Goal: Task Accomplishment & Management: Manage account settings

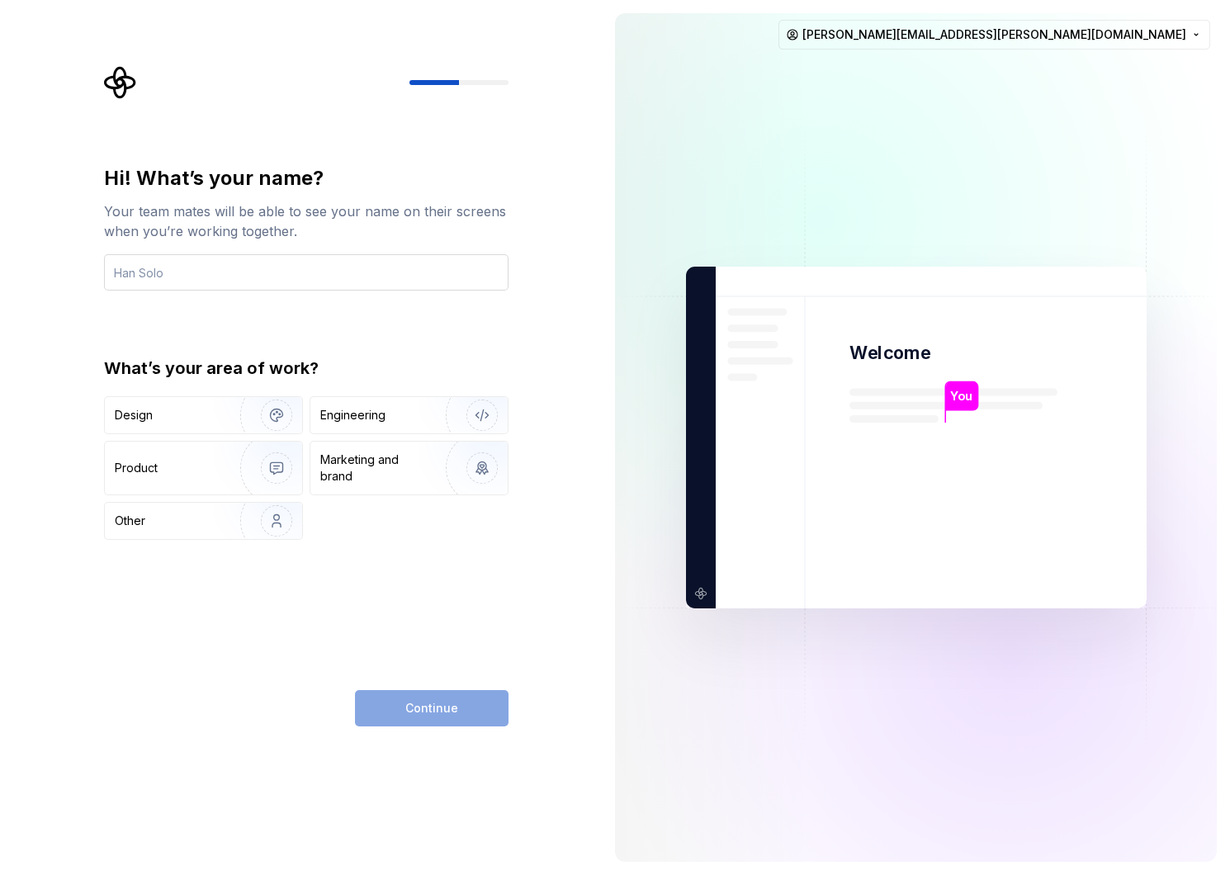
click at [165, 276] on input "text" at bounding box center [306, 272] width 405 height 36
type input "[PERSON_NAME]"
click at [192, 423] on div "Design" at bounding box center [167, 415] width 104 height 17
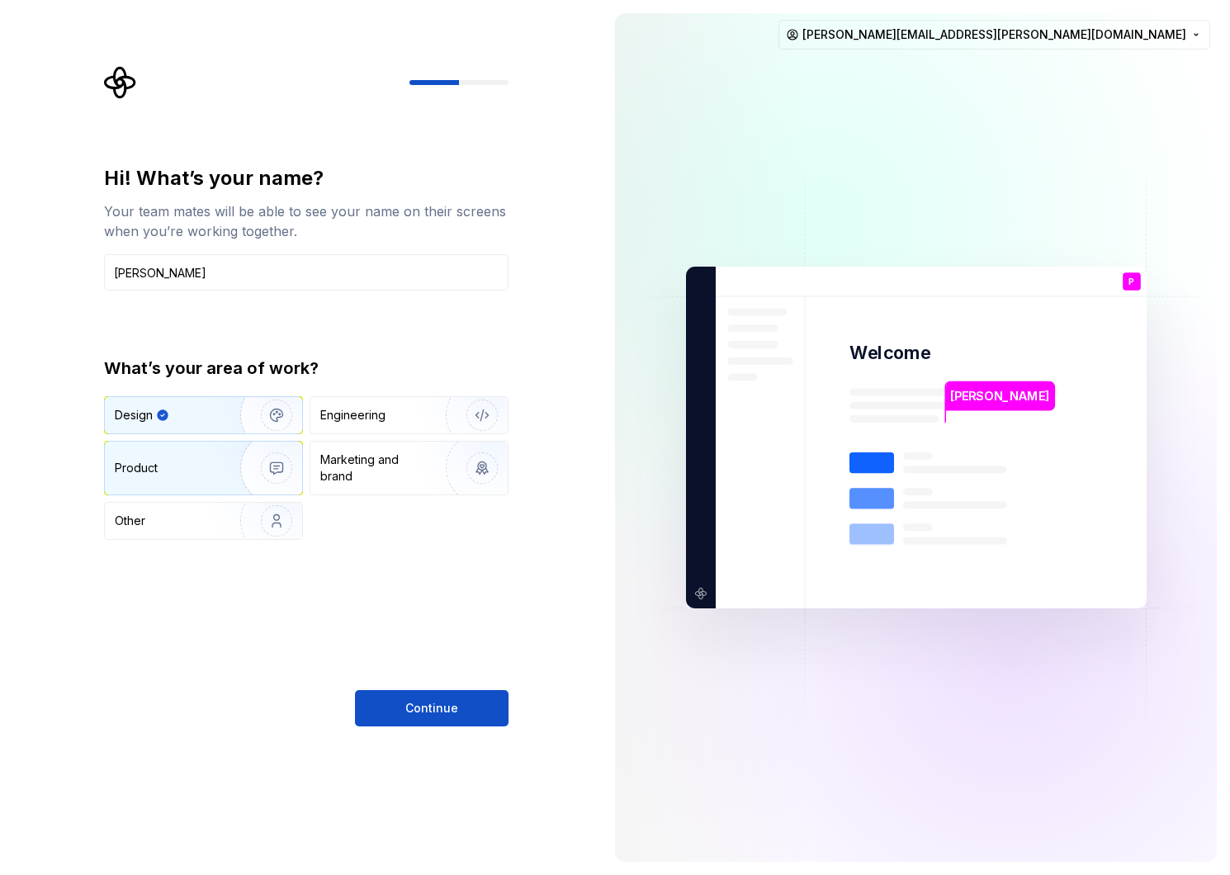
click at [224, 474] on img "button" at bounding box center [266, 468] width 106 height 111
click at [222, 425] on img "button" at bounding box center [266, 415] width 106 height 111
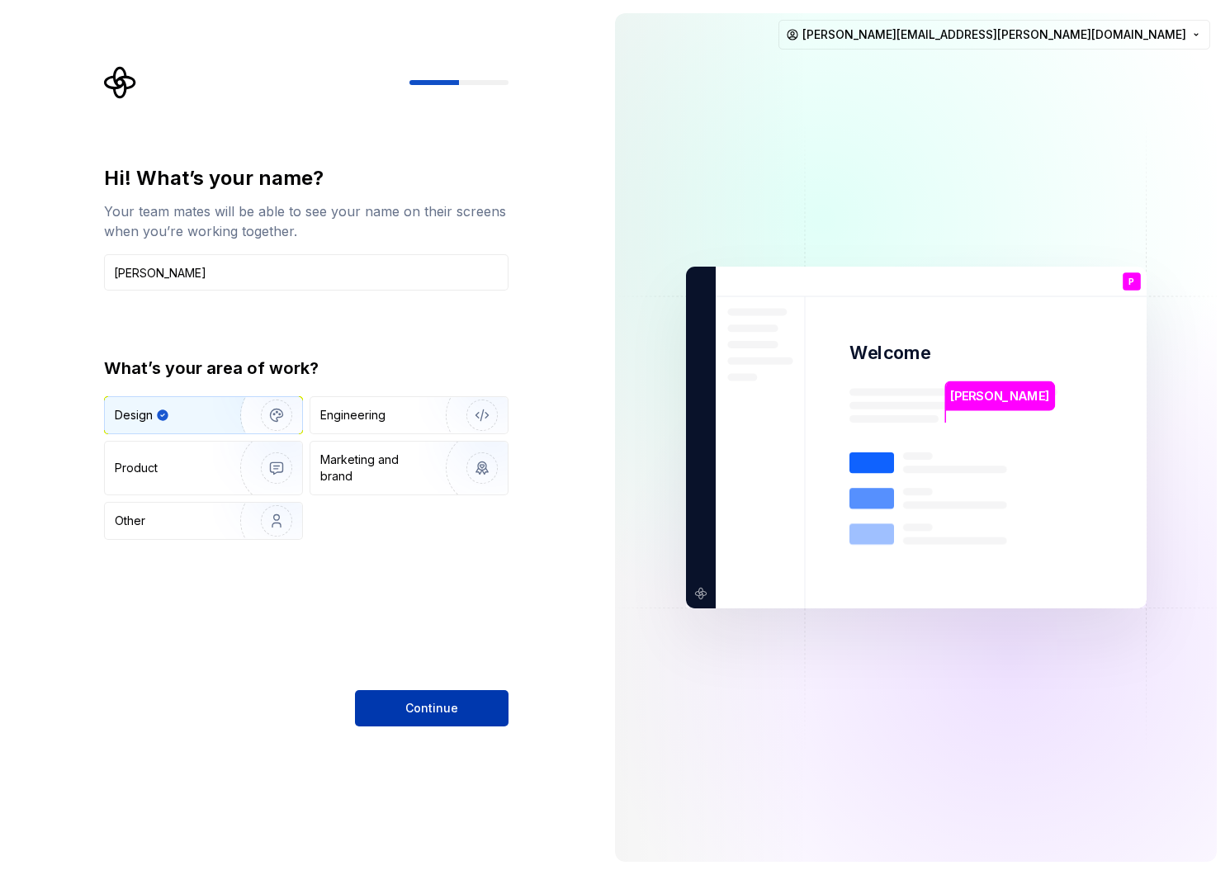
click at [407, 704] on span "Continue" at bounding box center [431, 708] width 53 height 17
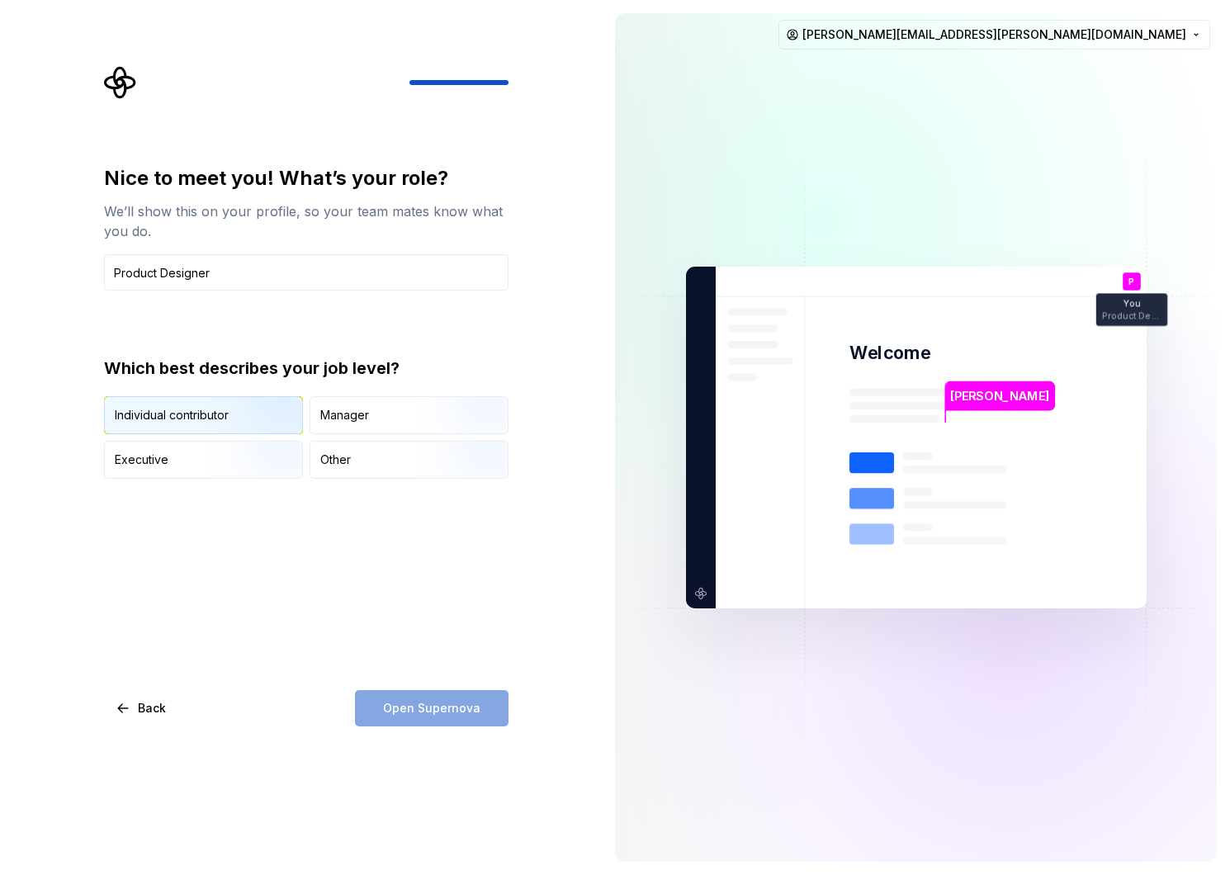
type input "Product Designer"
click at [182, 414] on div "Individual contributor" at bounding box center [172, 415] width 114 height 17
click at [442, 718] on button "Open Supernova" at bounding box center [432, 708] width 154 height 36
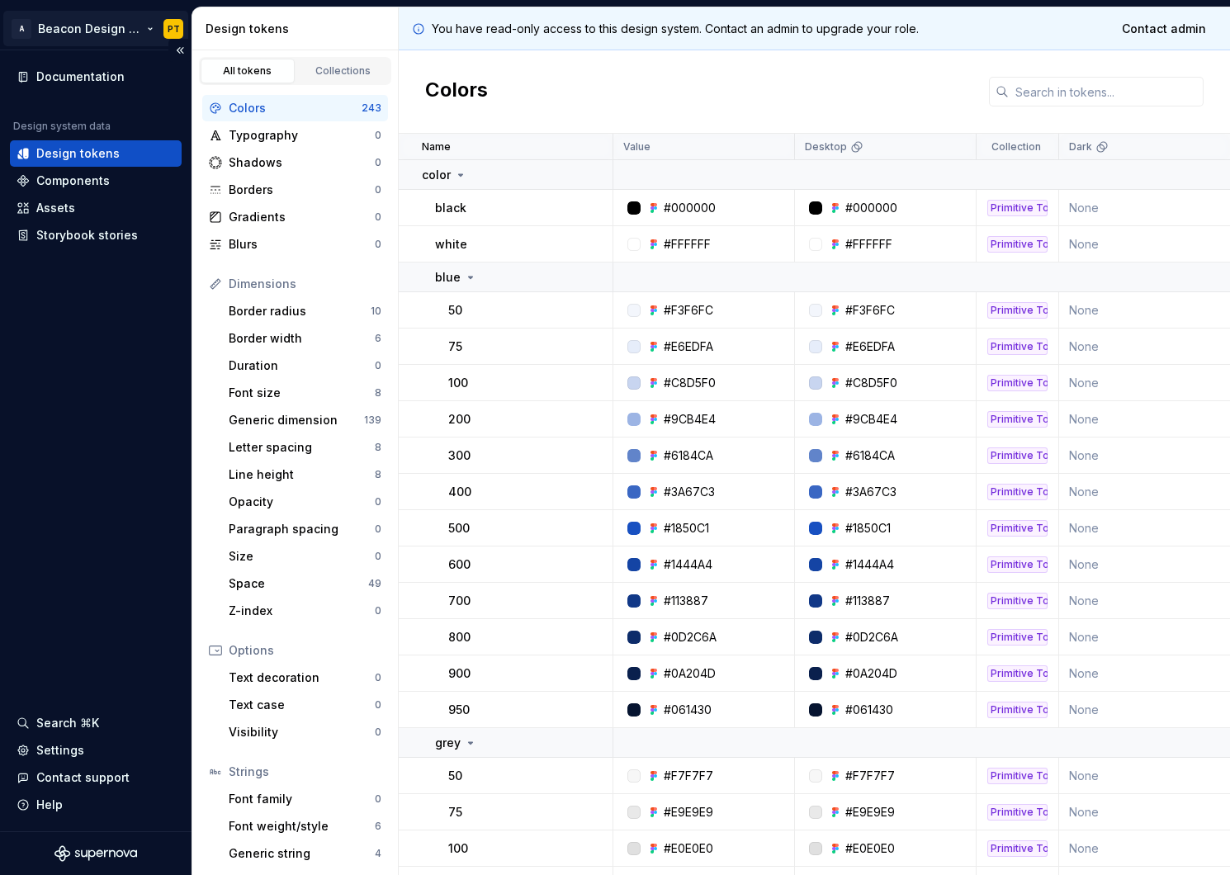
click at [125, 28] on html "A Beacon Design System PT Documentation Design system data Design tokens Compon…" at bounding box center [615, 437] width 1230 height 875
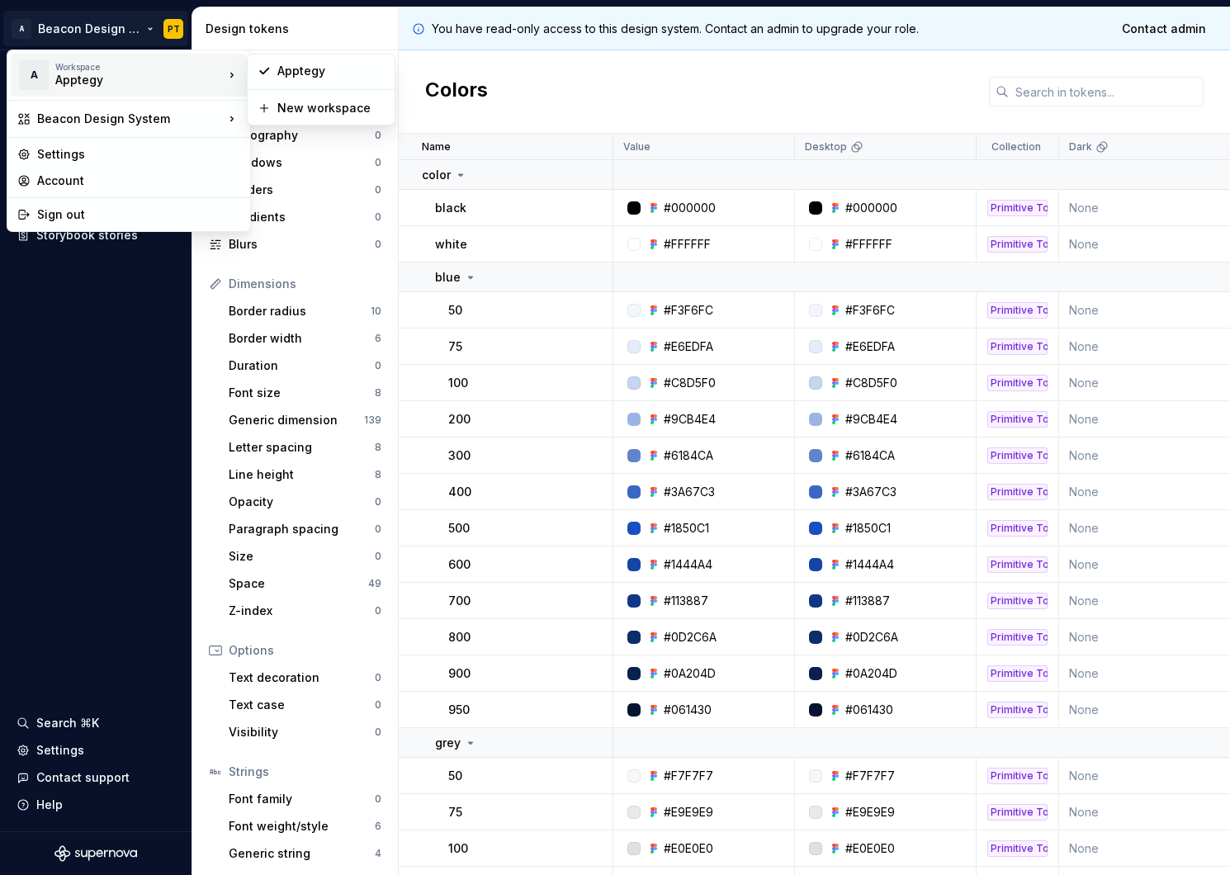
click at [135, 400] on html "A Beacon Design System PT Documentation Design system data Design tokens Compon…" at bounding box center [615, 437] width 1230 height 875
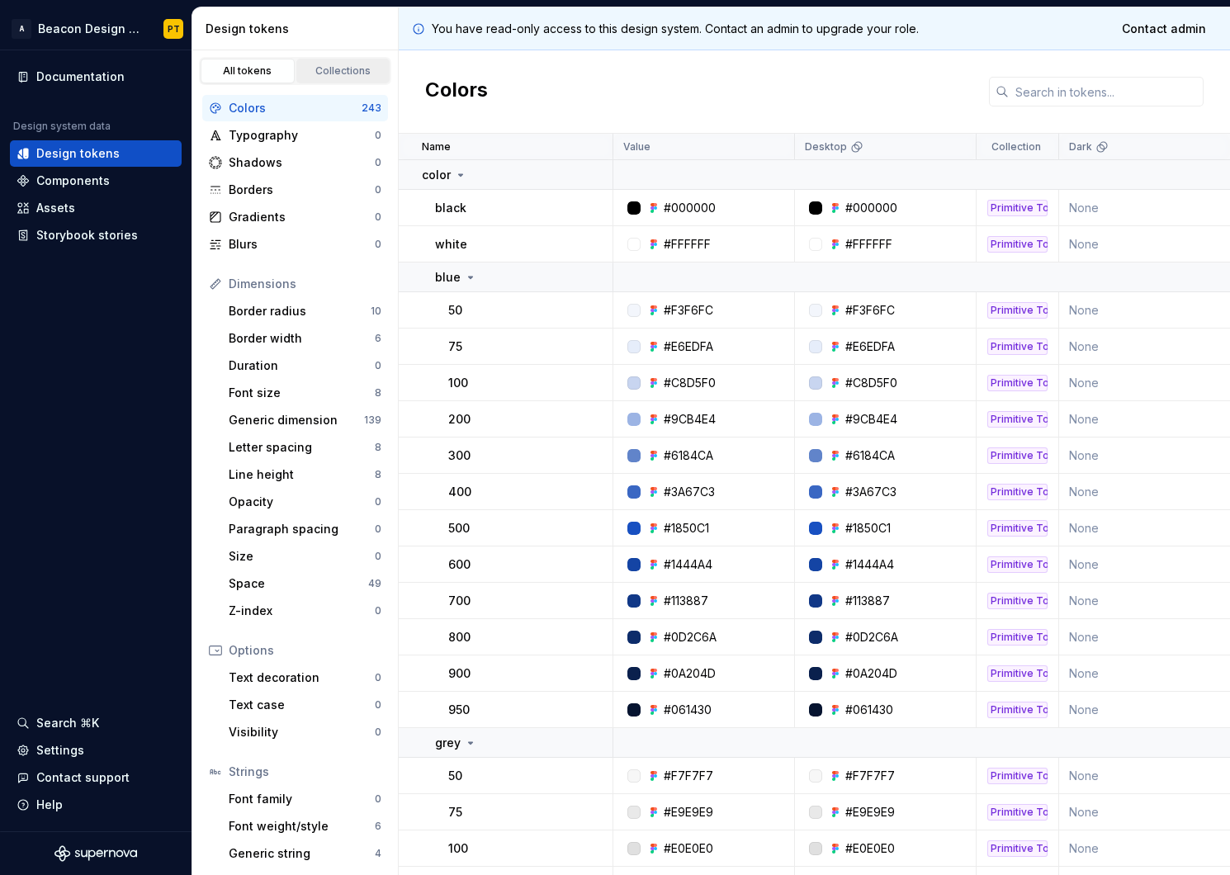
click at [334, 69] on div "Collections" at bounding box center [343, 70] width 83 height 13
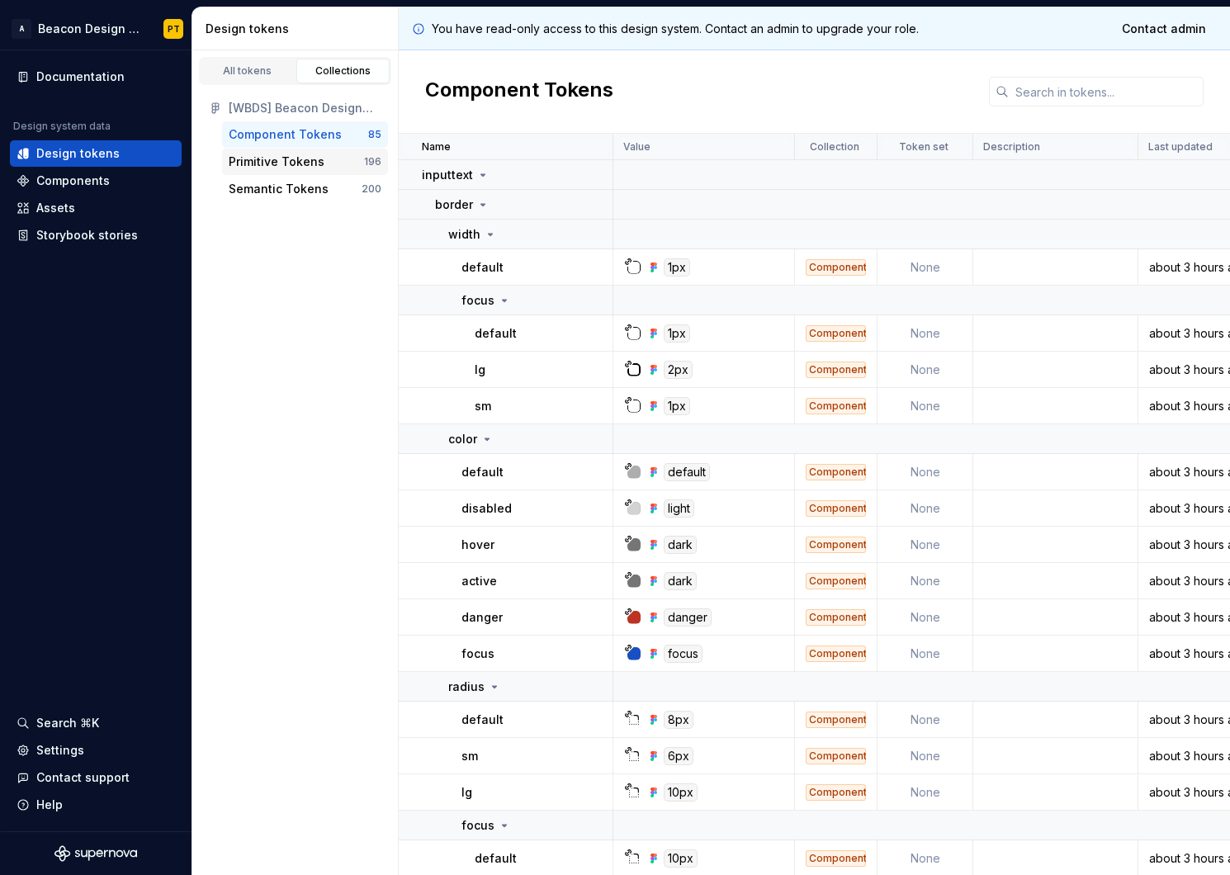
click at [251, 155] on div "Primitive Tokens" at bounding box center [277, 162] width 96 height 17
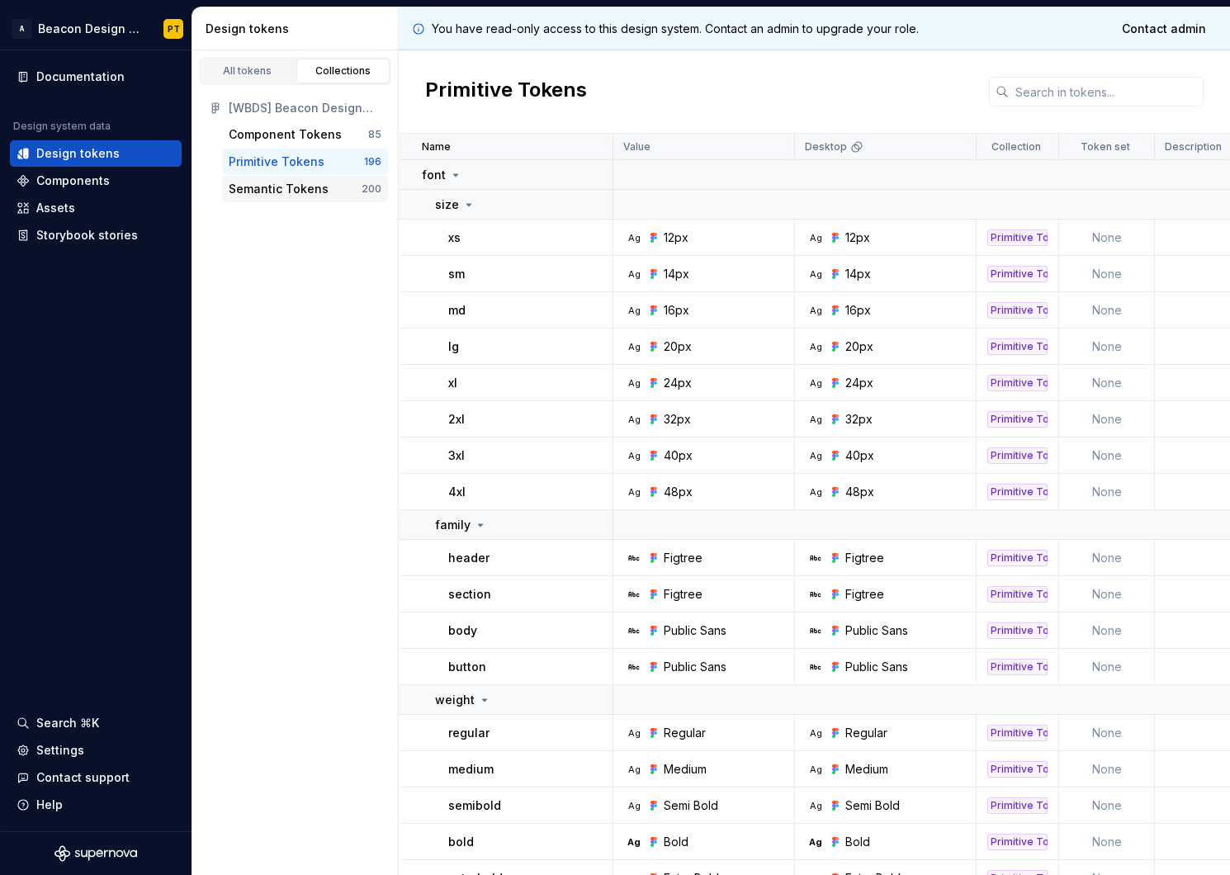
click at [257, 183] on div "Semantic Tokens" at bounding box center [279, 189] width 100 height 17
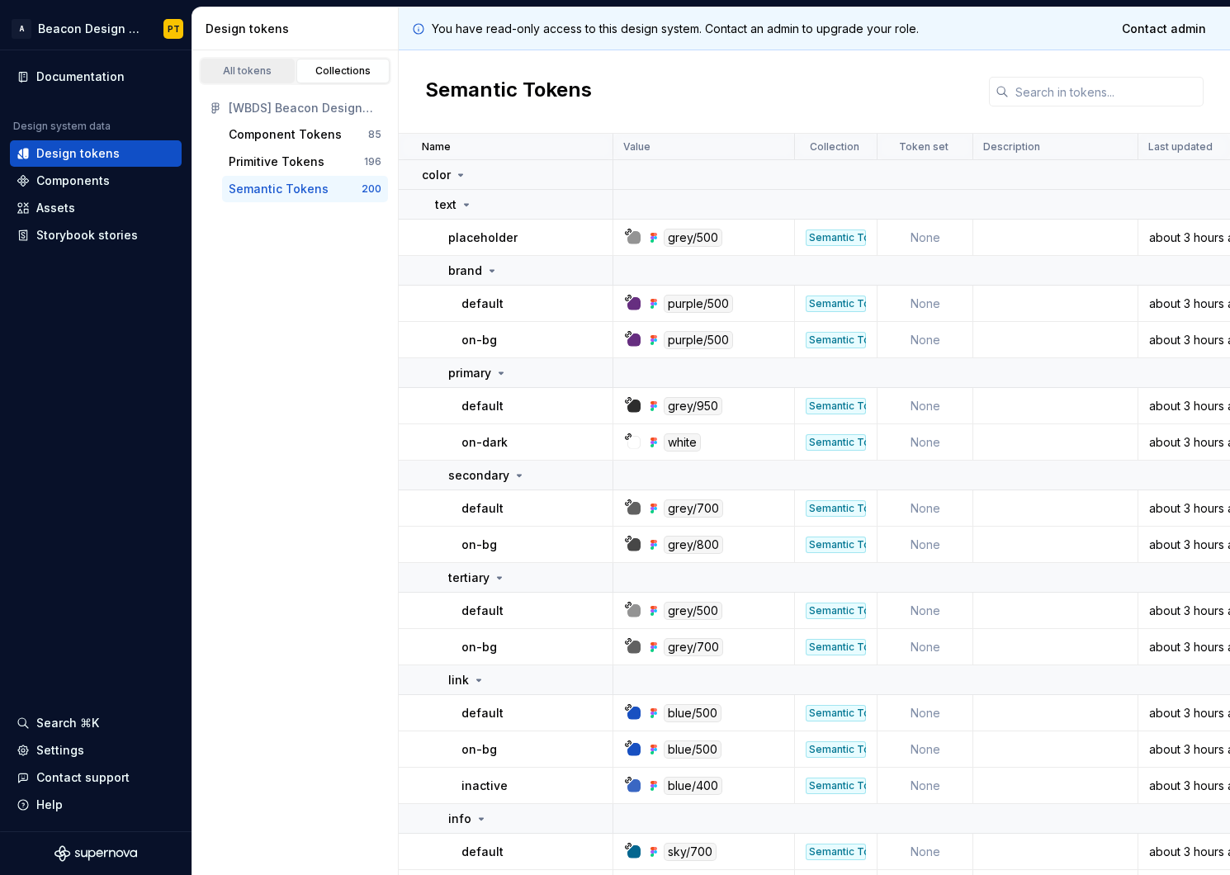
click at [258, 68] on div "All tokens" at bounding box center [247, 70] width 83 height 13
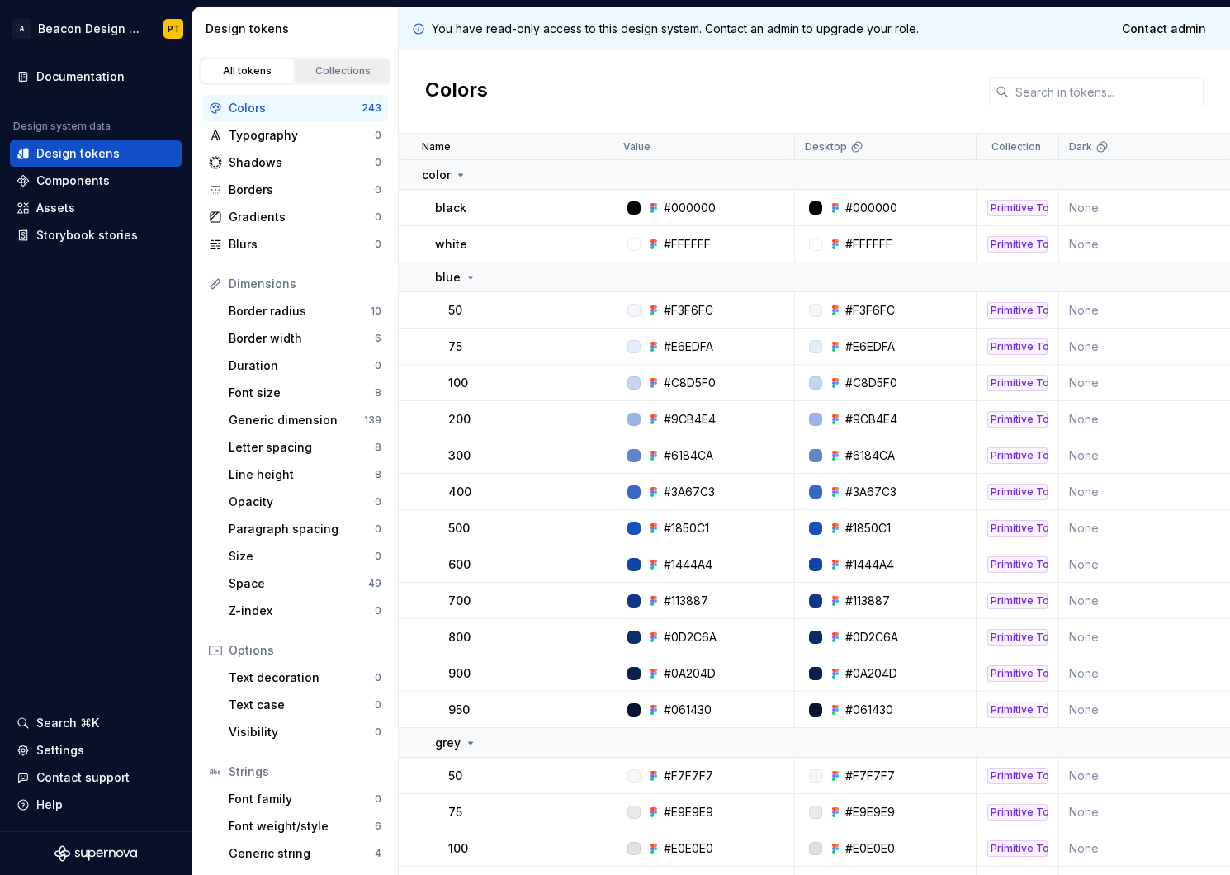
click at [338, 70] on div "Collections" at bounding box center [343, 70] width 83 height 13
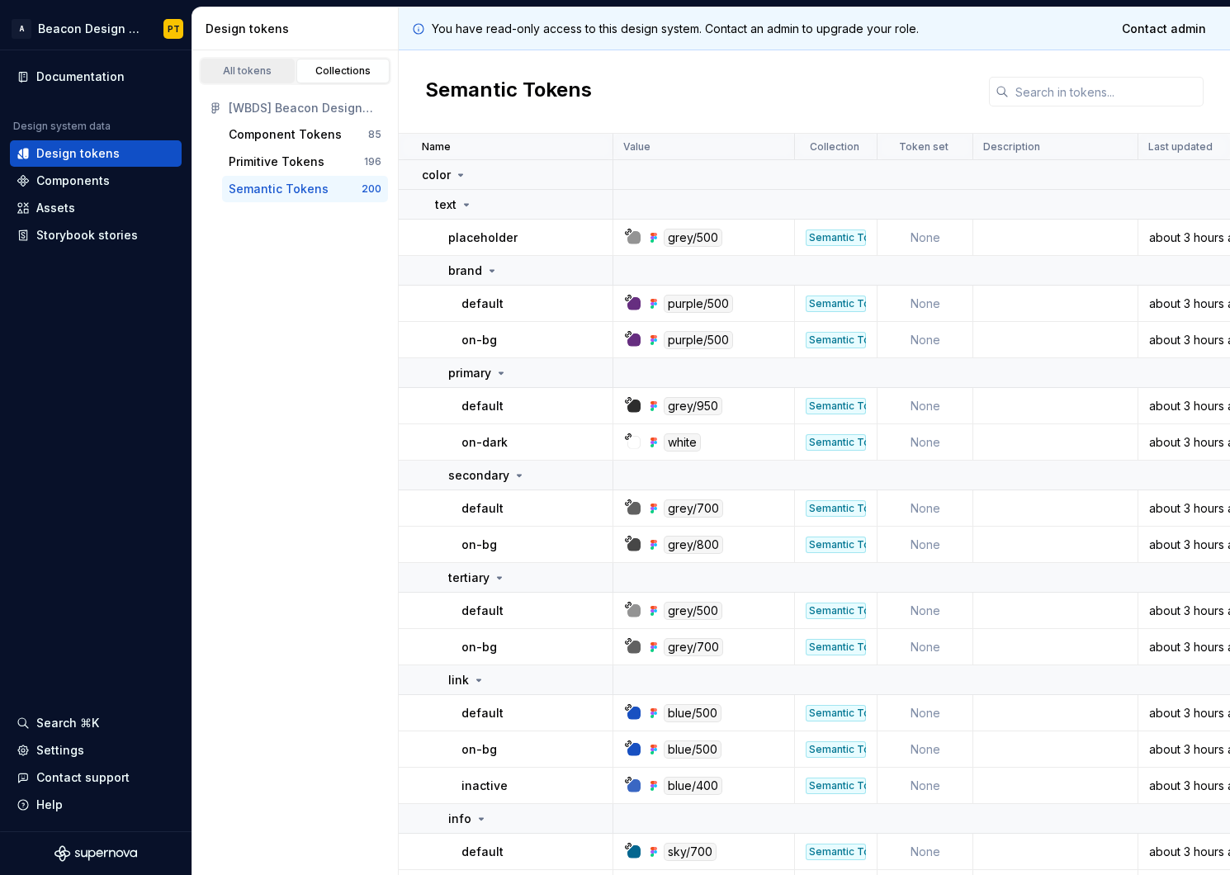
click at [260, 72] on div "All tokens" at bounding box center [247, 70] width 83 height 13
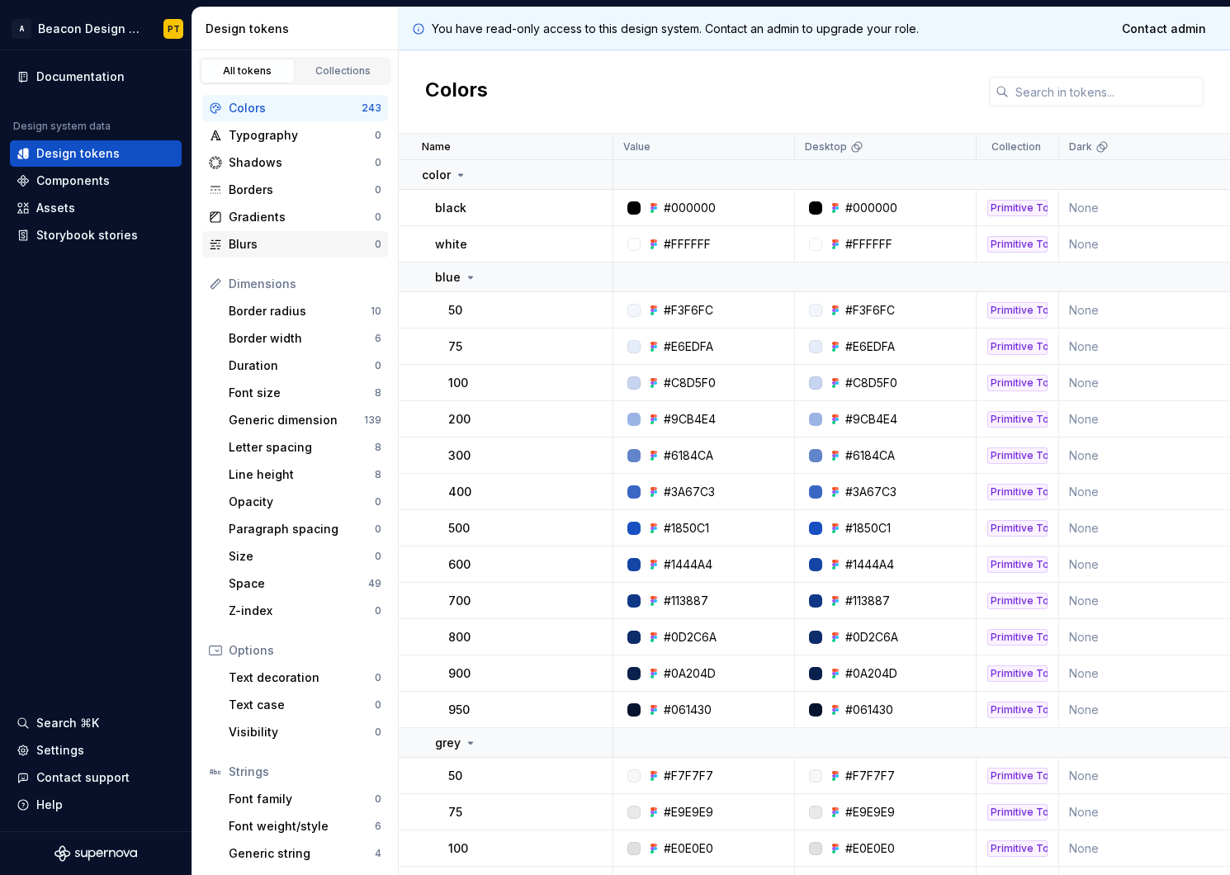
click at [251, 253] on div "Blurs 0" at bounding box center [295, 244] width 186 height 26
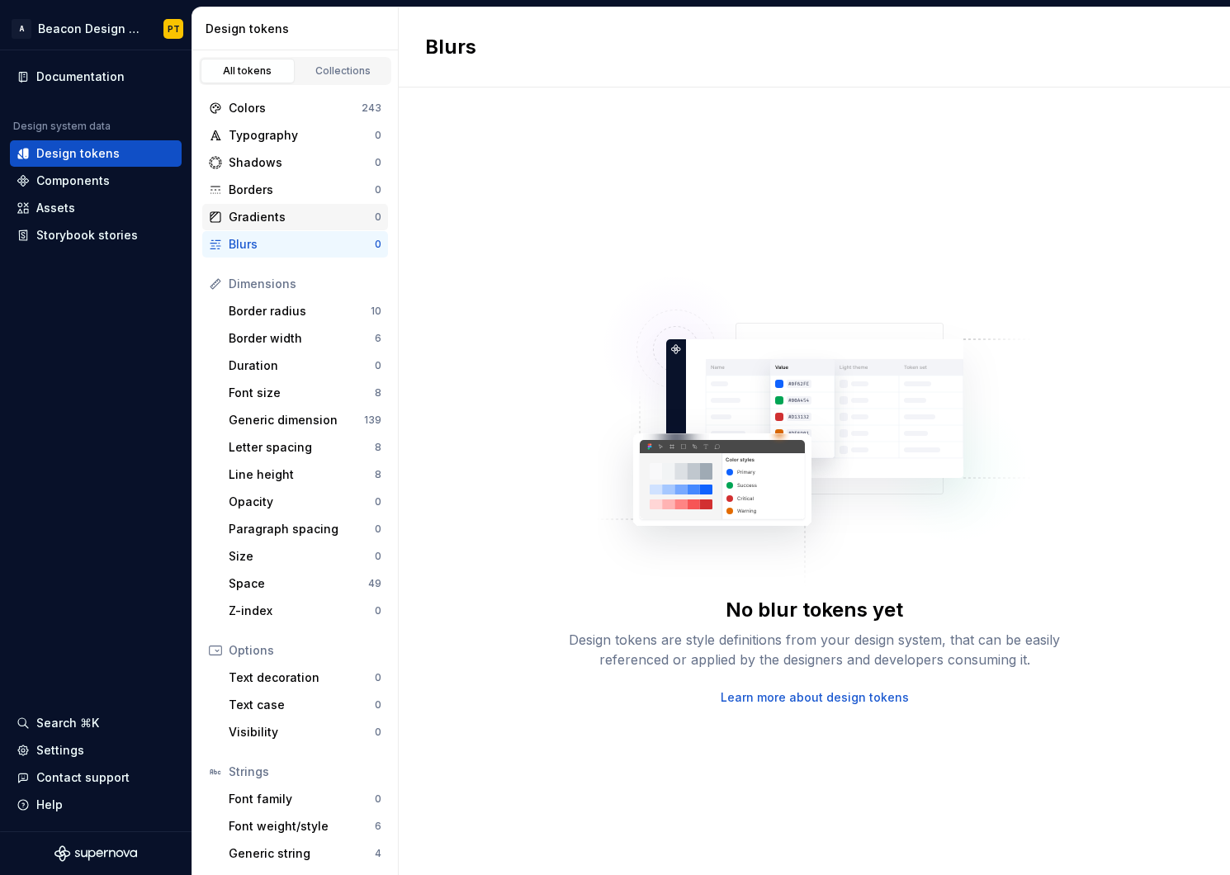
click at [264, 210] on div "Gradients" at bounding box center [302, 217] width 146 height 17
click at [262, 193] on div "Borders" at bounding box center [302, 190] width 146 height 17
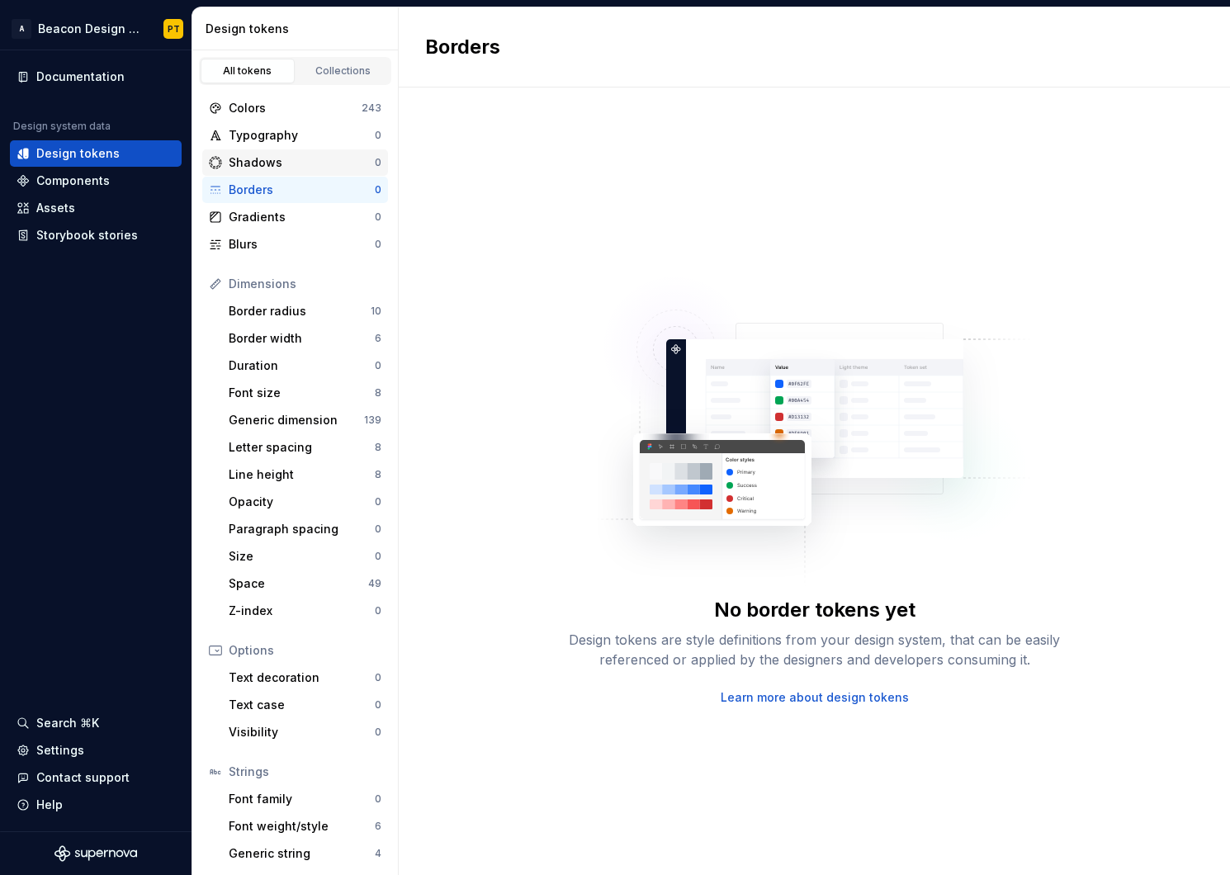
click at [268, 167] on div "Shadows" at bounding box center [302, 162] width 146 height 17
click at [274, 137] on div "Typography" at bounding box center [302, 135] width 146 height 17
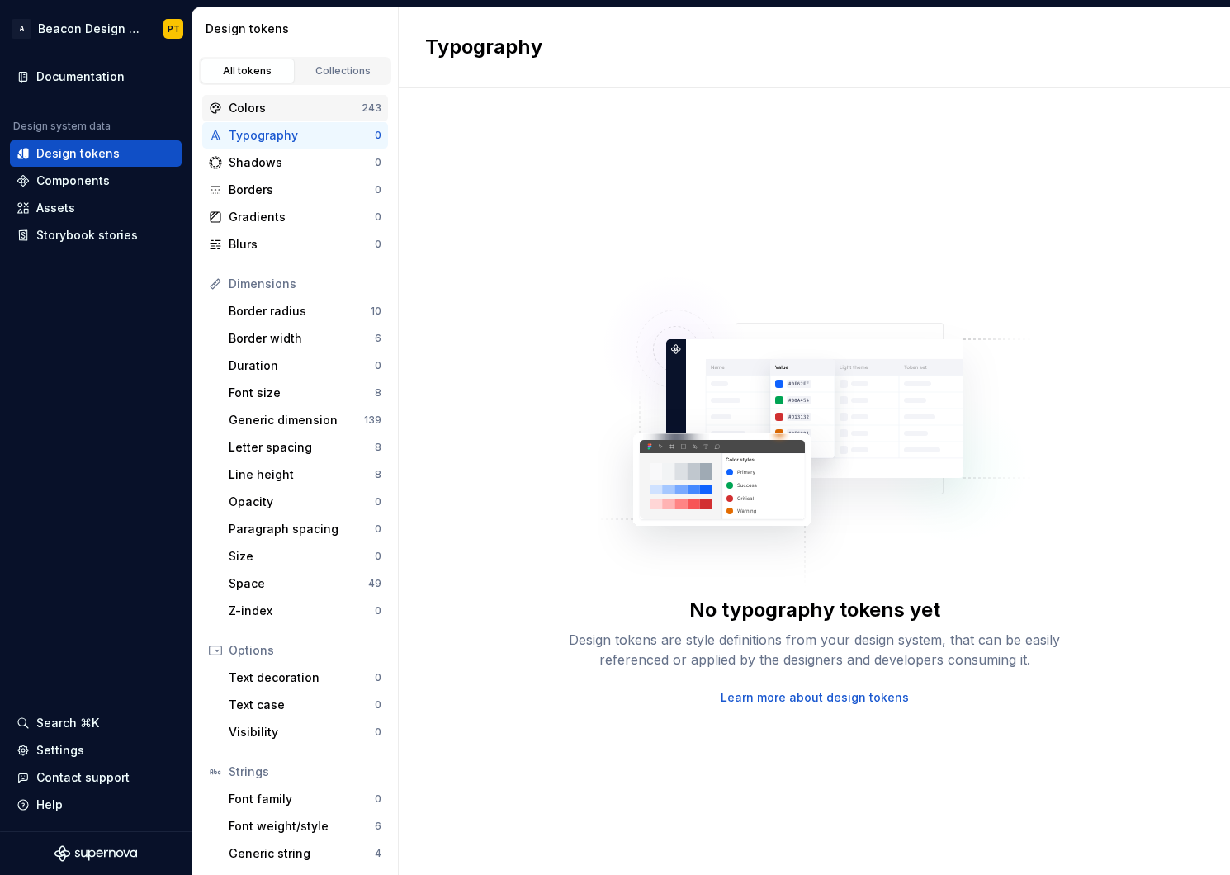
click at [275, 109] on div "Colors" at bounding box center [295, 108] width 133 height 17
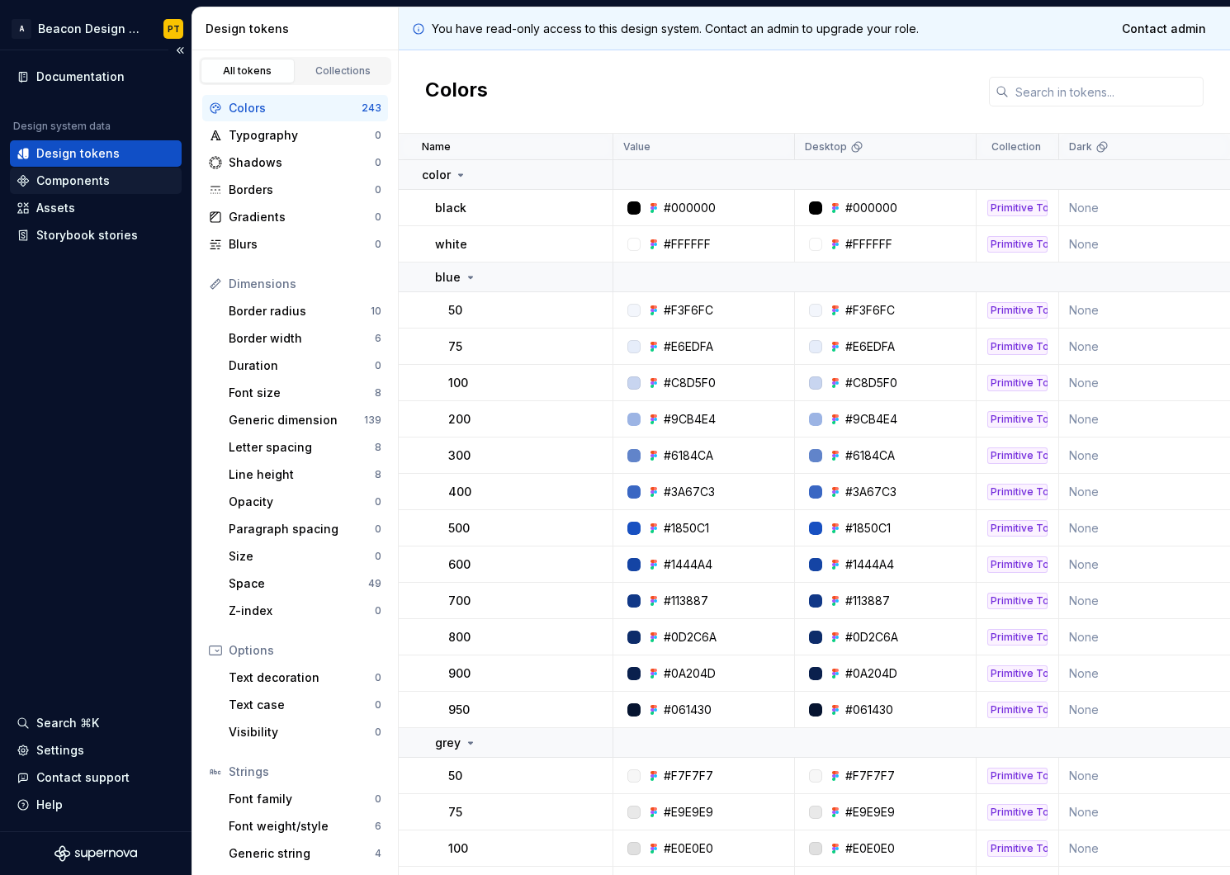
click at [63, 181] on div "Components" at bounding box center [72, 181] width 73 height 17
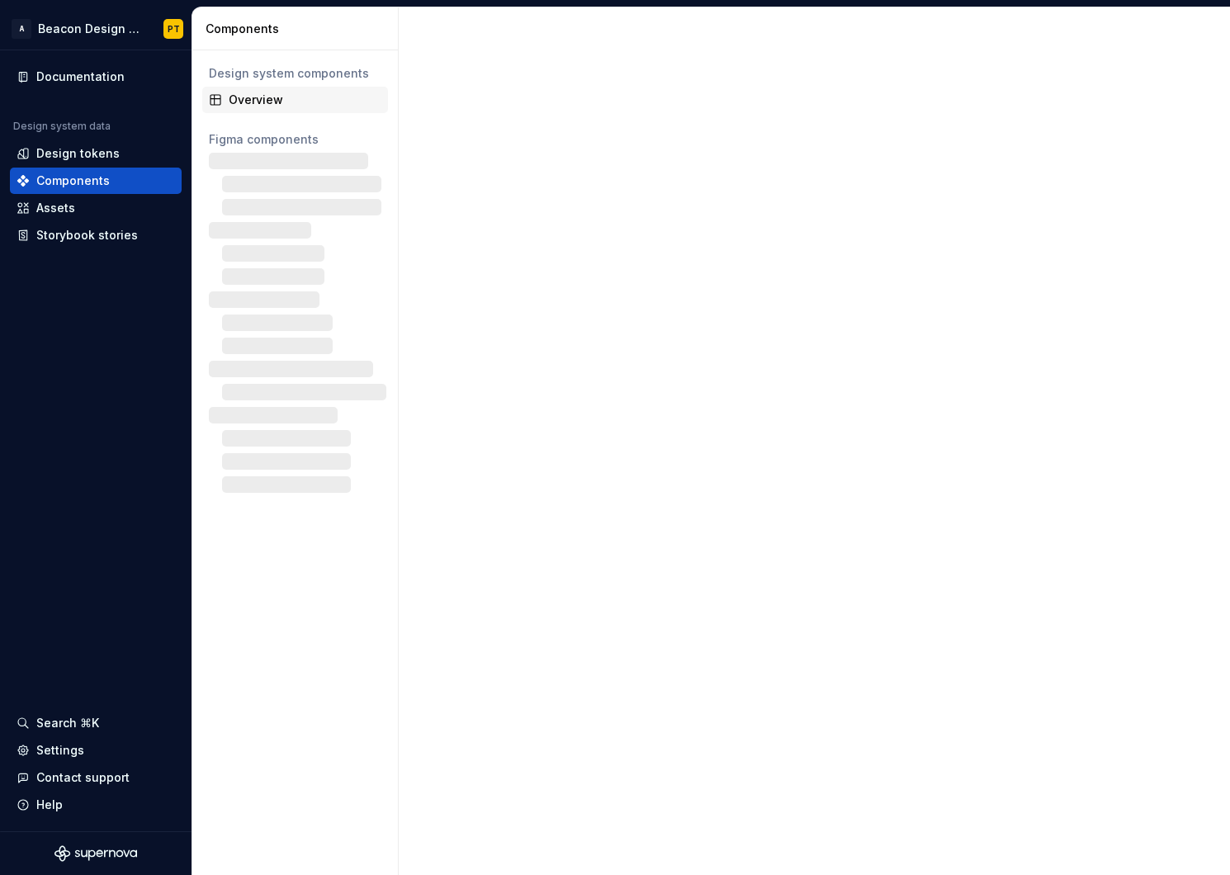
click at [258, 103] on div "Overview" at bounding box center [305, 100] width 153 height 17
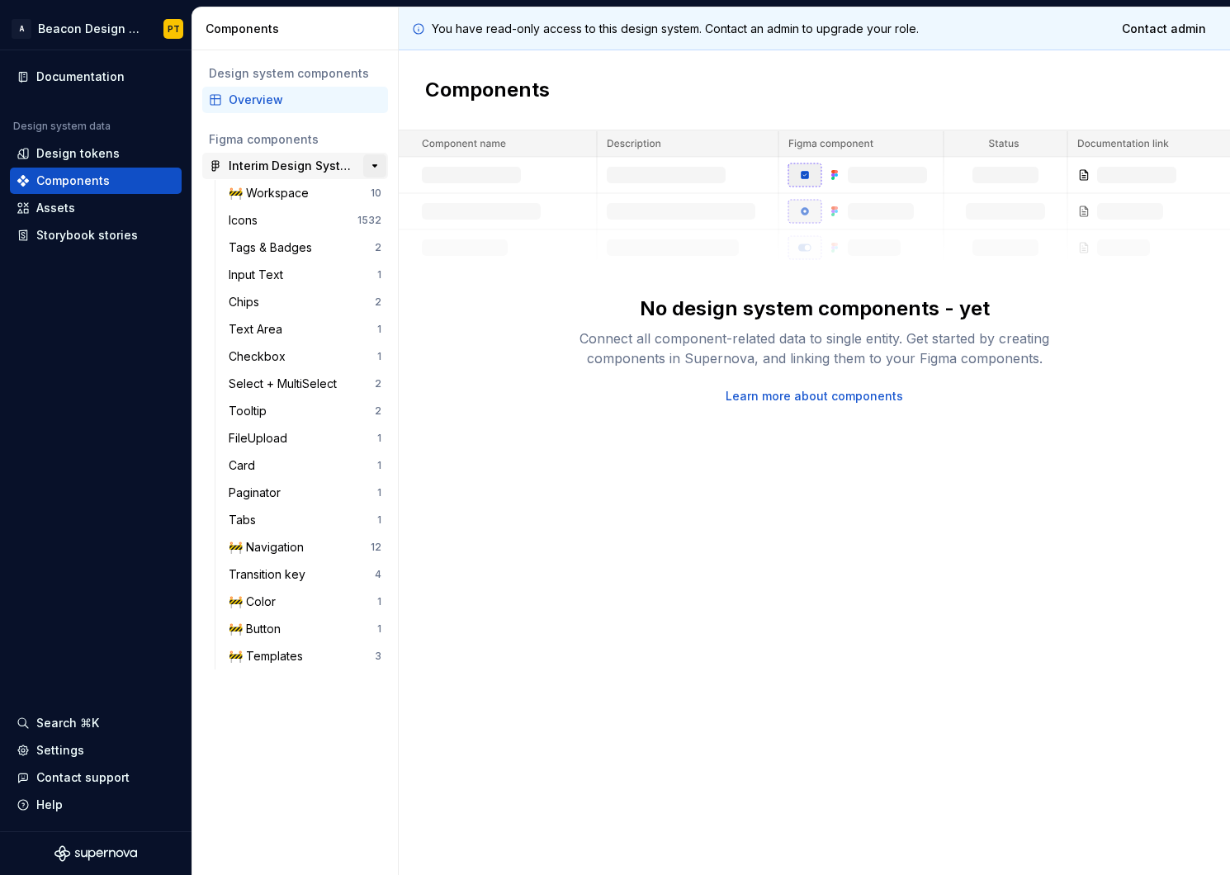
click at [375, 163] on button "button" at bounding box center [374, 165] width 23 height 23
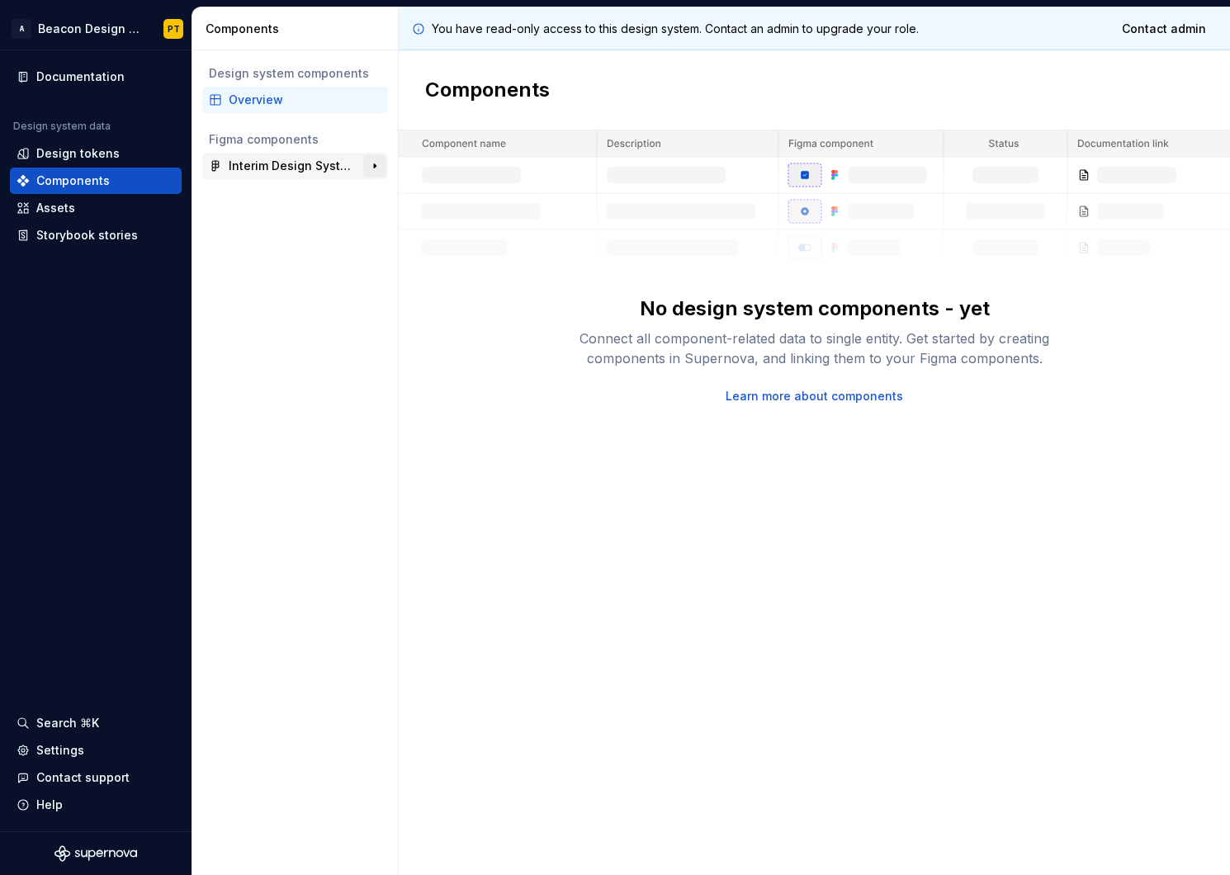
click at [375, 163] on button "button" at bounding box center [374, 165] width 23 height 23
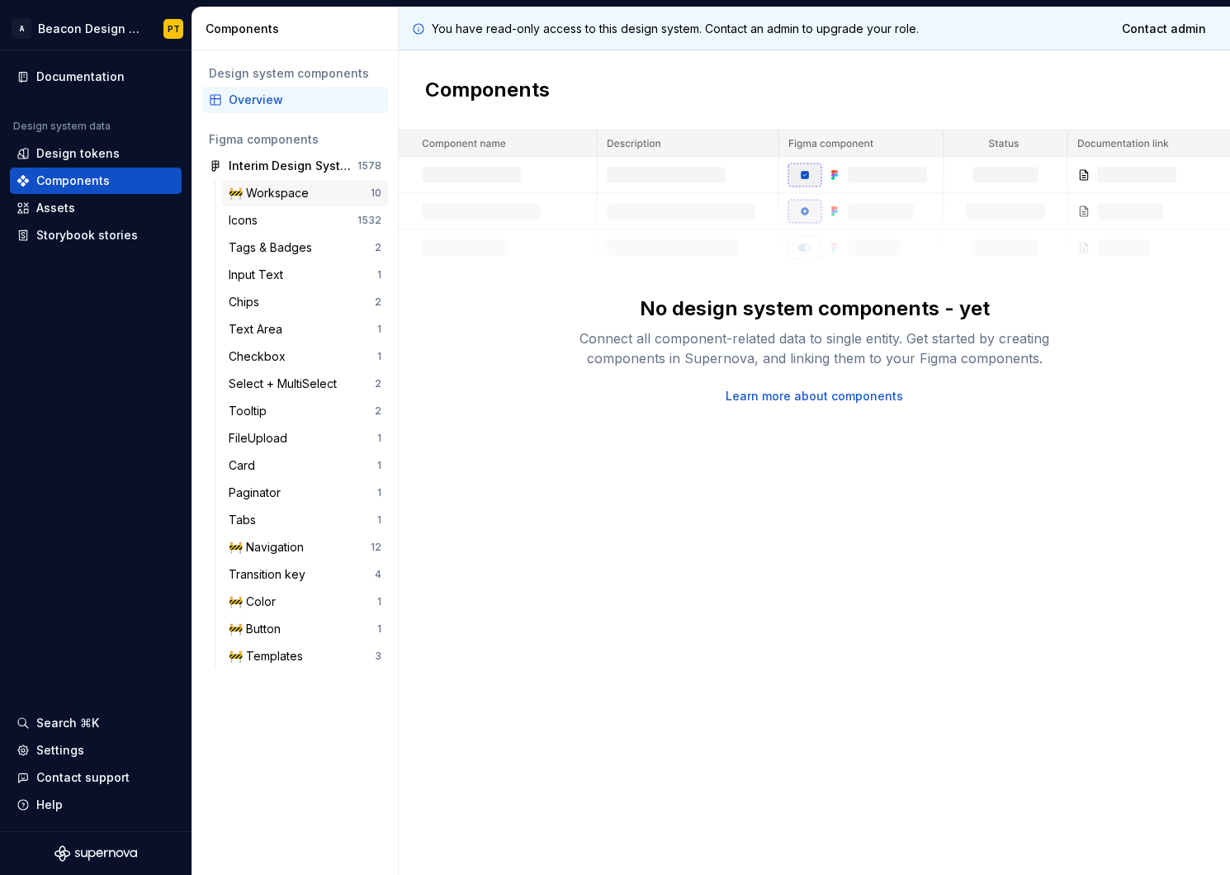
click at [270, 192] on div "🚧 Workspace" at bounding box center [272, 193] width 87 height 17
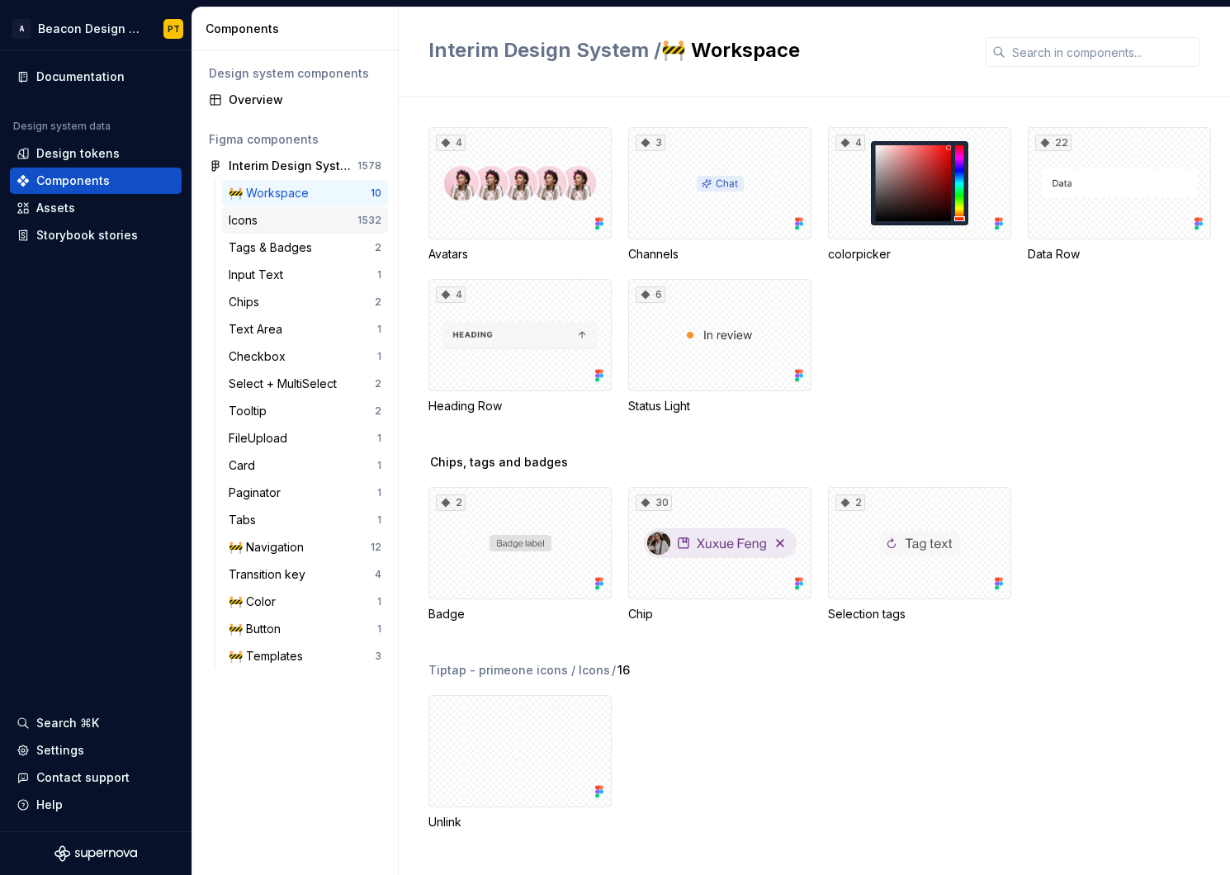
click at [264, 219] on div "Icons" at bounding box center [293, 220] width 129 height 17
click at [256, 244] on div "Tags & Badges" at bounding box center [274, 247] width 90 height 17
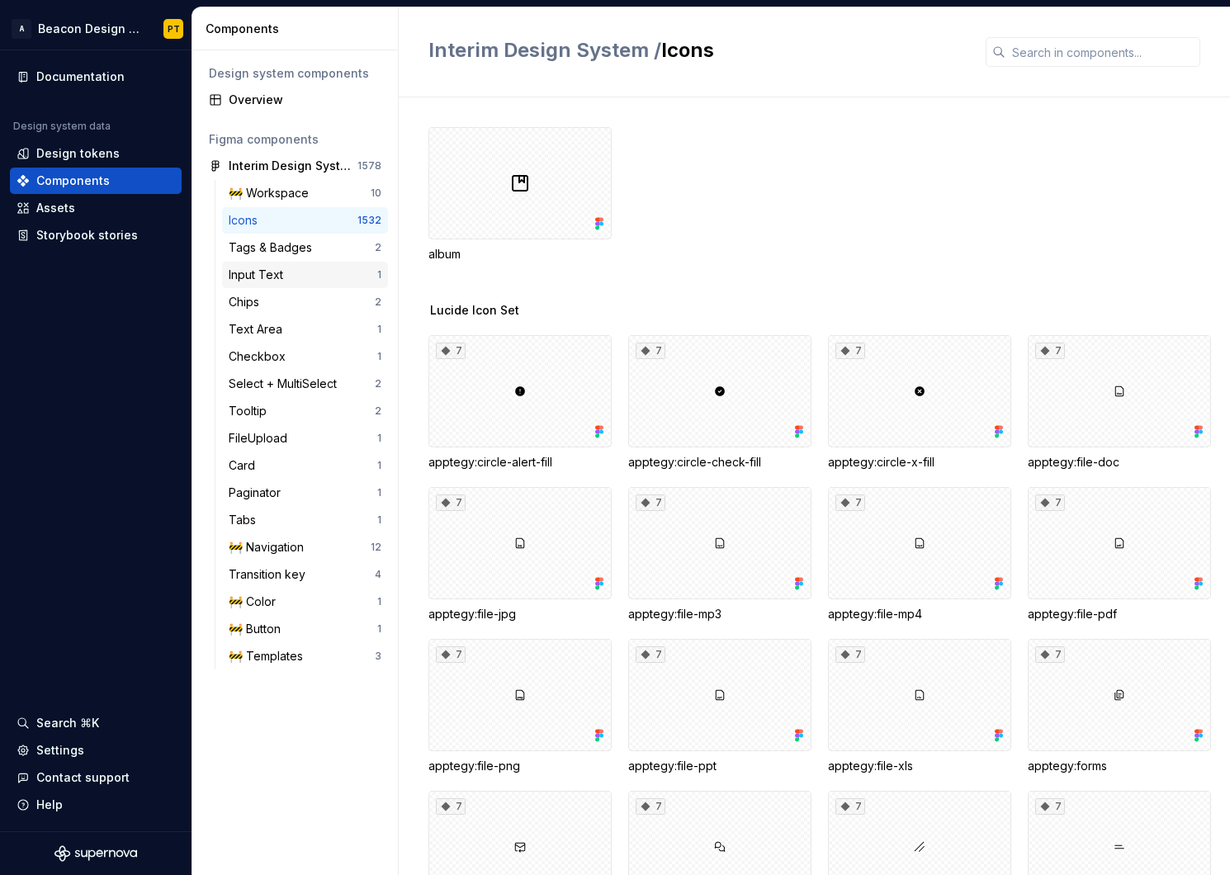
click at [256, 283] on div "Input Text 1" at bounding box center [305, 275] width 166 height 26
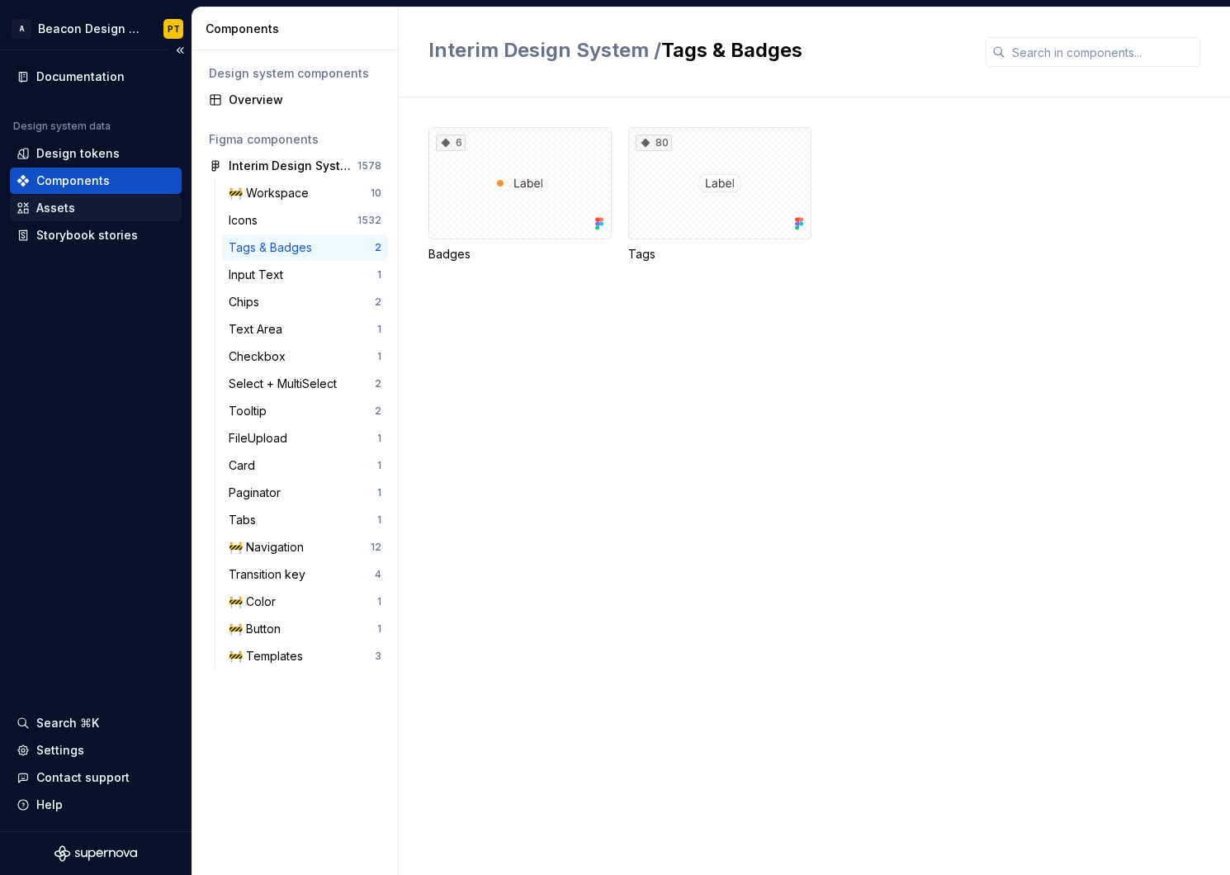
click at [83, 215] on div "Assets" at bounding box center [96, 208] width 159 height 17
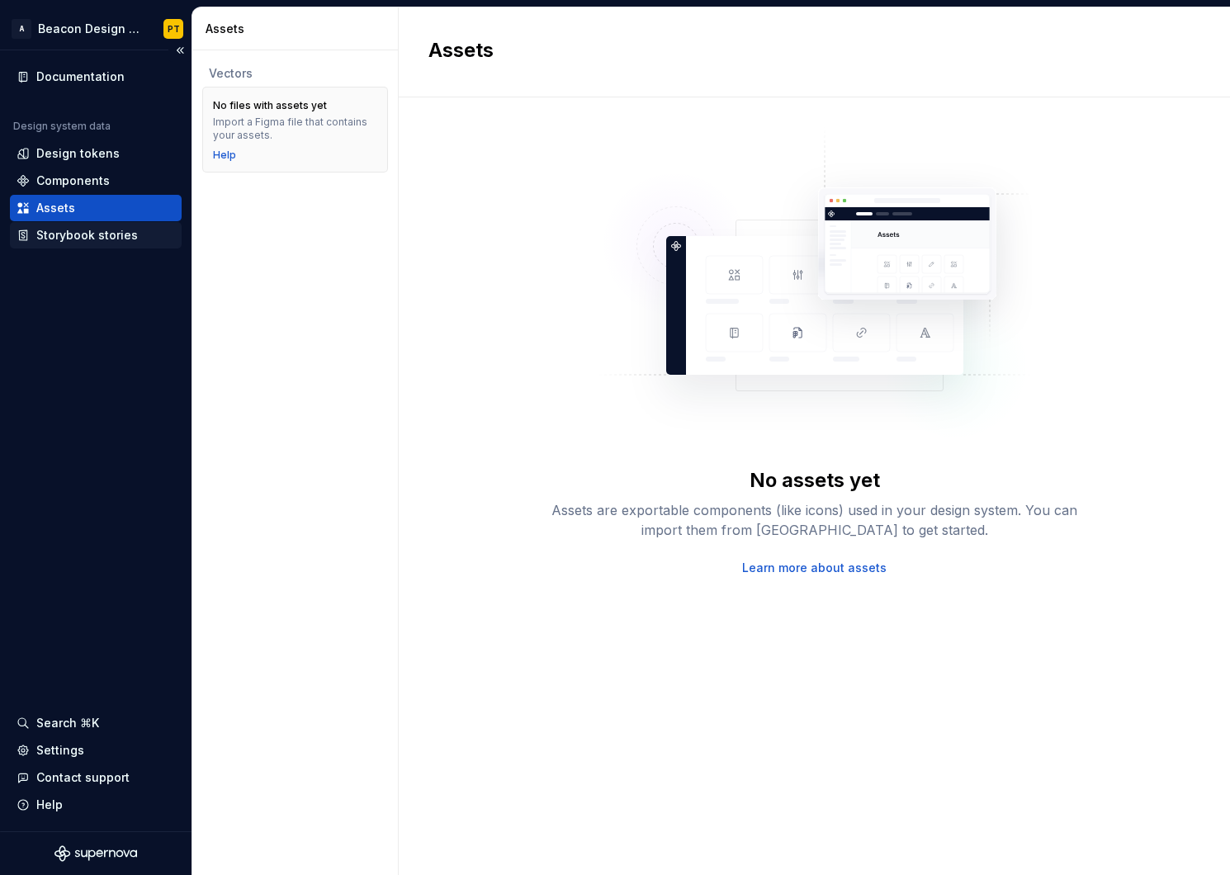
click at [77, 239] on div "Storybook stories" at bounding box center [87, 235] width 102 height 17
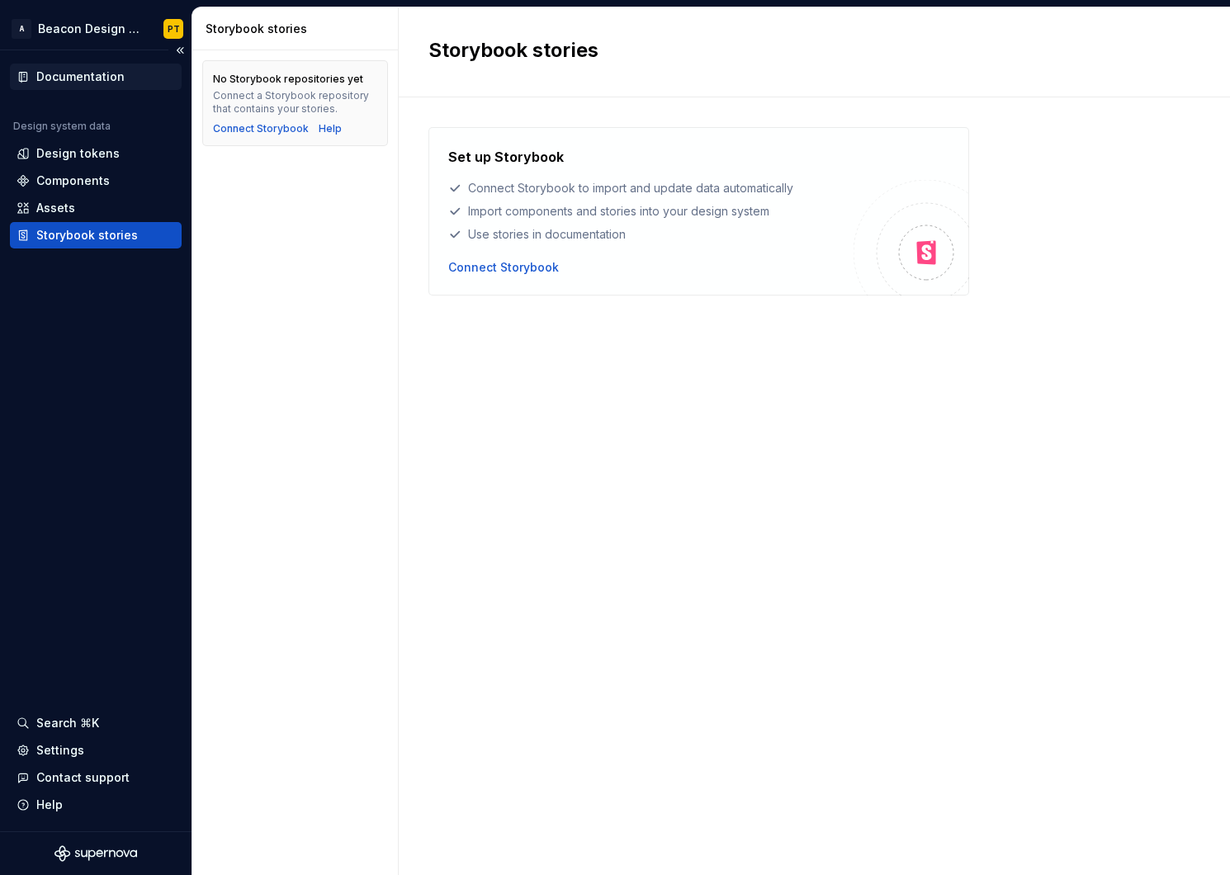
click at [84, 73] on div "Documentation" at bounding box center [80, 77] width 88 height 17
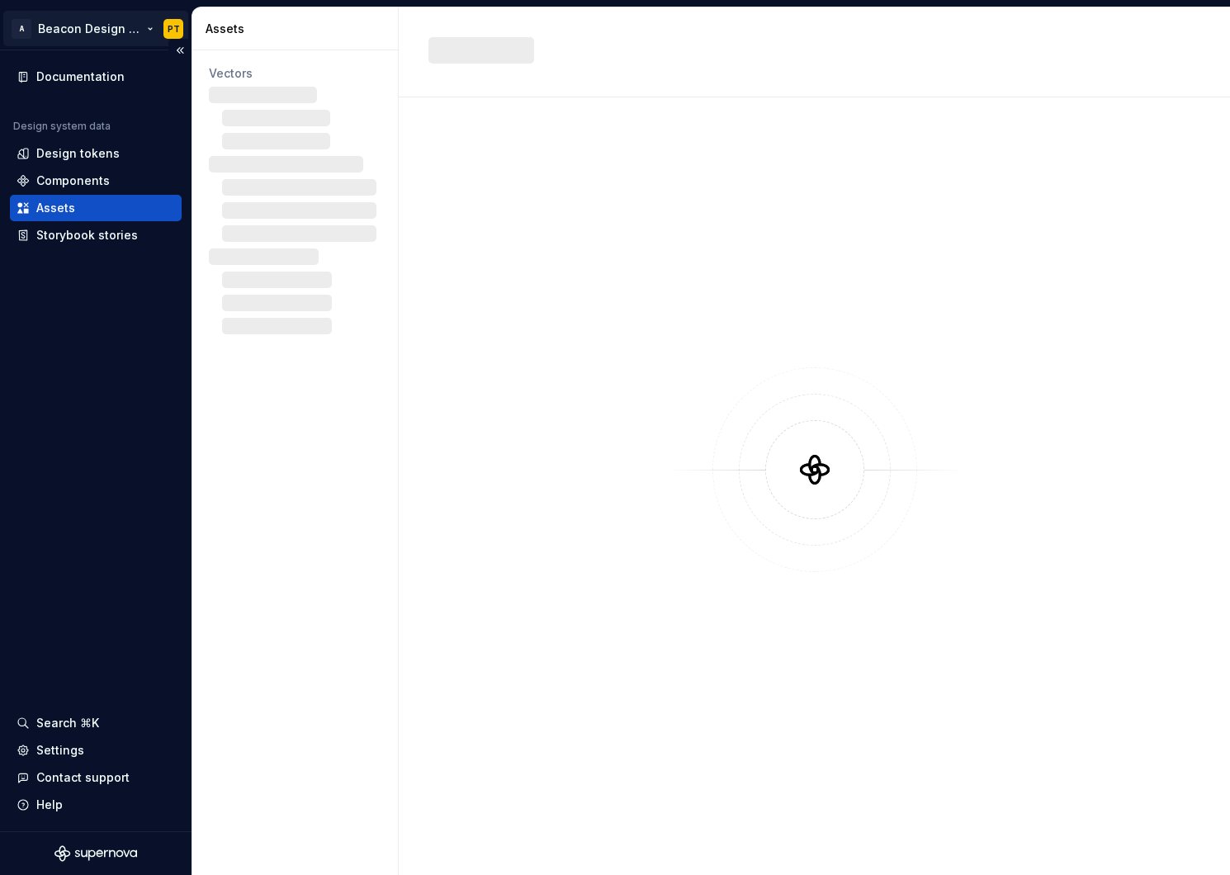
click at [146, 23] on html "A Beacon Design System PT Documentation Design system data Design tokens Compon…" at bounding box center [615, 437] width 1230 height 875
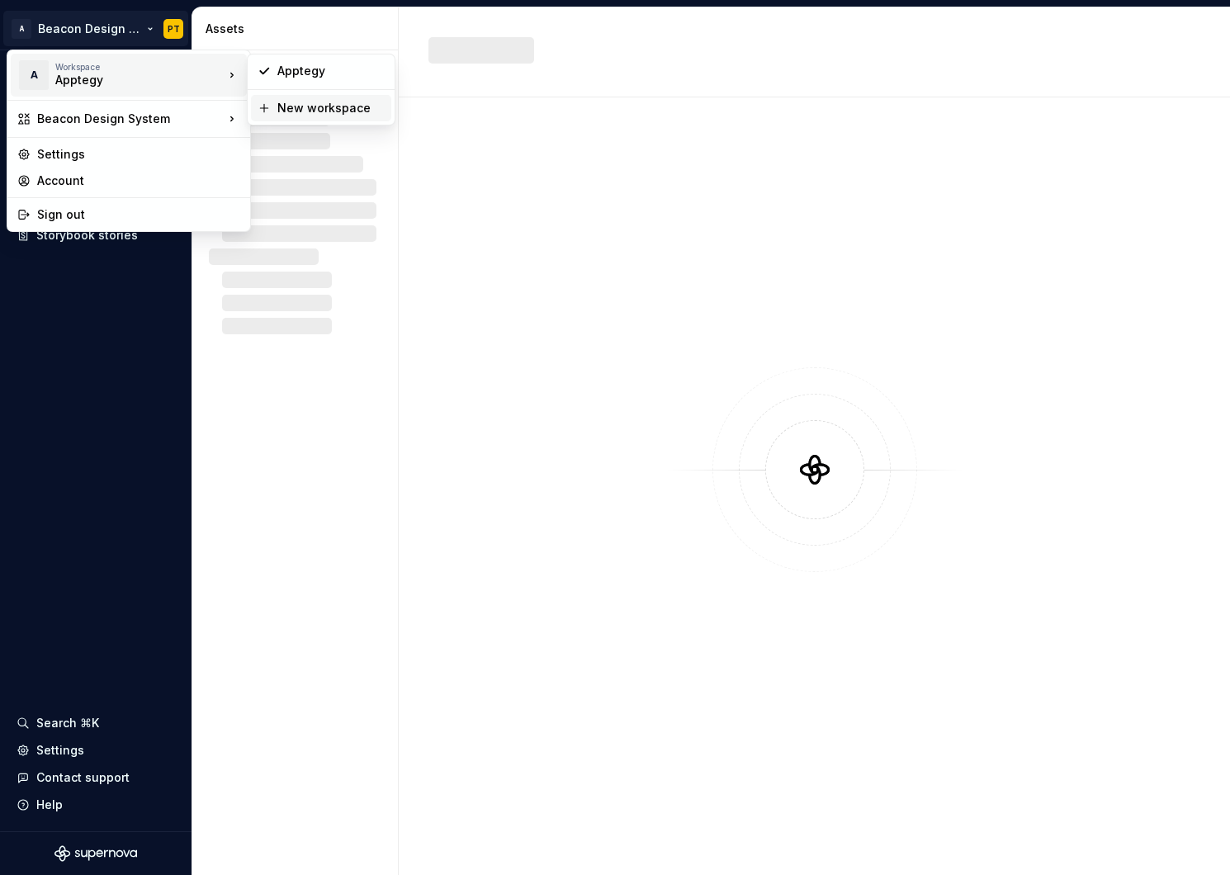
click at [321, 112] on div "New workspace" at bounding box center [330, 108] width 107 height 17
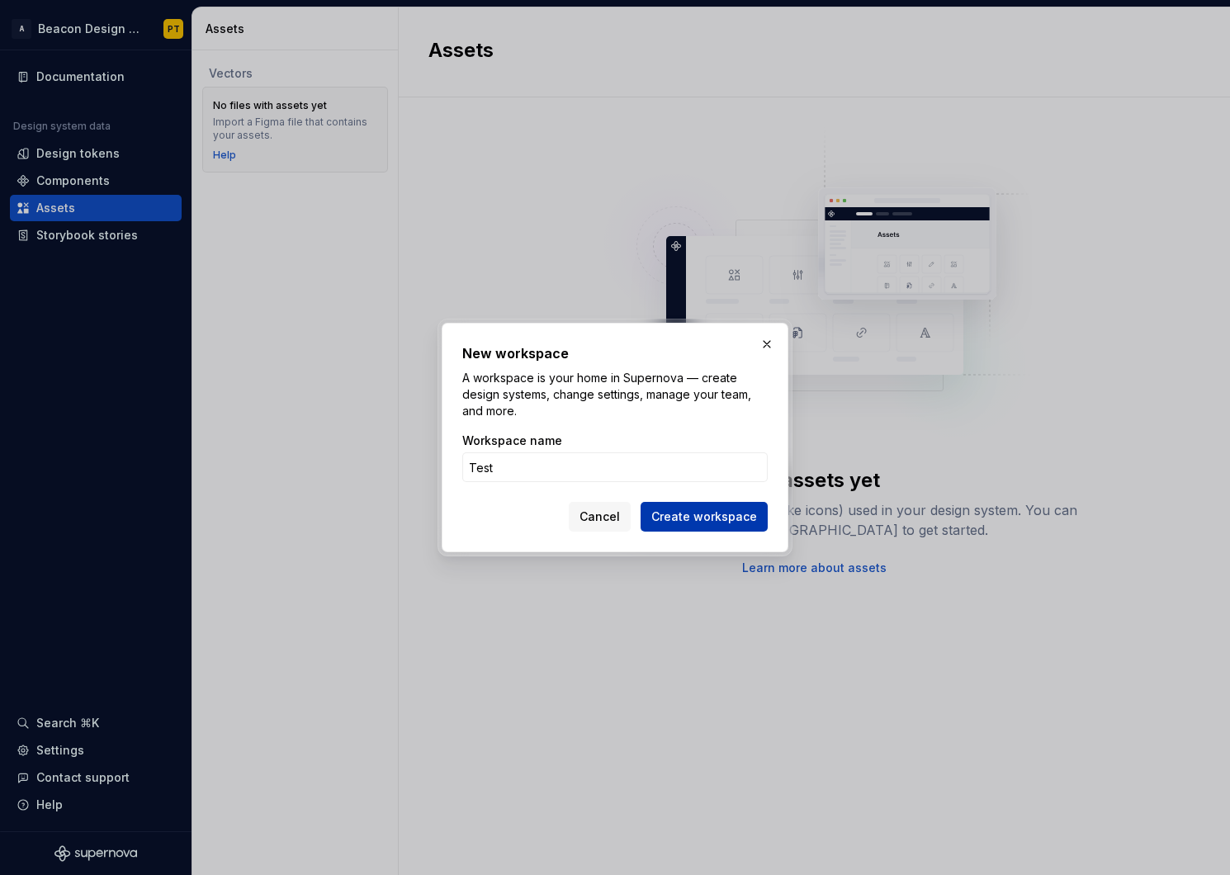
type input "Test"
click at [722, 521] on span "Create workspace" at bounding box center [704, 517] width 106 height 17
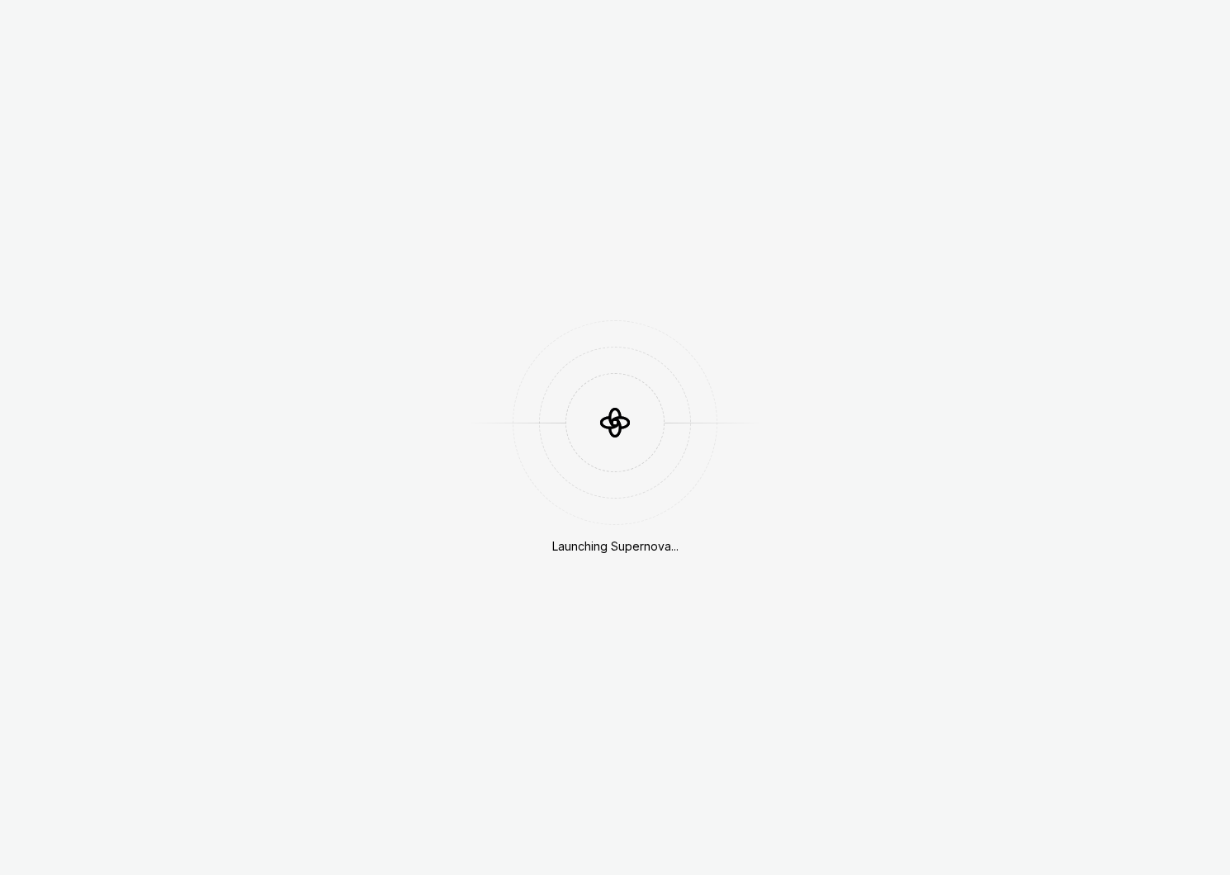
click at [113, 32] on div "Launching Supernova..." at bounding box center [615, 437] width 1230 height 875
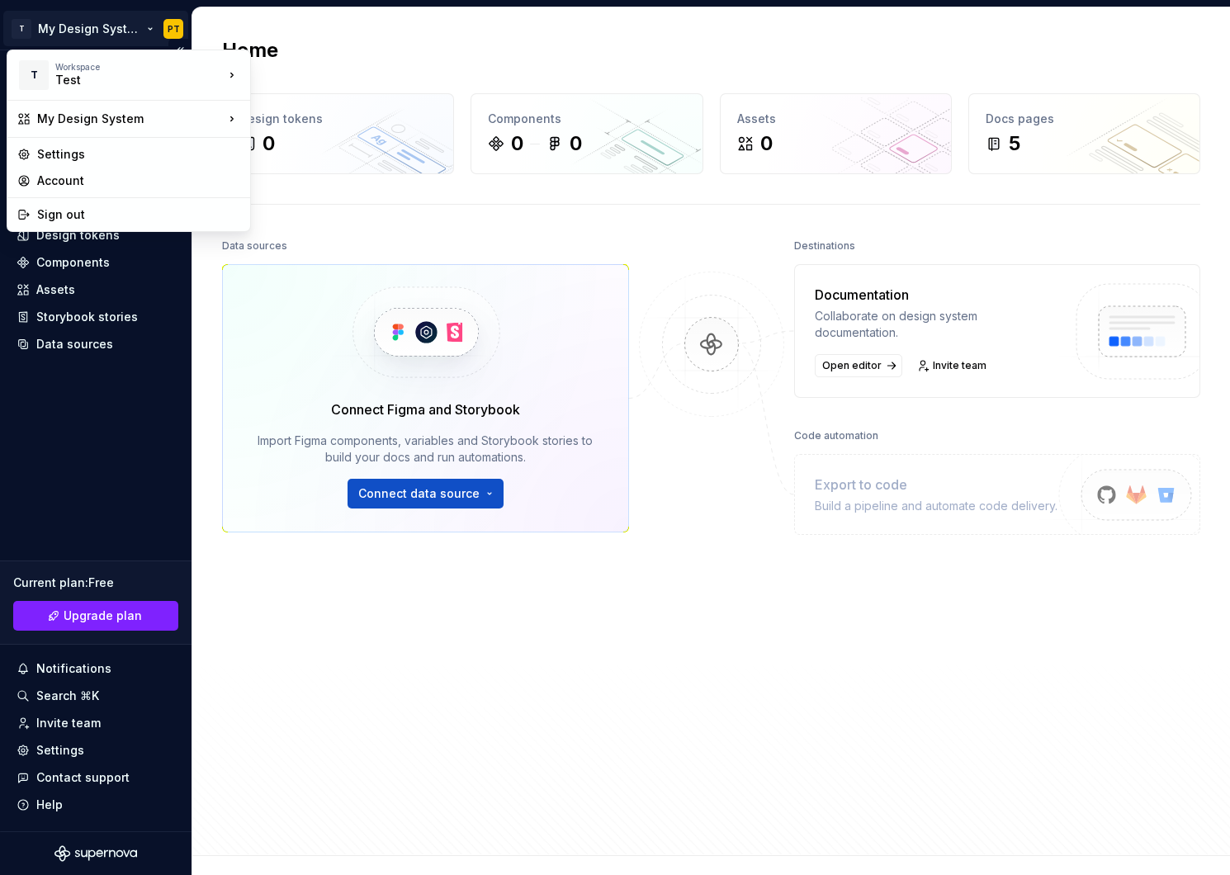
click at [92, 21] on html "T My Design System PT Home Documentation Analytics Code automation Design syste…" at bounding box center [615, 437] width 1230 height 875
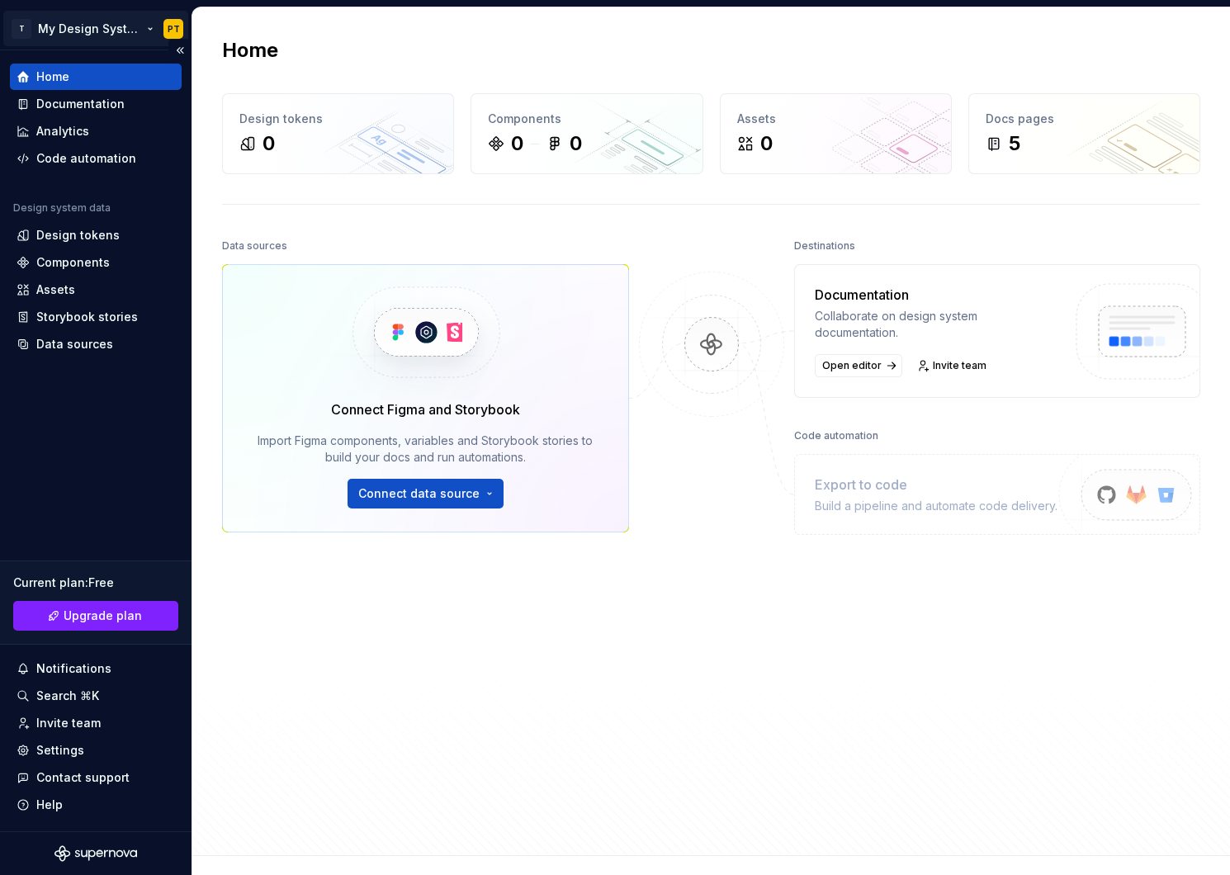
click at [92, 31] on html "T My Design System PT Home Documentation Analytics Code automation Design syste…" at bounding box center [615, 437] width 1230 height 875
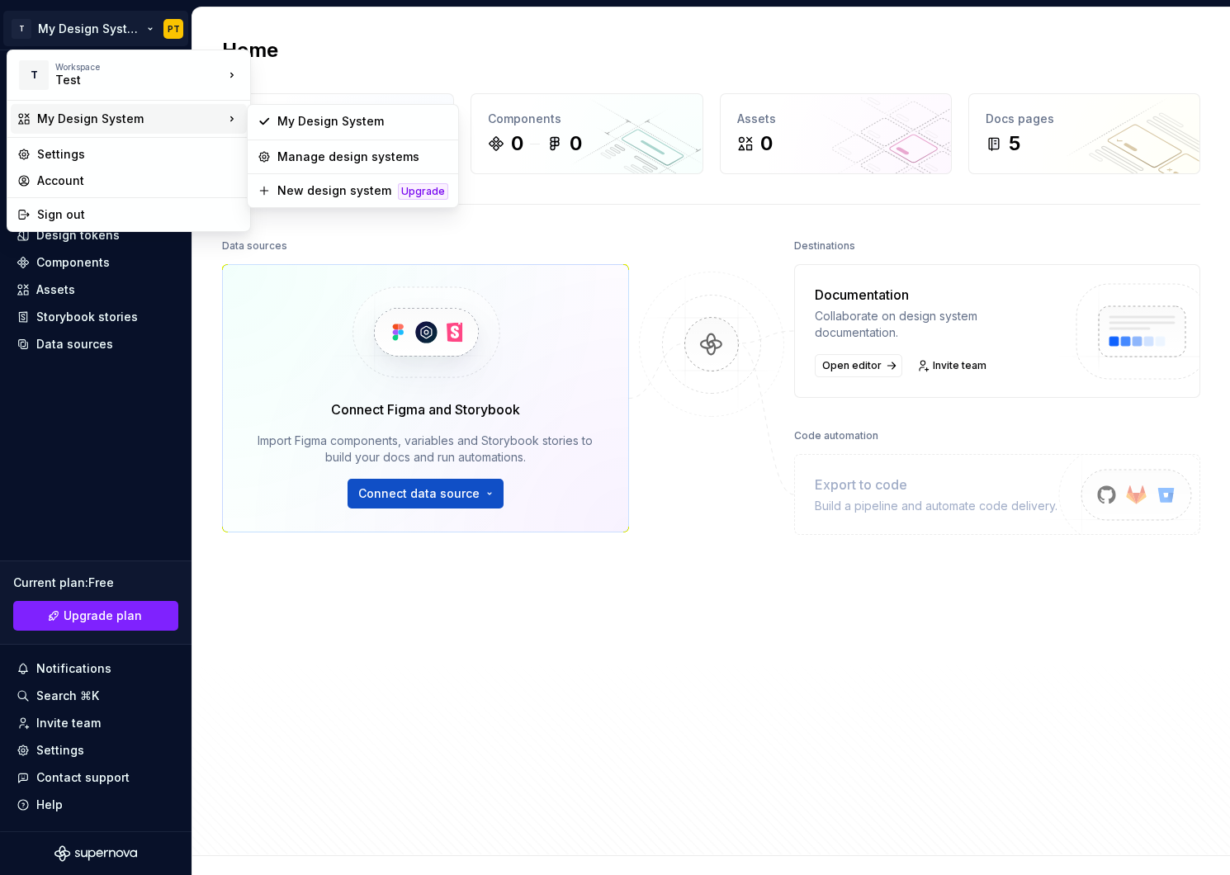
click at [114, 116] on div "My Design System" at bounding box center [130, 119] width 187 height 17
click at [319, 152] on div "Manage design systems" at bounding box center [362, 157] width 171 height 17
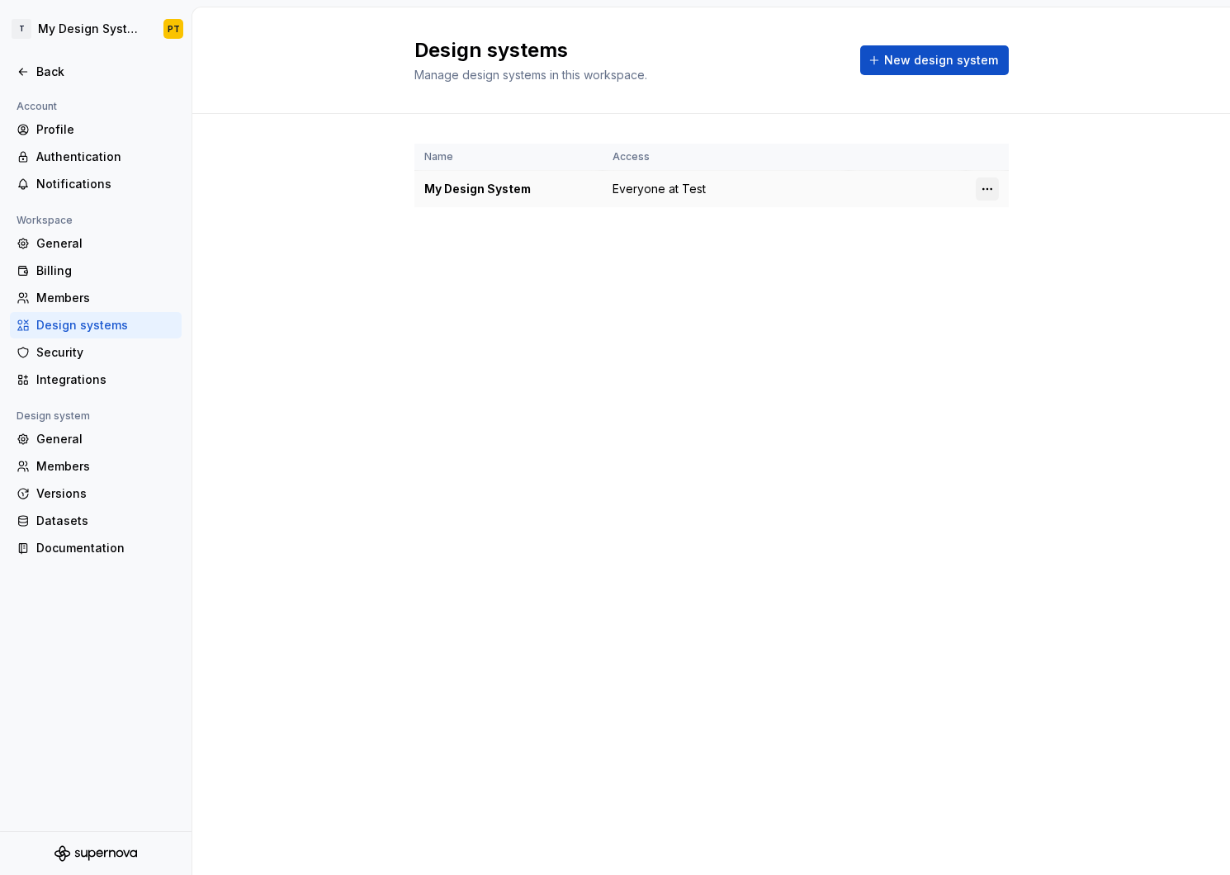
click at [983, 192] on html "T My Design System PT Back Account Profile Authentication Notifications Workspa…" at bounding box center [615, 437] width 1230 height 875
click at [1028, 250] on div "Design system settings" at bounding box center [1084, 247] width 157 height 17
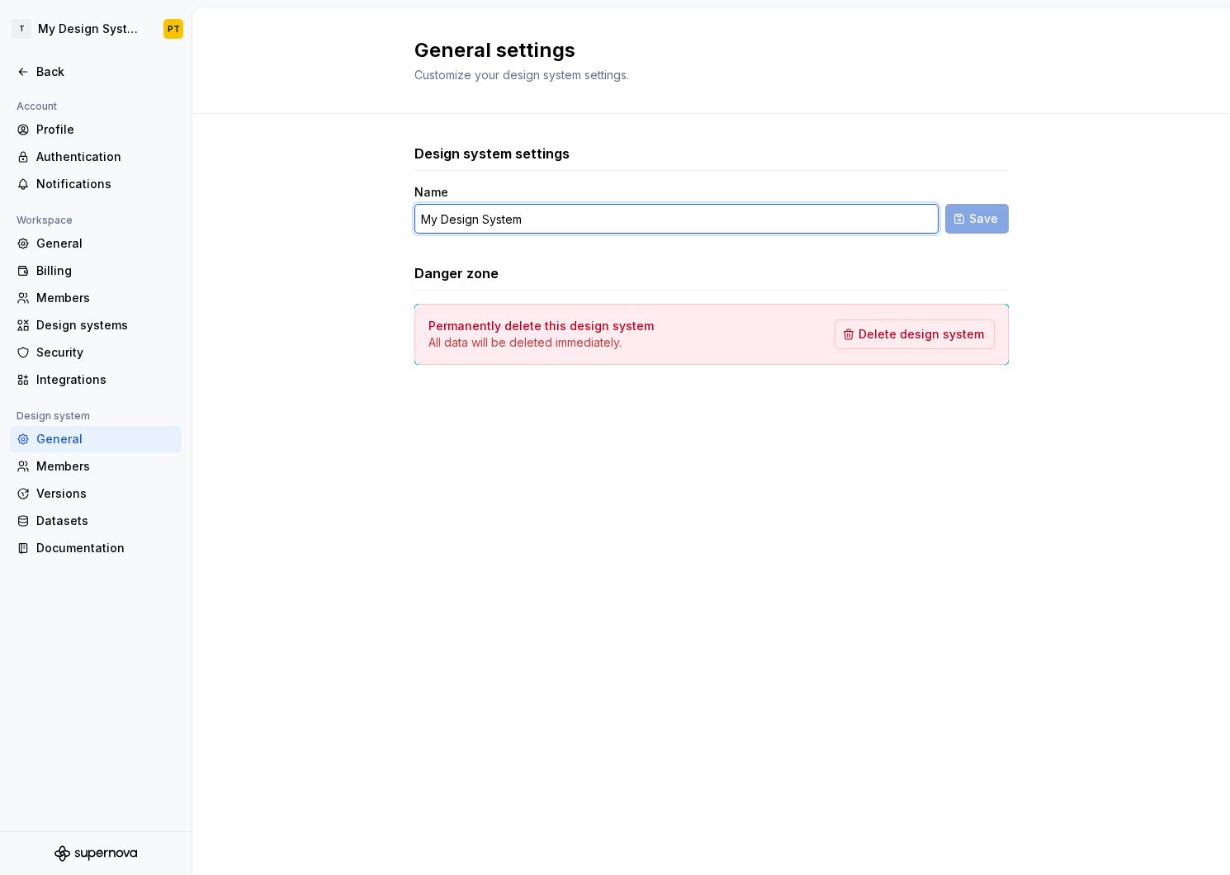
drag, startPoint x: 439, startPoint y: 220, endPoint x: 362, endPoint y: 215, distance: 76.9
click at [362, 215] on div "Design system settings Name My Design System Save Danger zone Permanently delet…" at bounding box center [711, 271] width 1038 height 314
click at [580, 219] on input "Mobile Design System" at bounding box center [676, 219] width 524 height 30
type input "Mobile Design System test"
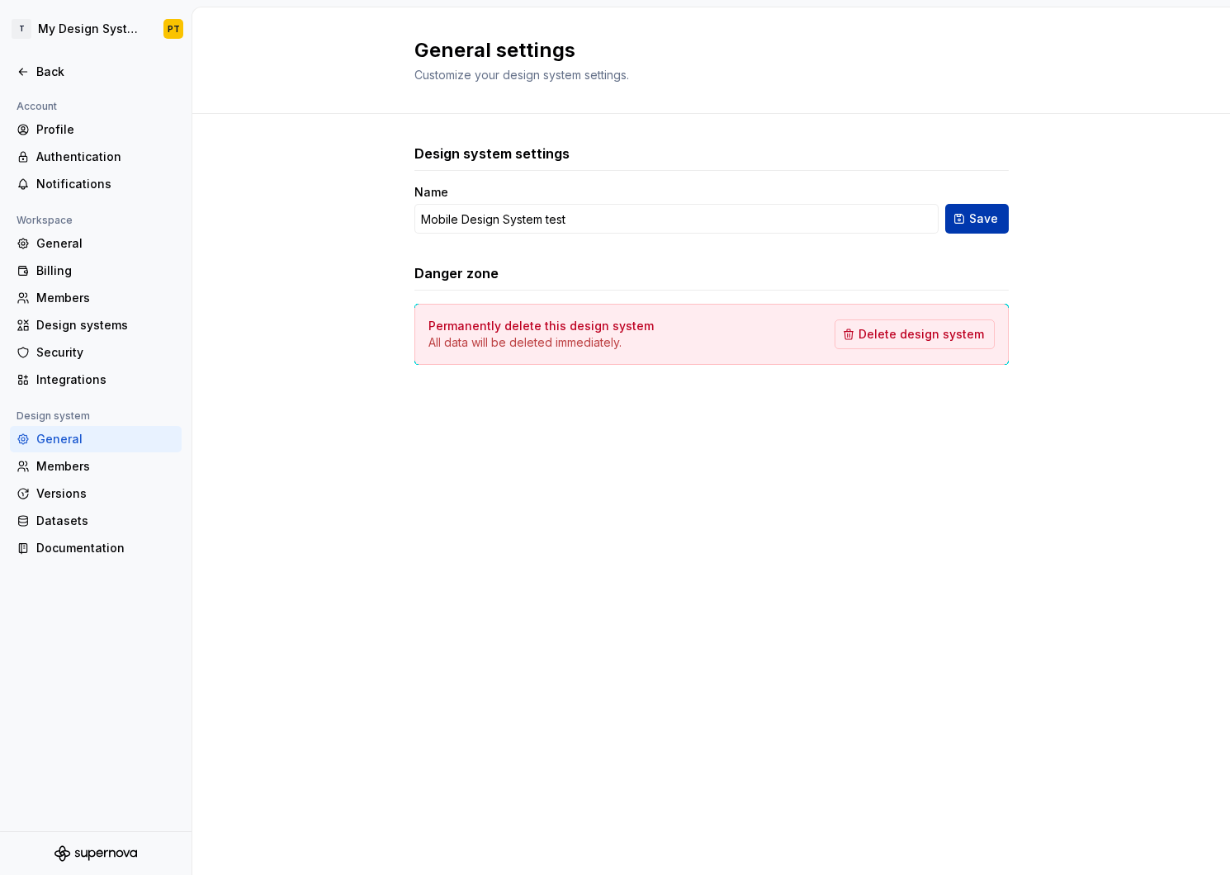
click at [996, 221] on span "Save" at bounding box center [983, 219] width 29 height 17
click at [64, 237] on div "General" at bounding box center [105, 243] width 139 height 17
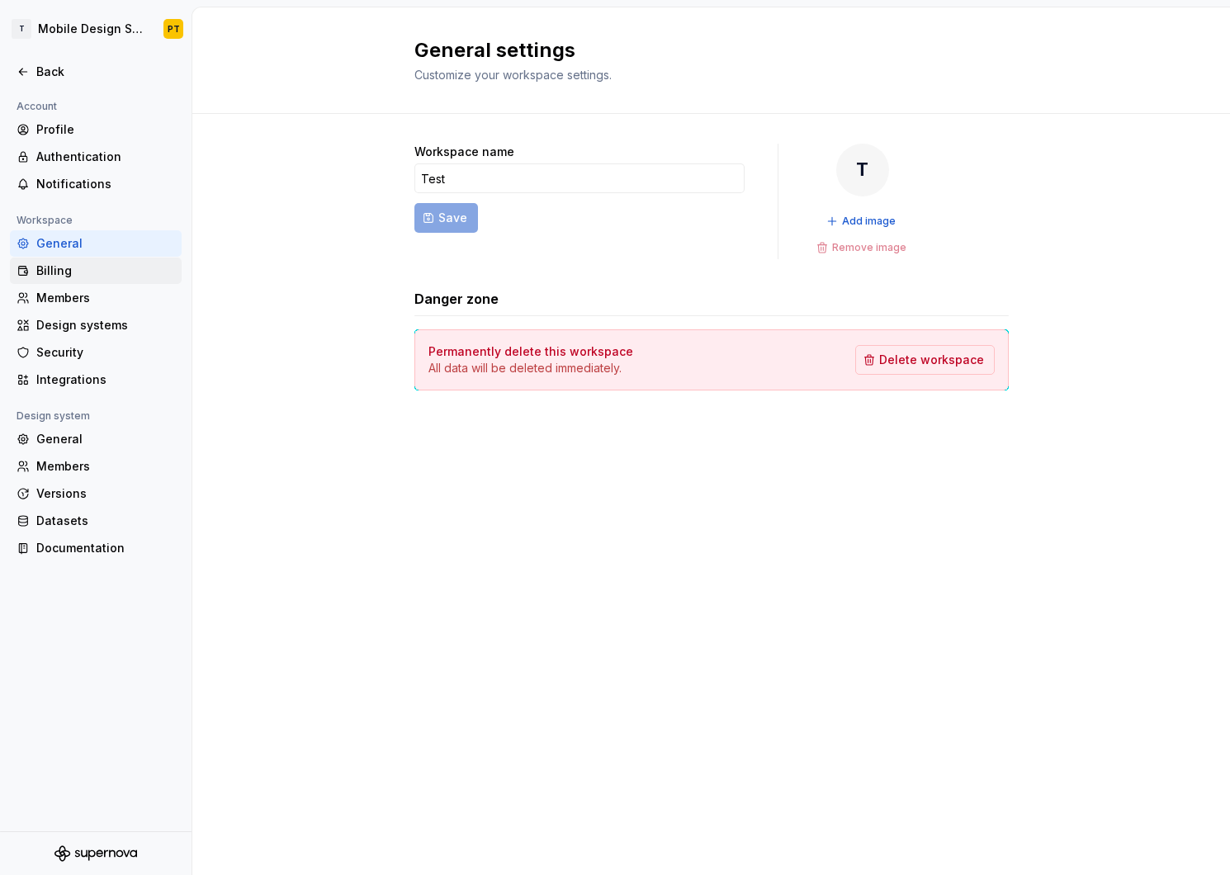
click at [44, 267] on div "Billing" at bounding box center [105, 271] width 139 height 17
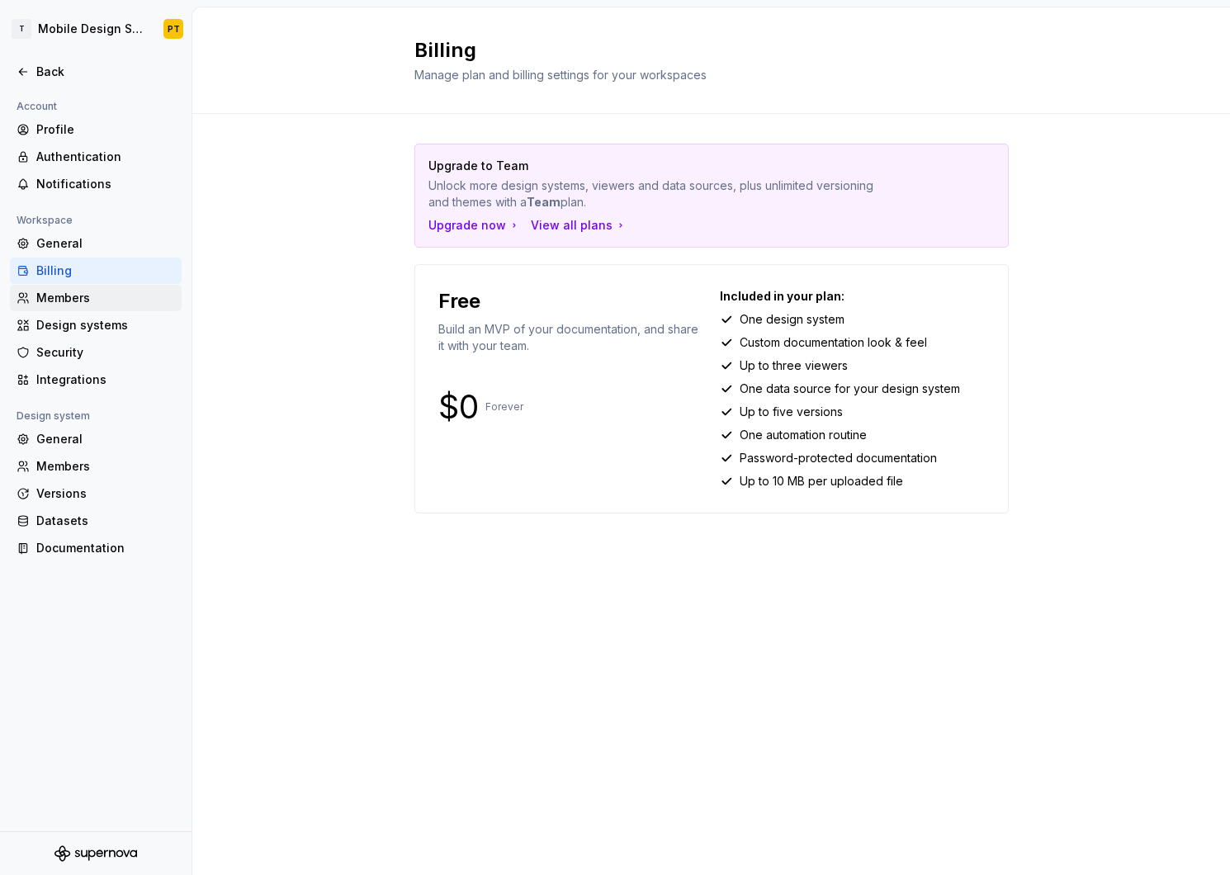
click at [62, 296] on div "Members" at bounding box center [105, 298] width 139 height 17
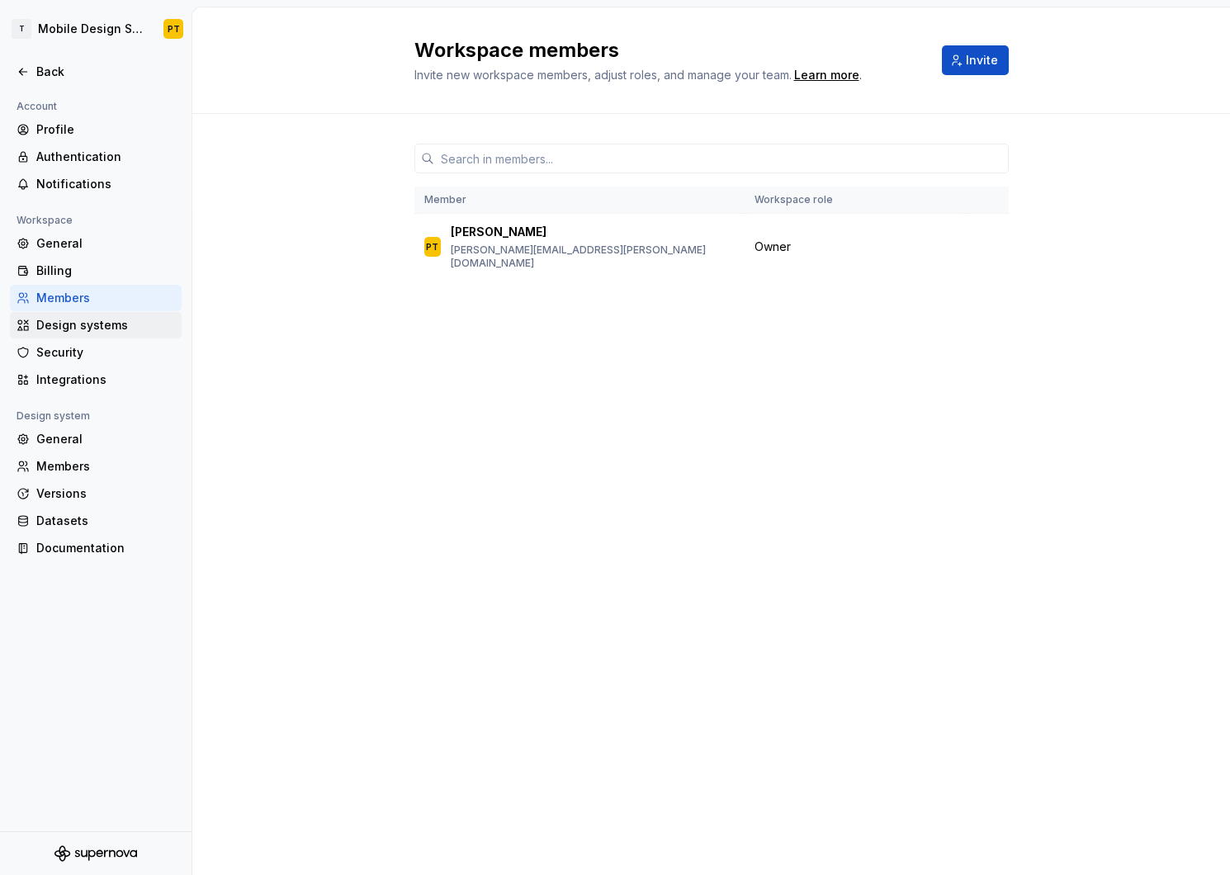
click at [73, 329] on div "Design systems" at bounding box center [105, 325] width 139 height 17
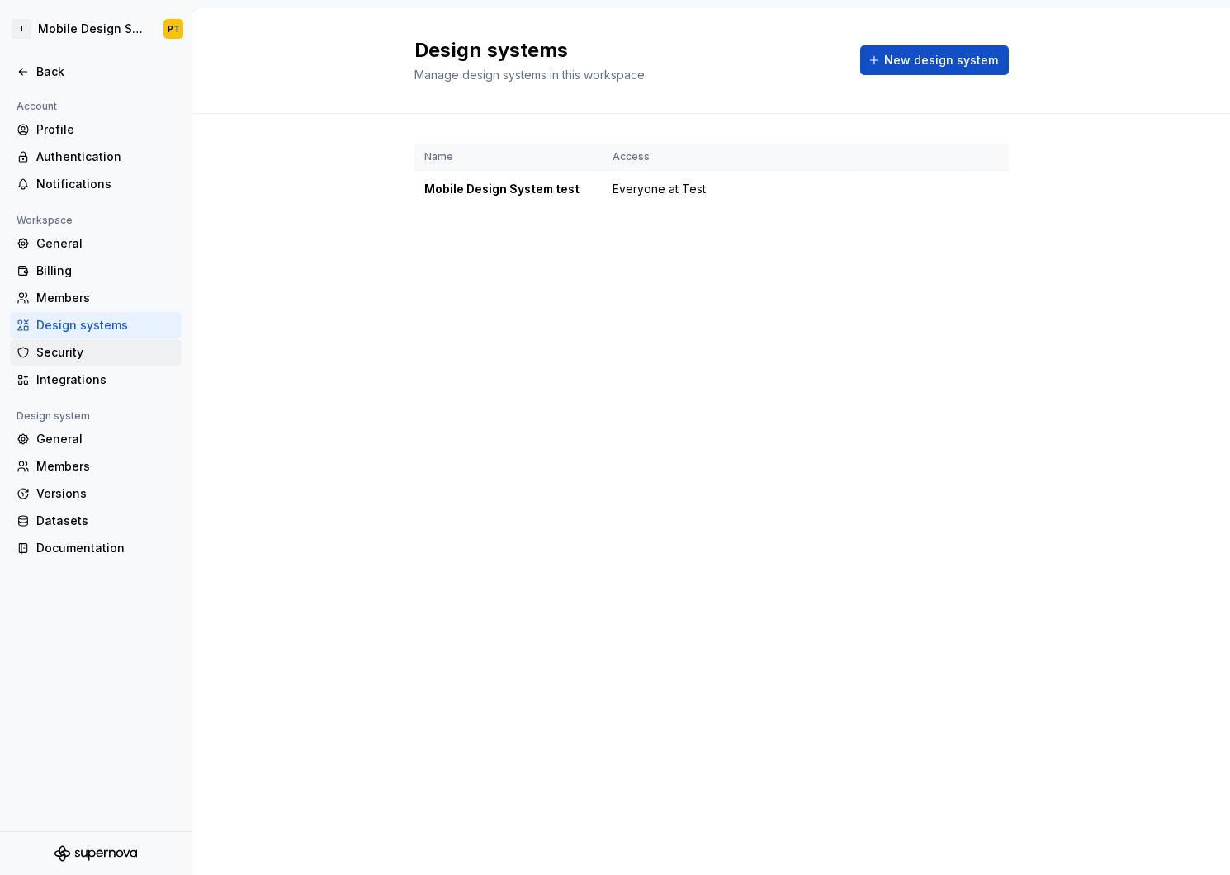
click at [77, 353] on div "Security" at bounding box center [105, 352] width 139 height 17
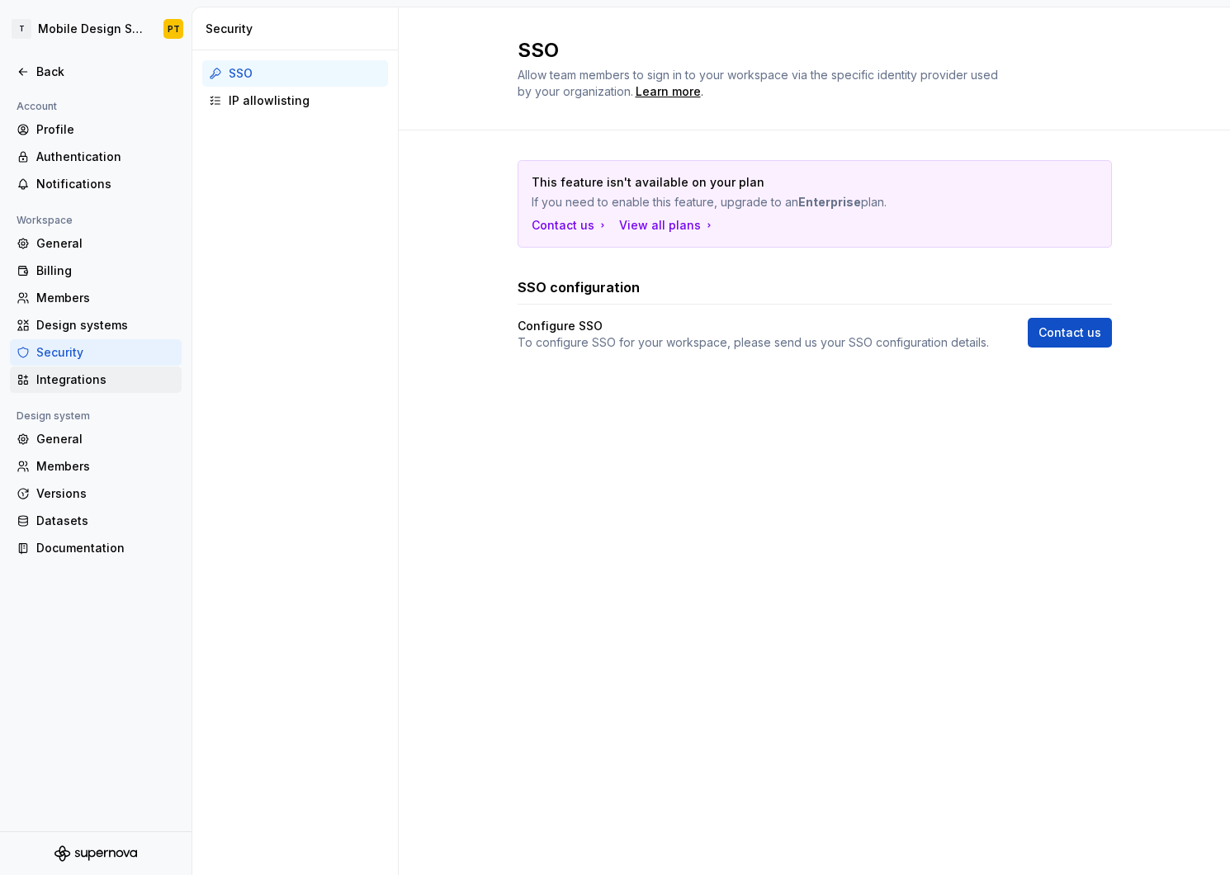
click at [64, 382] on div "Integrations" at bounding box center [105, 380] width 139 height 17
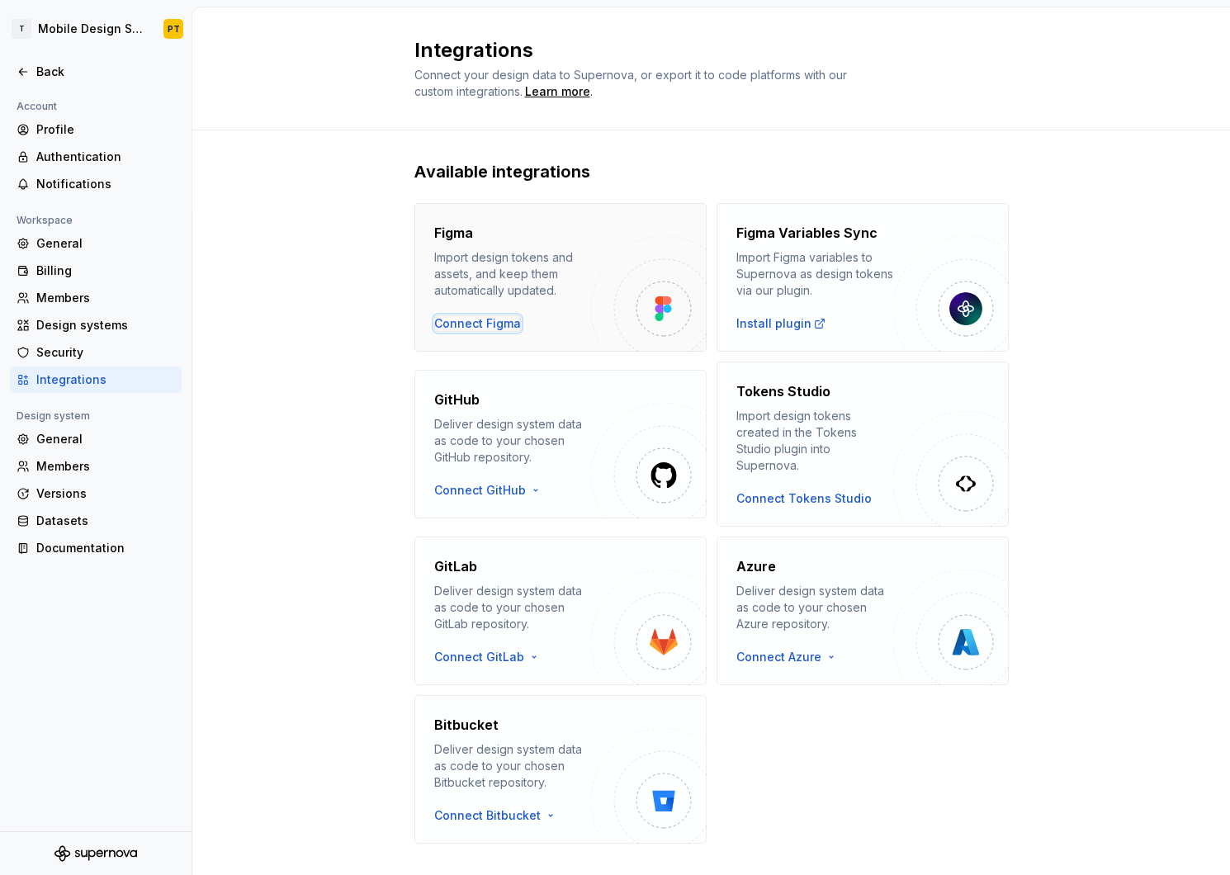
click at [479, 318] on div "Connect Figma" at bounding box center [477, 323] width 87 height 17
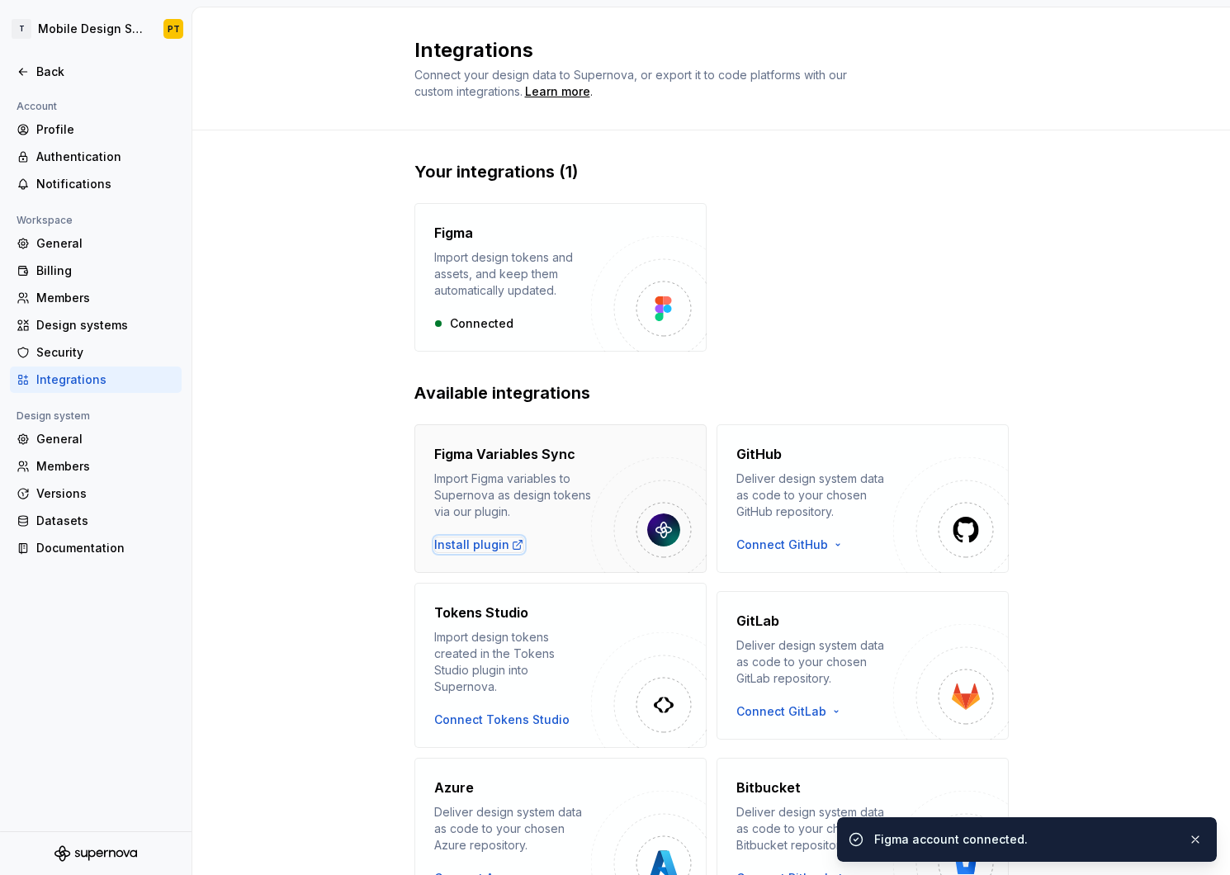
click at [476, 541] on div "Install plugin" at bounding box center [479, 545] width 90 height 17
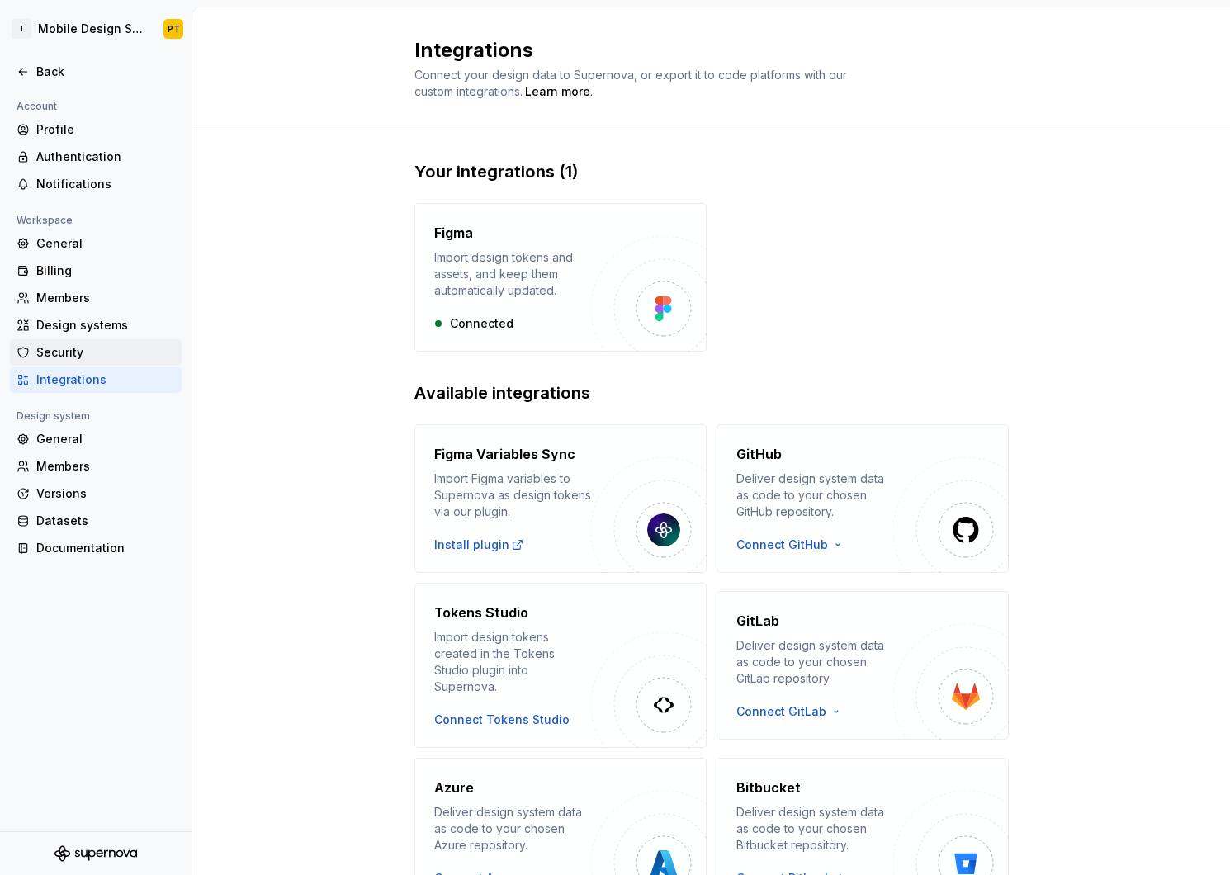
click at [69, 344] on div "Security" at bounding box center [105, 352] width 139 height 17
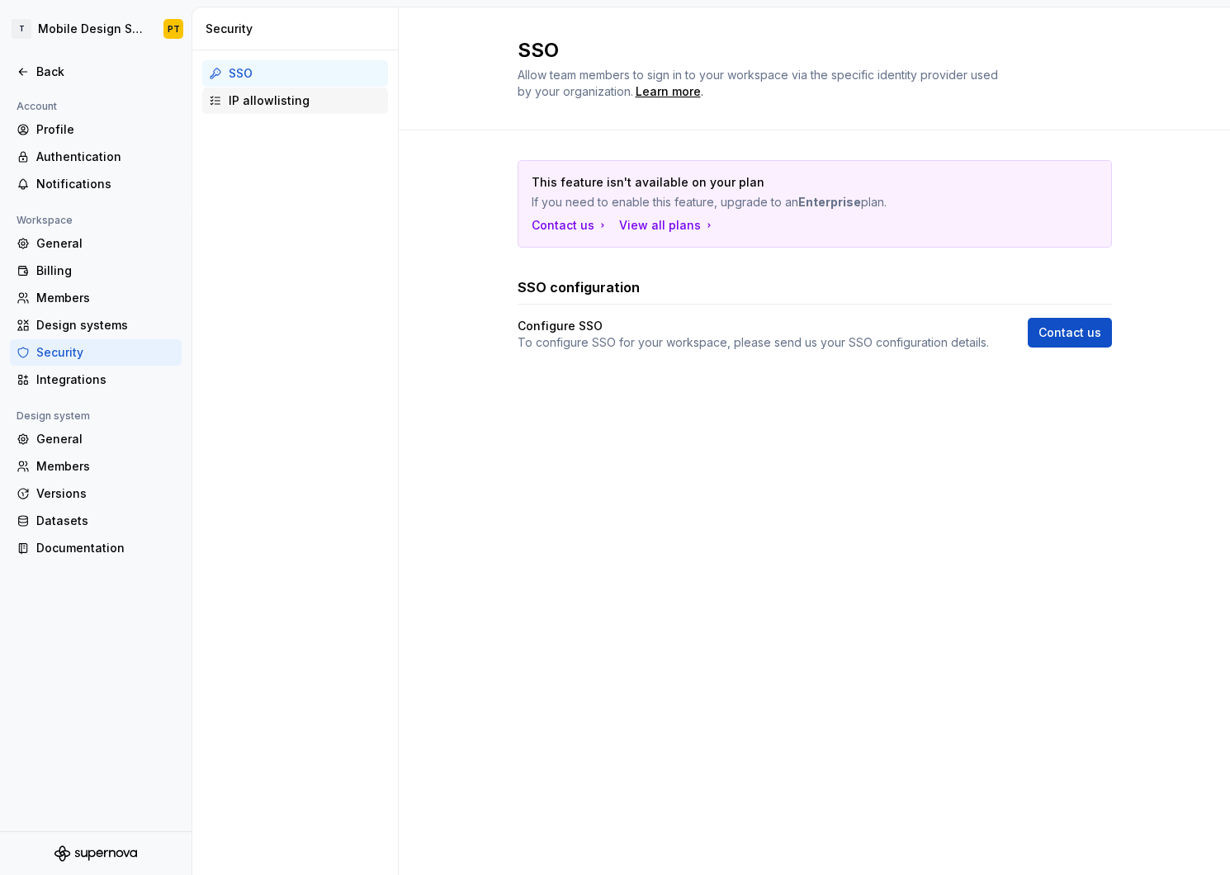
click at [260, 107] on div "IP allowlisting" at bounding box center [305, 100] width 153 height 17
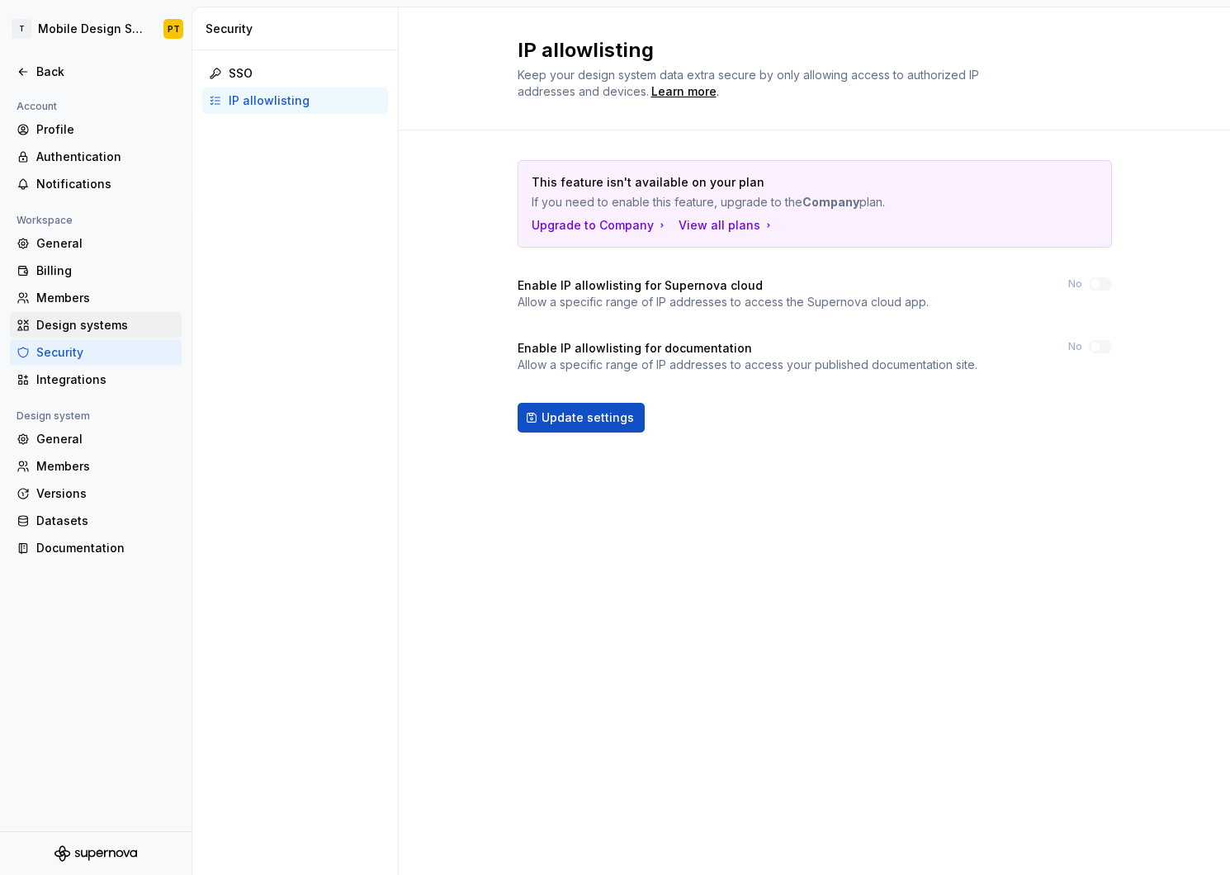
click at [84, 323] on div "Design systems" at bounding box center [105, 325] width 139 height 17
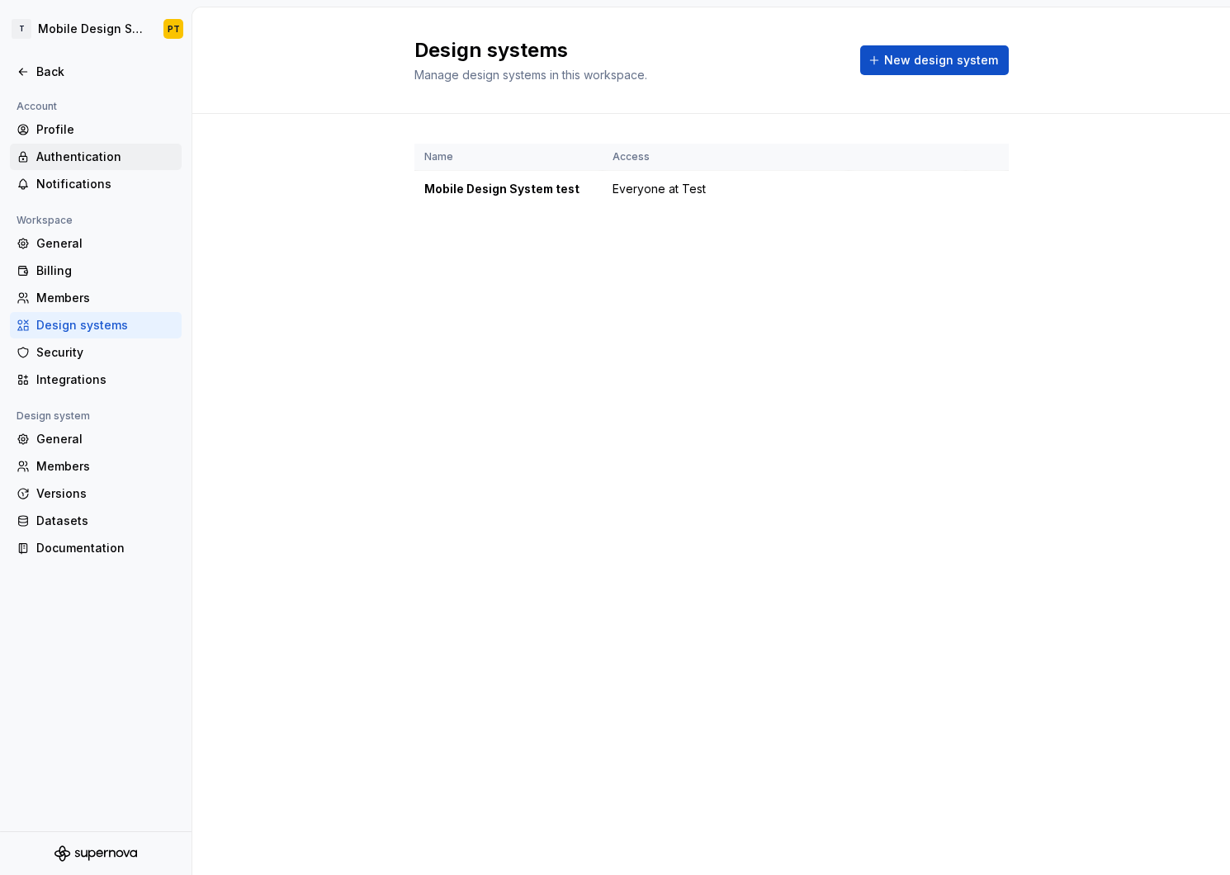
click at [74, 153] on div "Authentication" at bounding box center [105, 157] width 139 height 17
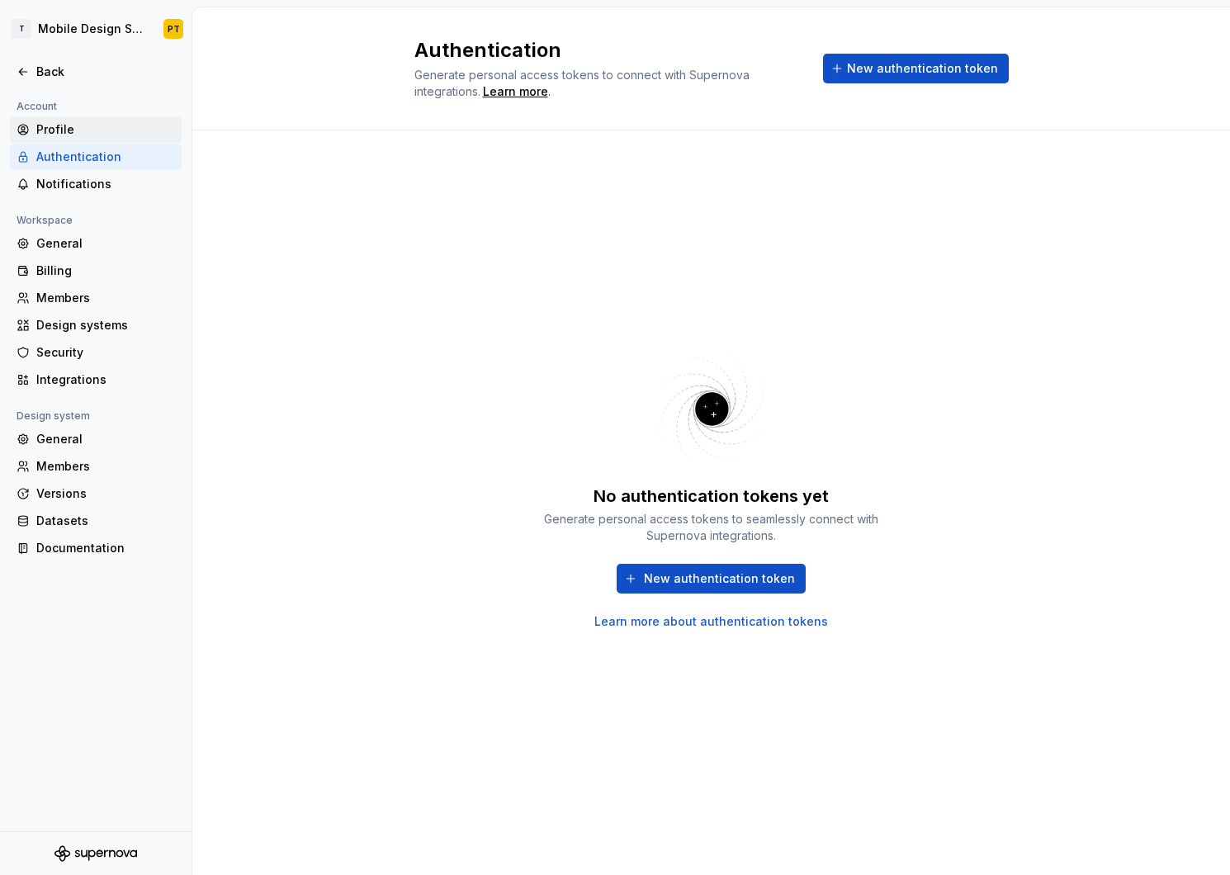
click at [56, 125] on div "Profile" at bounding box center [105, 129] width 139 height 17
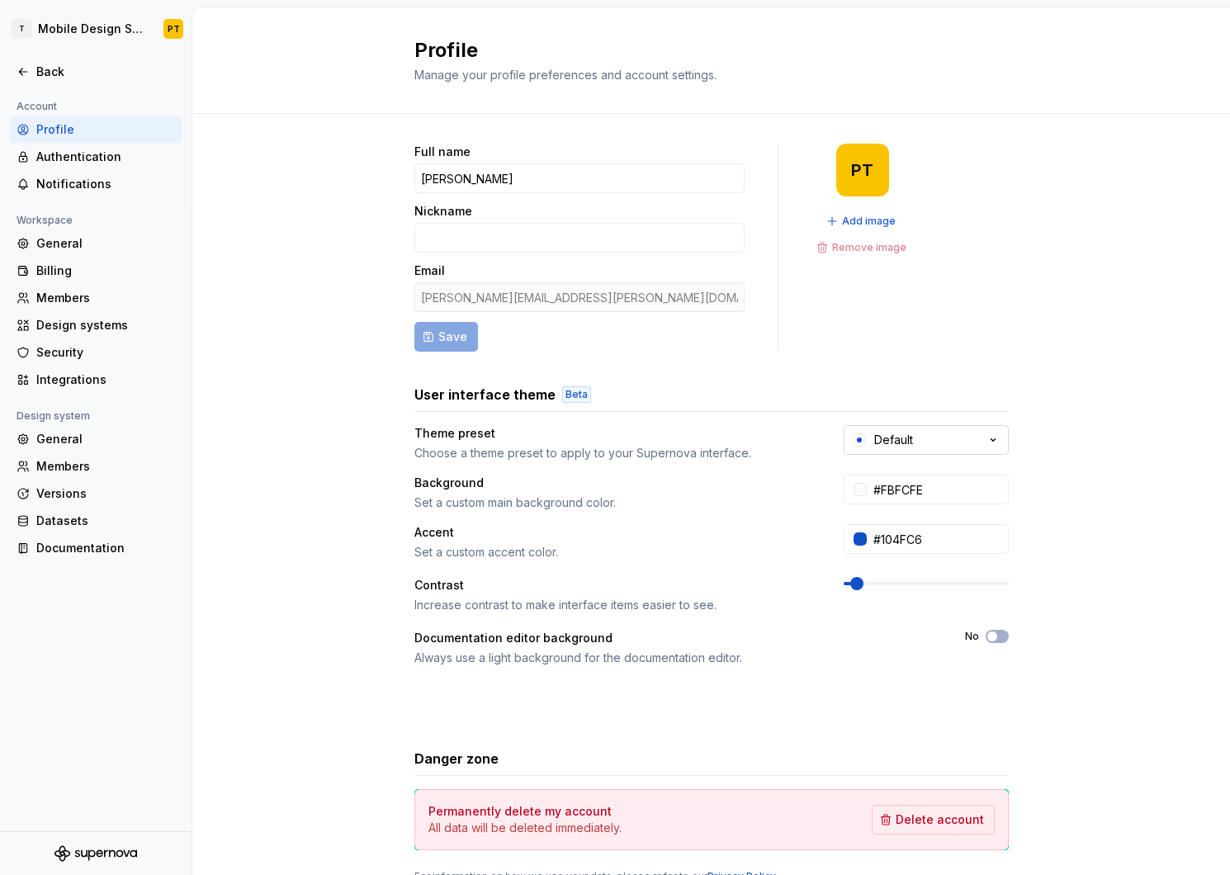
click at [902, 440] on div "Default" at bounding box center [893, 440] width 39 height 17
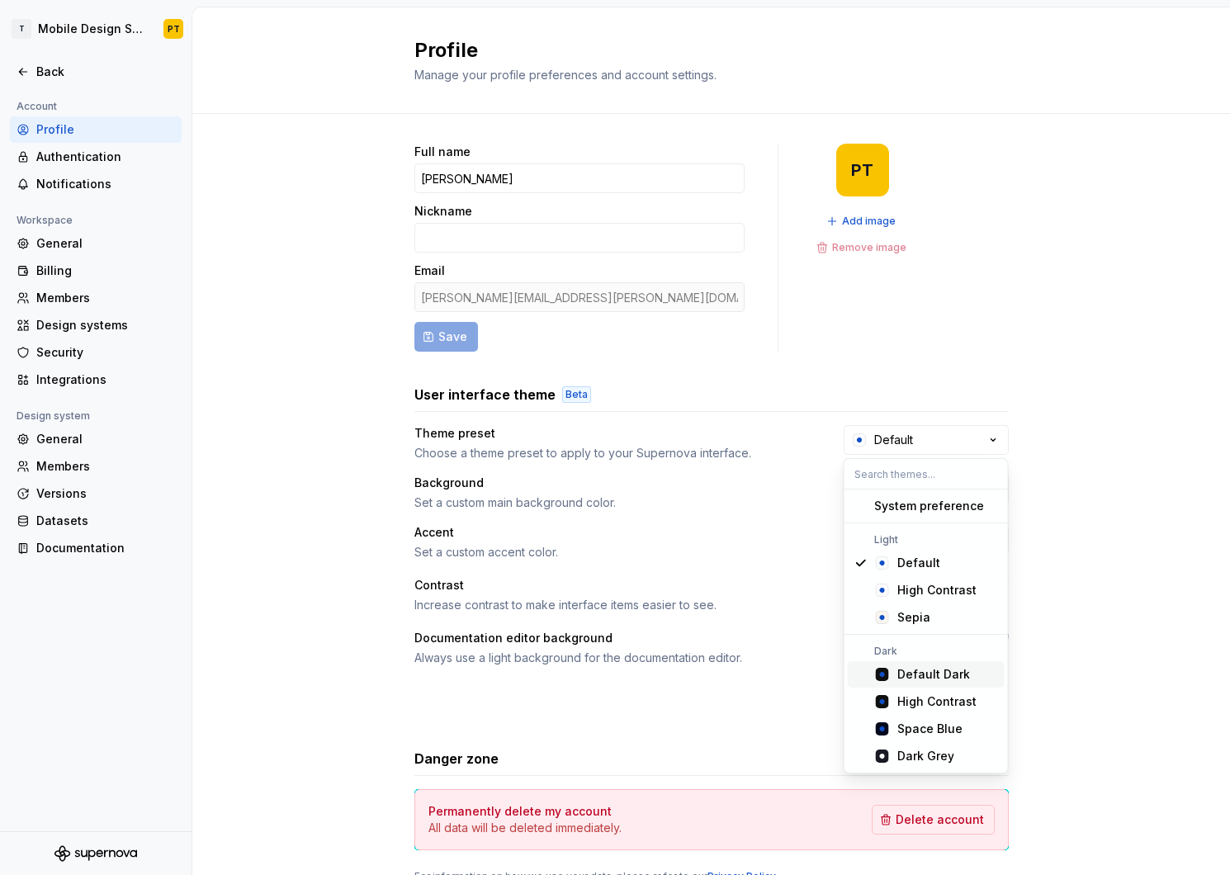
click at [936, 670] on div "Default Dark" at bounding box center [933, 674] width 73 height 17
type input "#101010"
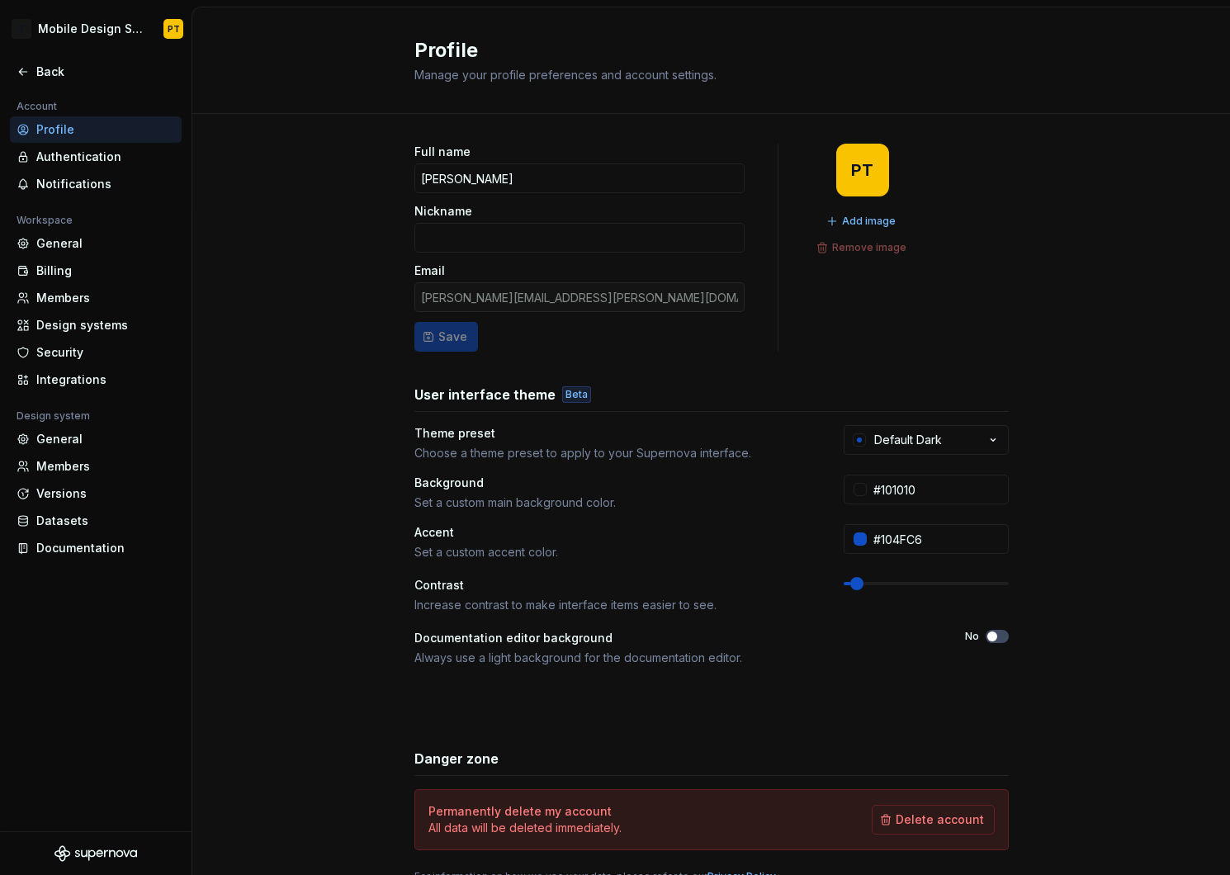
click at [1022, 372] on div "Full name Paxton Tomko Nickname Email paxton.tomko@apptegy.com Save PT Add imag…" at bounding box center [711, 530] width 1038 height 832
click at [873, 215] on span "Add image" at bounding box center [869, 221] width 54 height 13
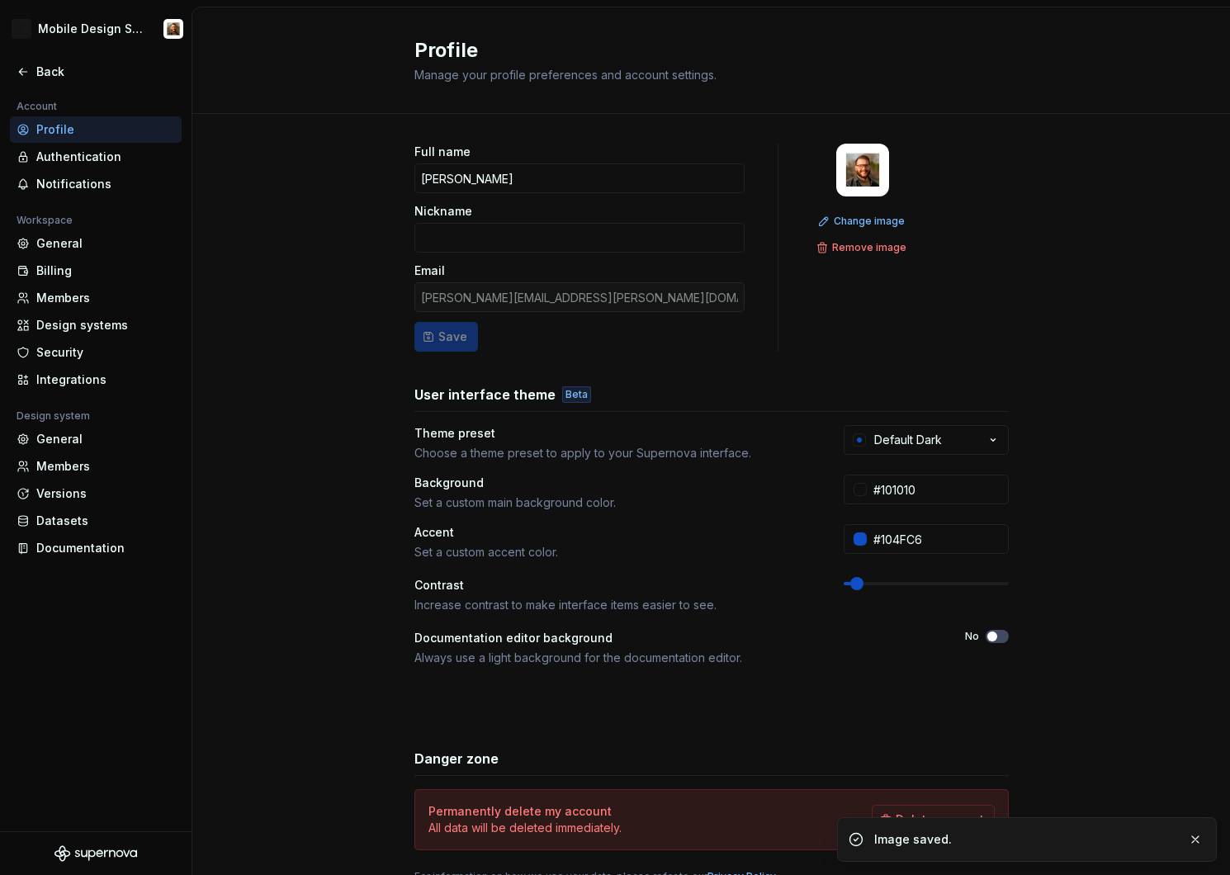
click at [864, 167] on img at bounding box center [862, 170] width 53 height 53
click at [857, 220] on span "Change image" at bounding box center [869, 221] width 71 height 13
click at [76, 151] on div "Authentication" at bounding box center [105, 157] width 139 height 17
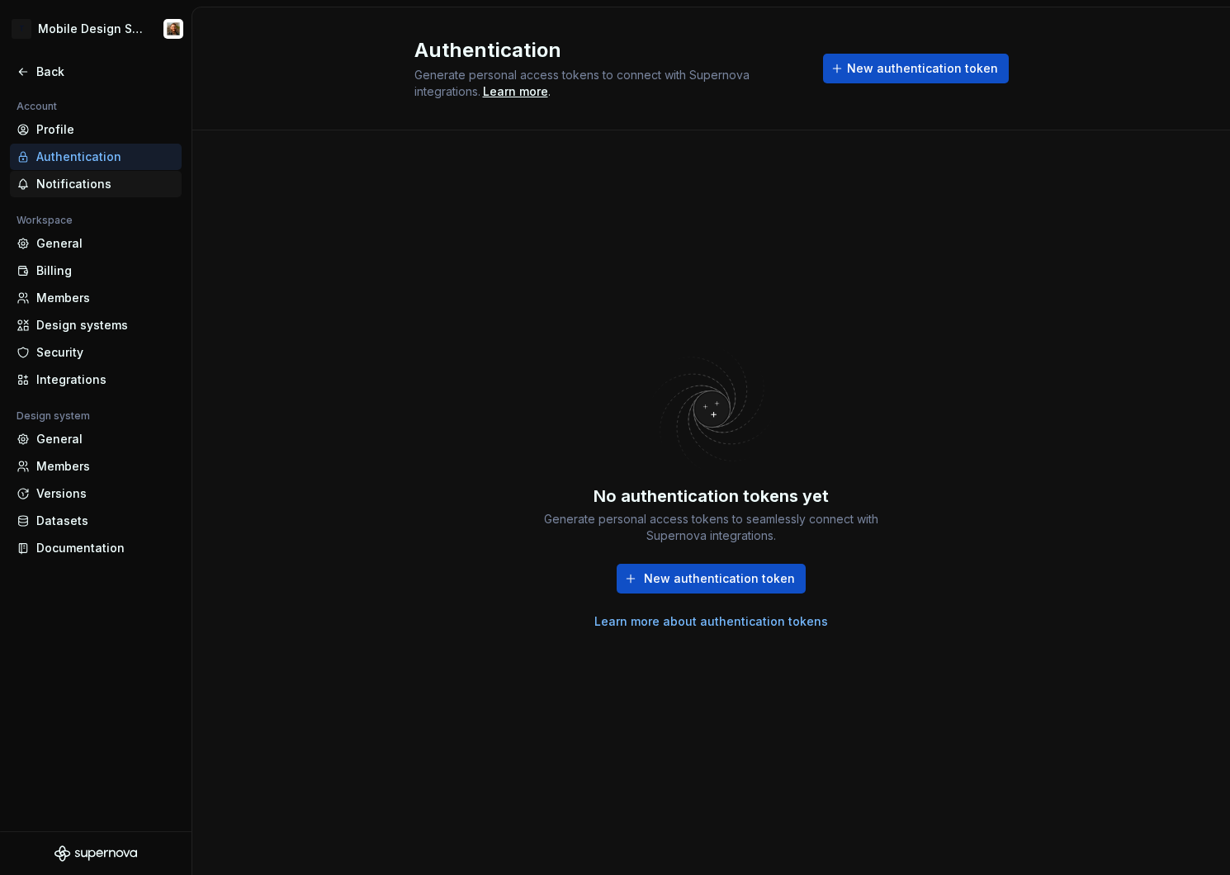
click at [73, 178] on div "Notifications" at bounding box center [105, 184] width 139 height 17
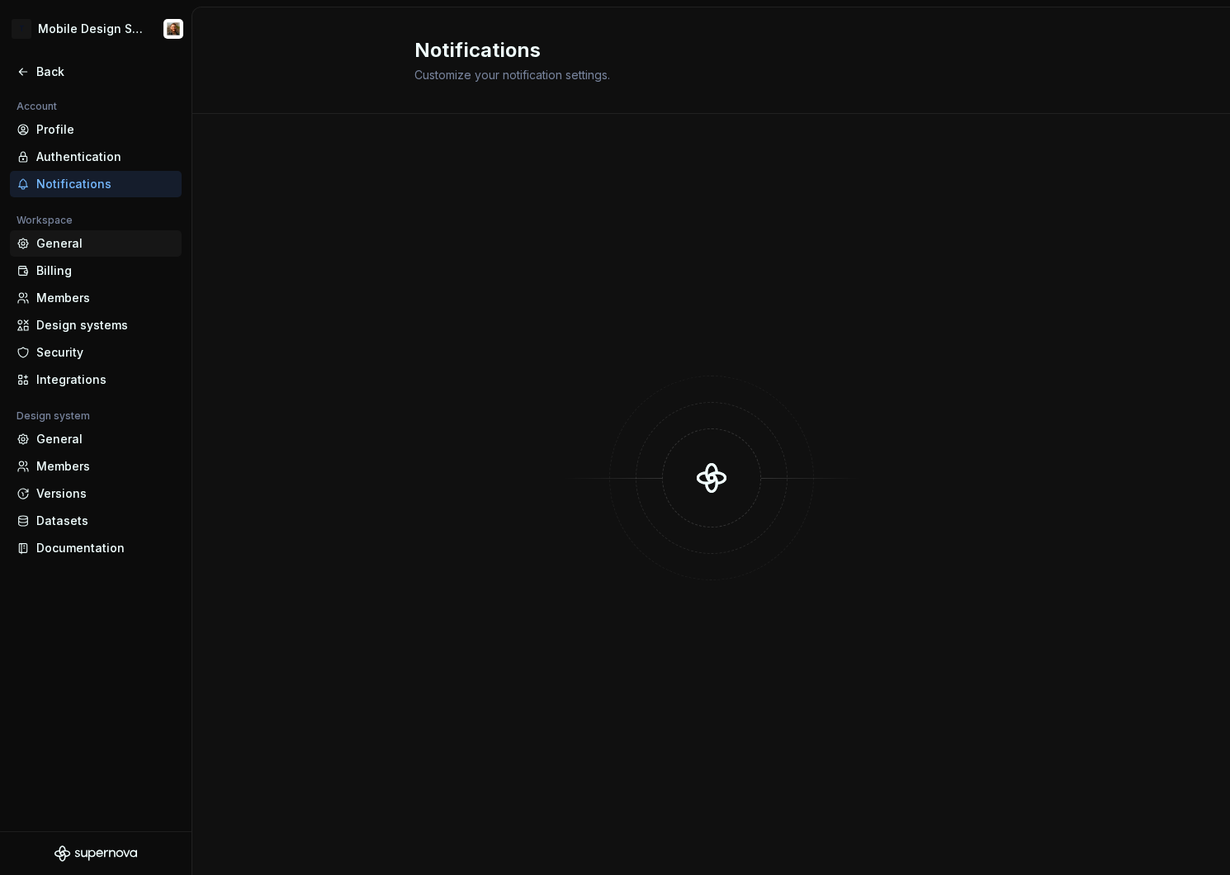
click at [65, 242] on div "General" at bounding box center [105, 243] width 139 height 17
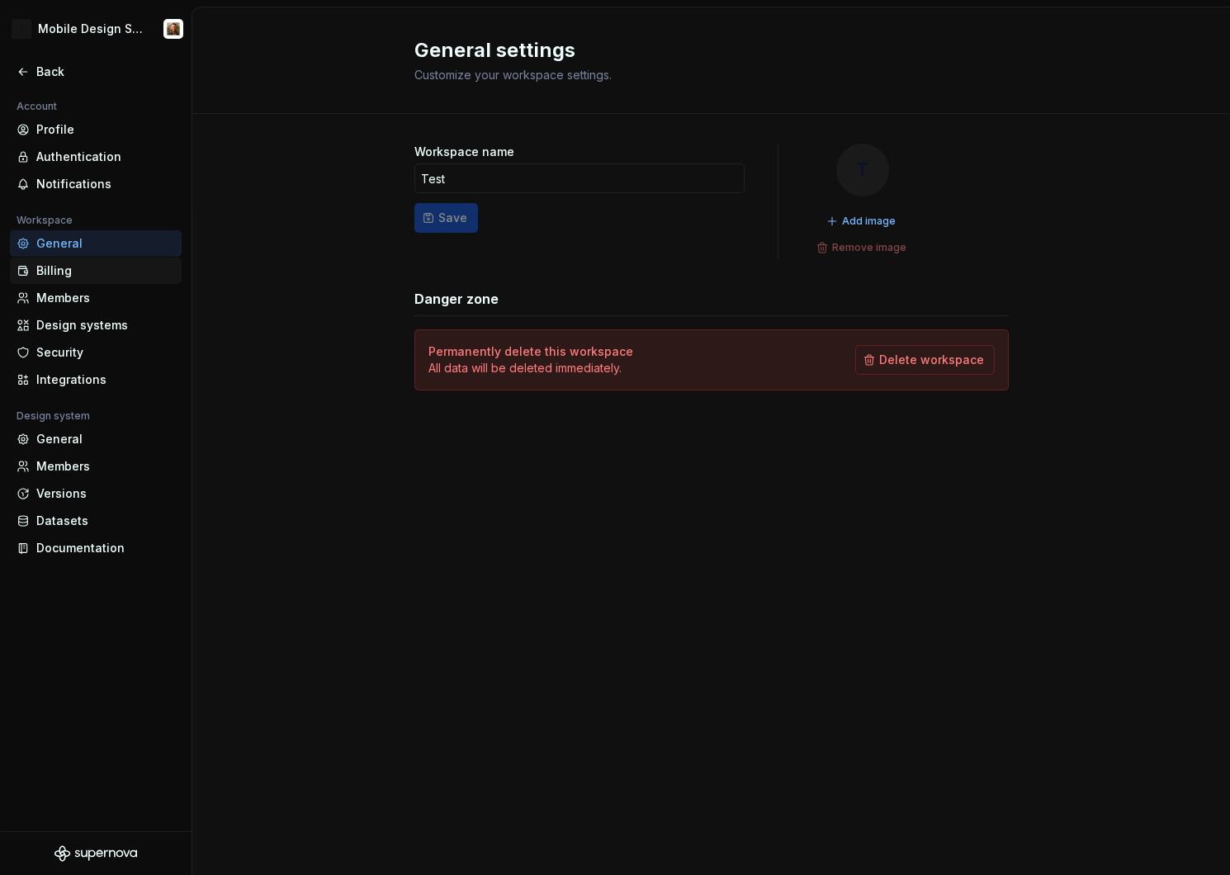
click at [59, 271] on div "Billing" at bounding box center [105, 271] width 139 height 17
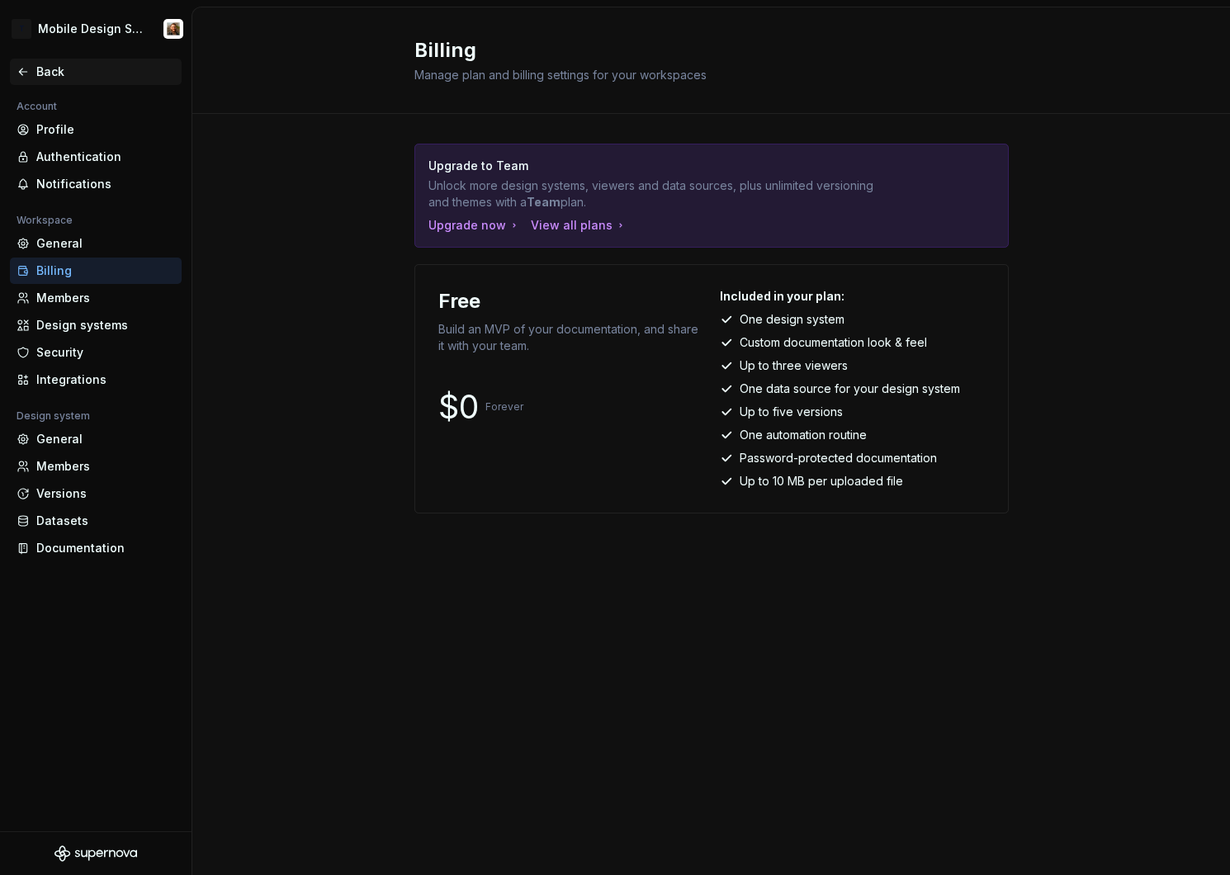
click at [45, 80] on div "Back" at bounding box center [96, 72] width 172 height 26
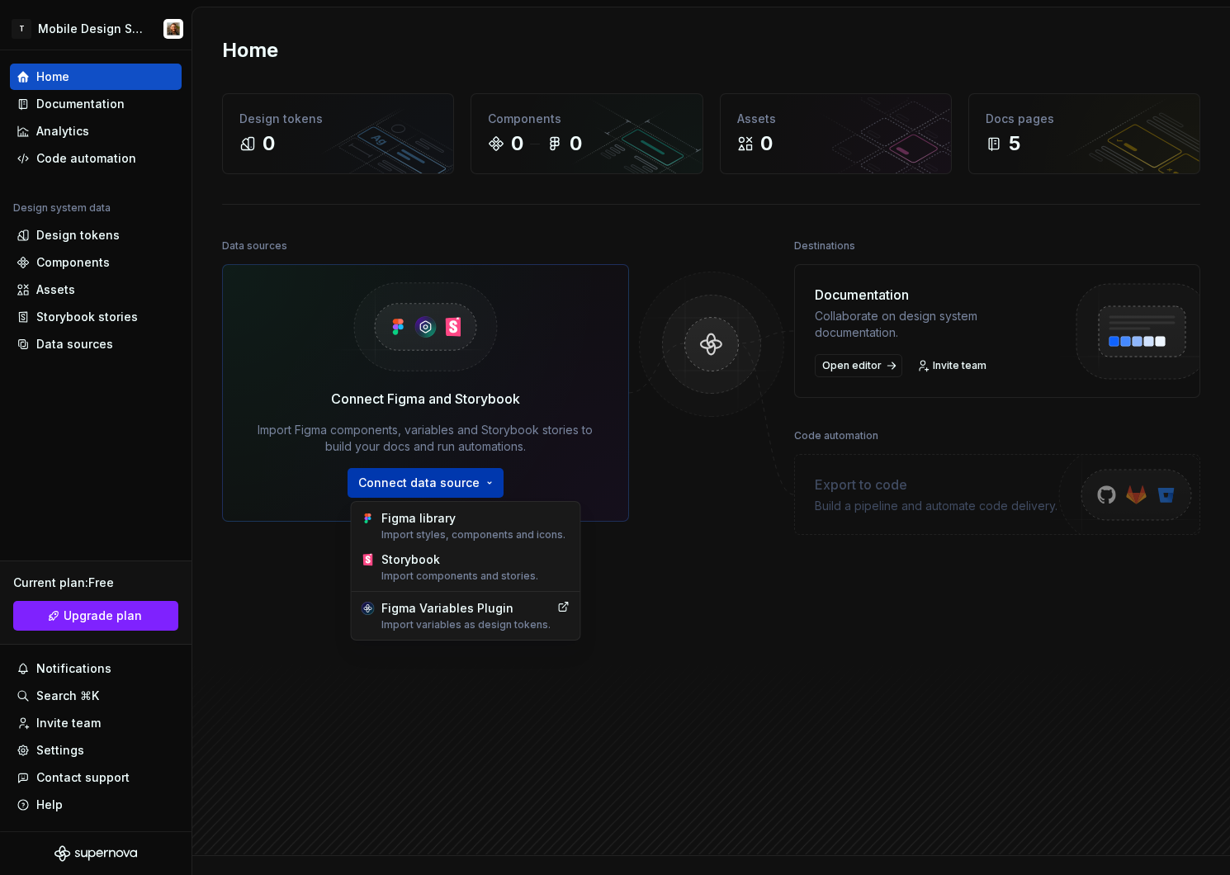
click at [462, 483] on html "T Mobile Design System test Home Documentation Analytics Code automation Design…" at bounding box center [615, 437] width 1230 height 875
click at [438, 529] on div "Import styles, components and icons." at bounding box center [475, 534] width 189 height 13
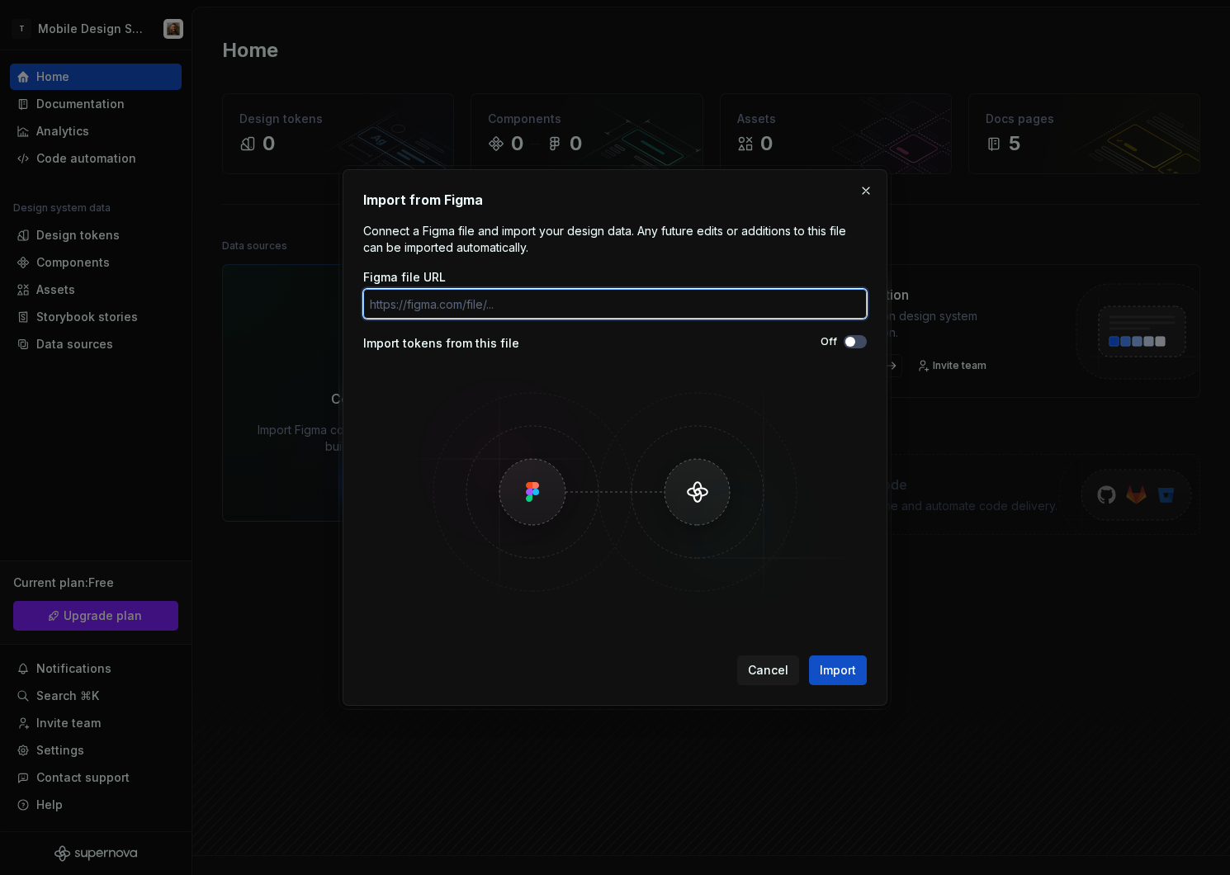
click at [408, 301] on input "Figma file URL" at bounding box center [615, 304] width 504 height 30
paste input "https://www.figma.com/design/5bYljYohneJy1sumJnrUFz/-MBDS--Mobile-Beacon-Design…"
type input "https://www.figma.com/design/5bYljYohneJy1sumJnrUFz/-MBDS--Mobile-Beacon-Design…"
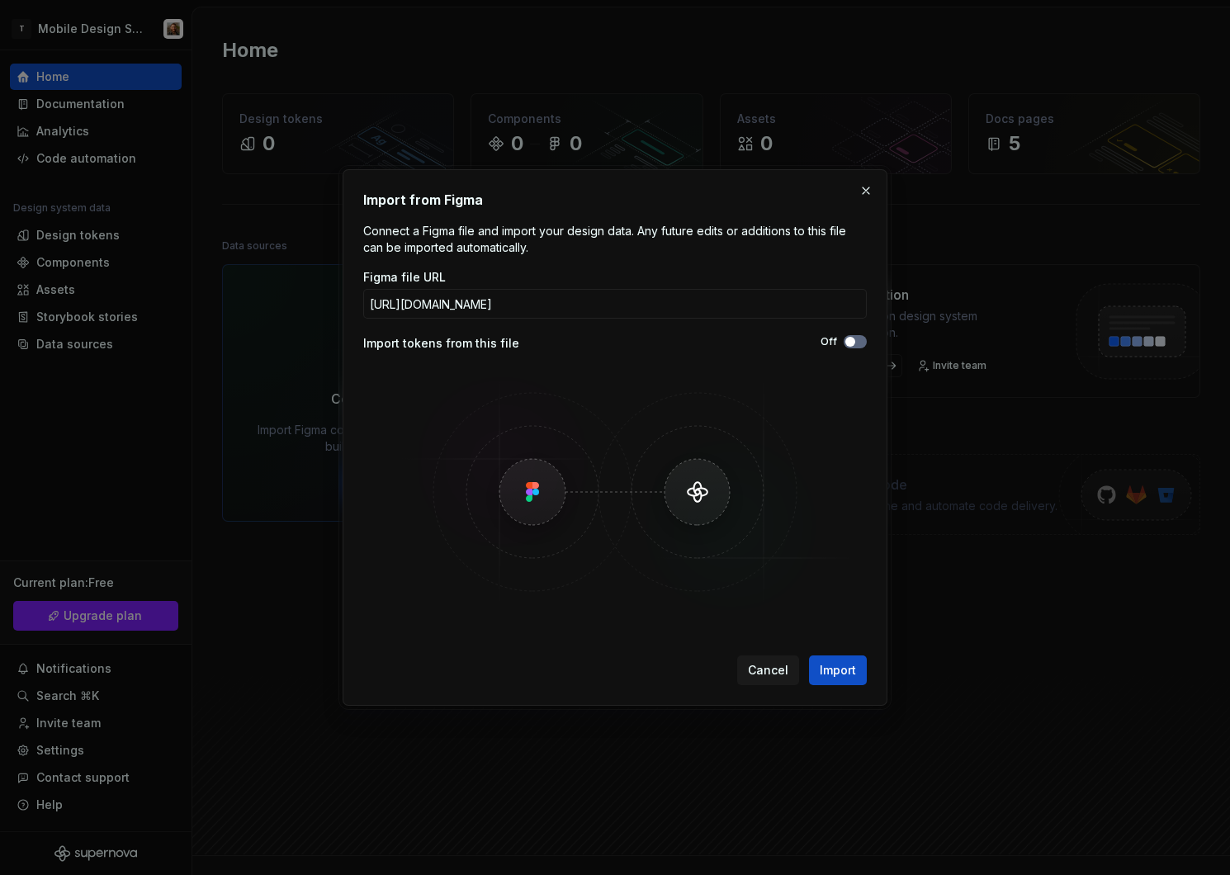
scroll to position [0, 0]
click at [858, 343] on button "Off" at bounding box center [855, 341] width 23 height 13
click at [846, 674] on span "Import" at bounding box center [838, 670] width 36 height 17
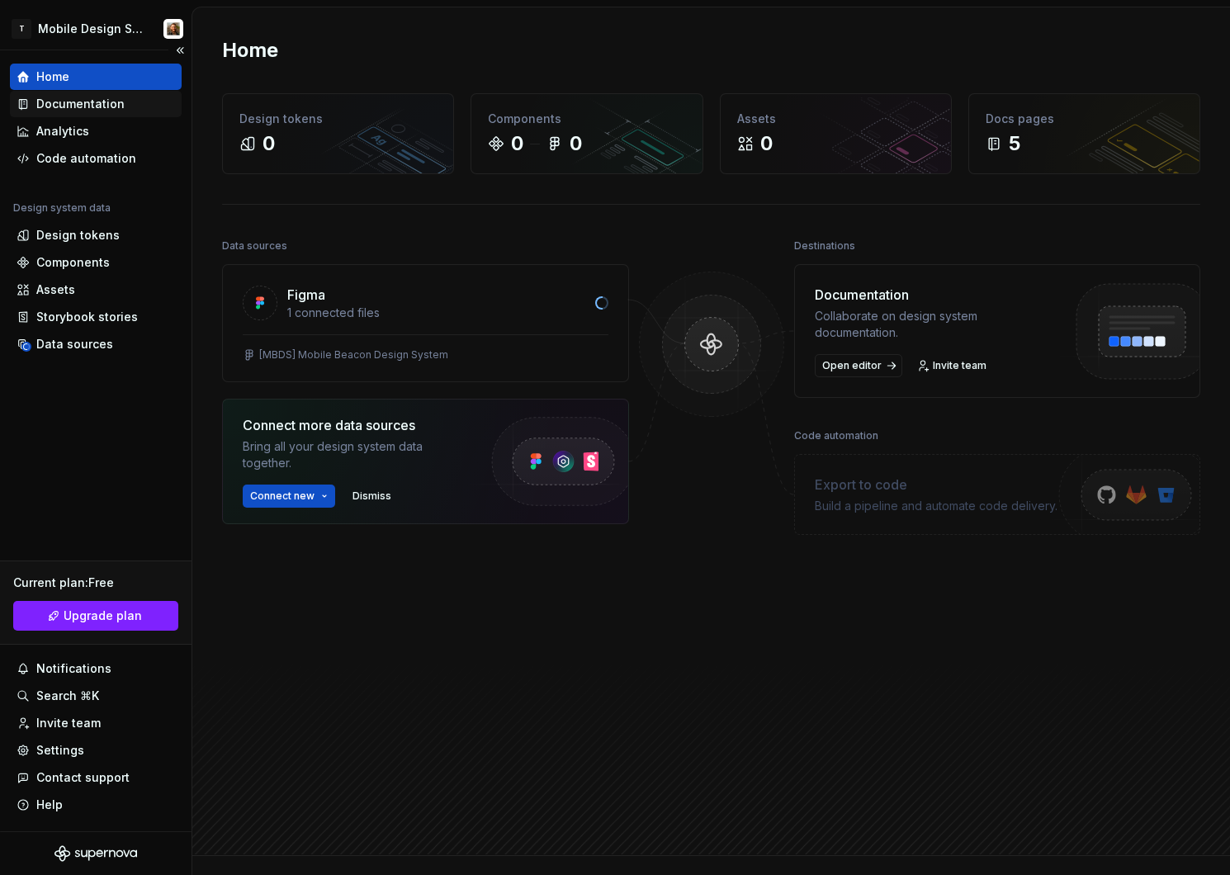
click at [90, 108] on div "Documentation" at bounding box center [80, 104] width 88 height 17
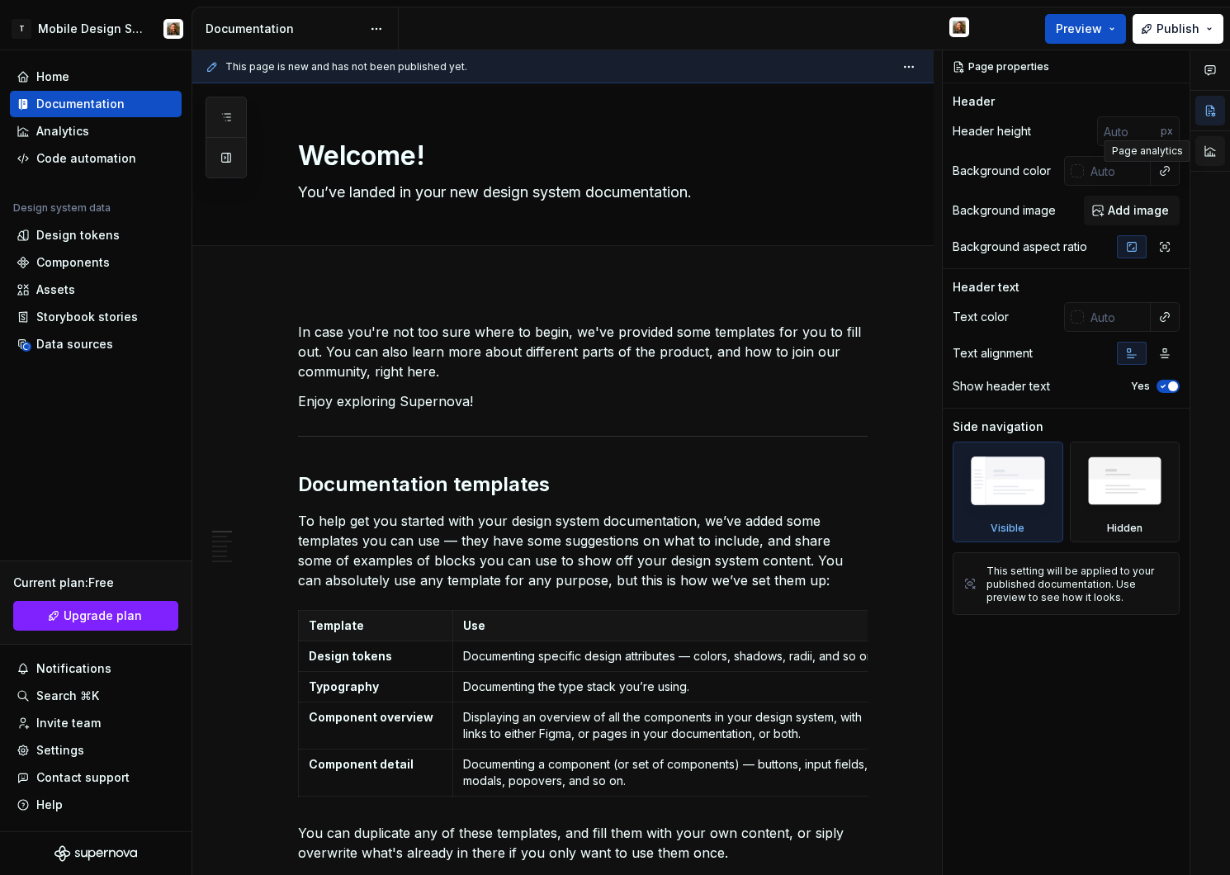
click at [1213, 153] on button "button" at bounding box center [1210, 151] width 30 height 30
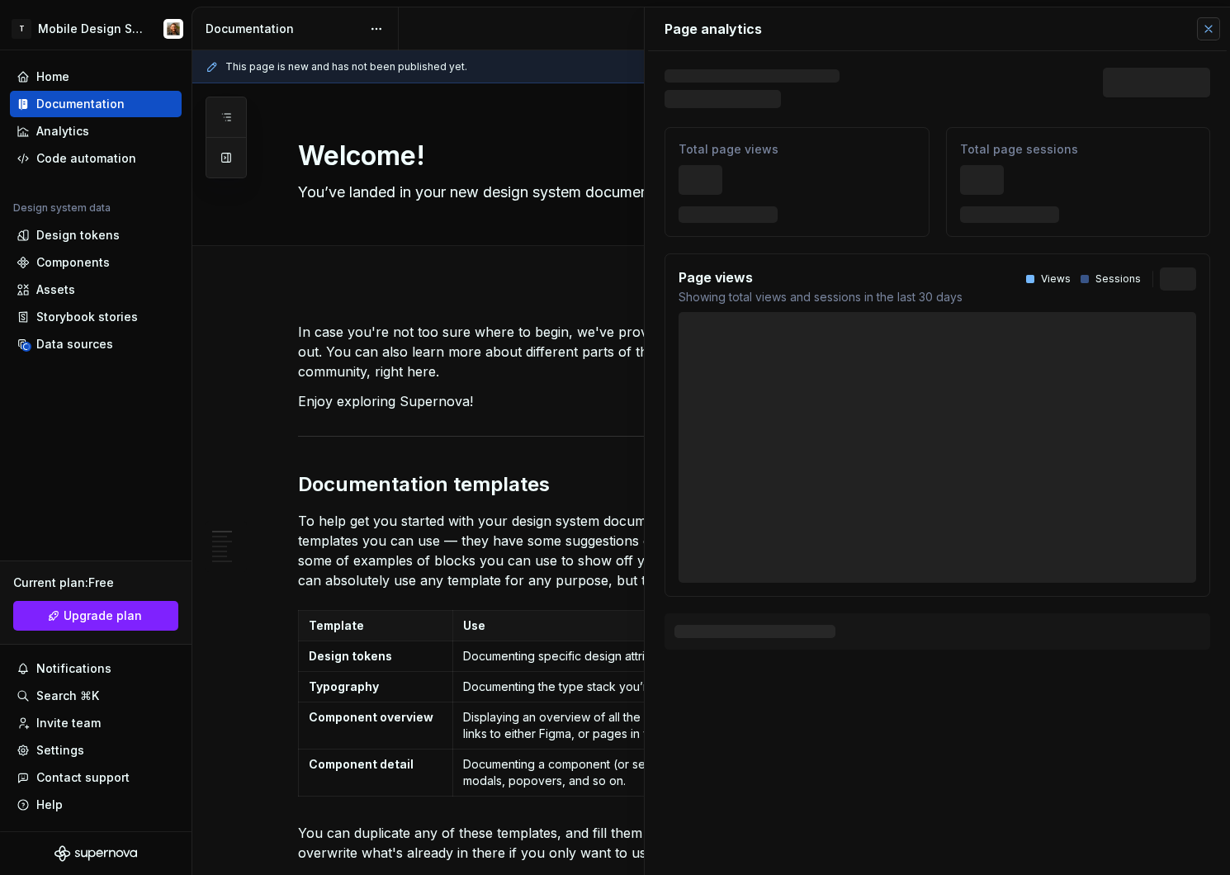
click at [1209, 23] on button "button" at bounding box center [1208, 28] width 23 height 23
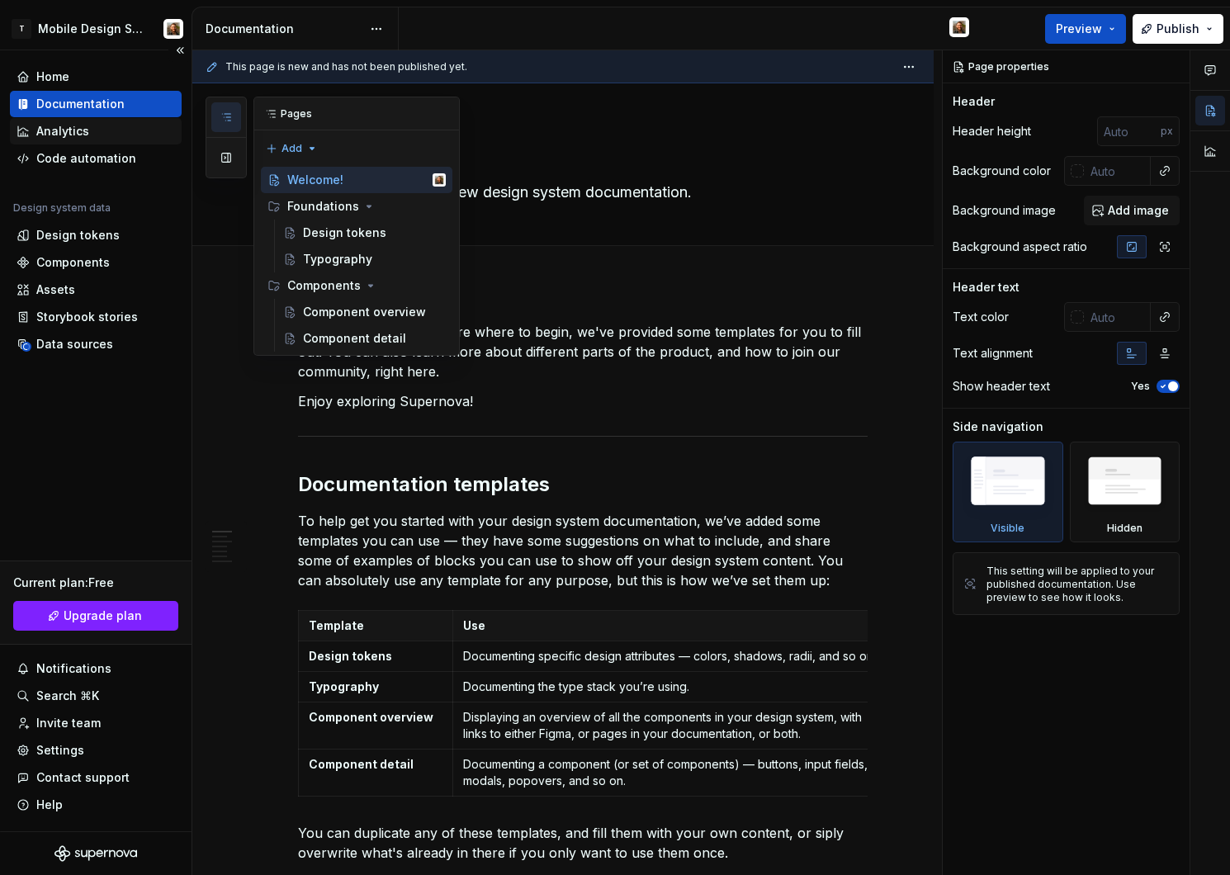
type textarea "*"
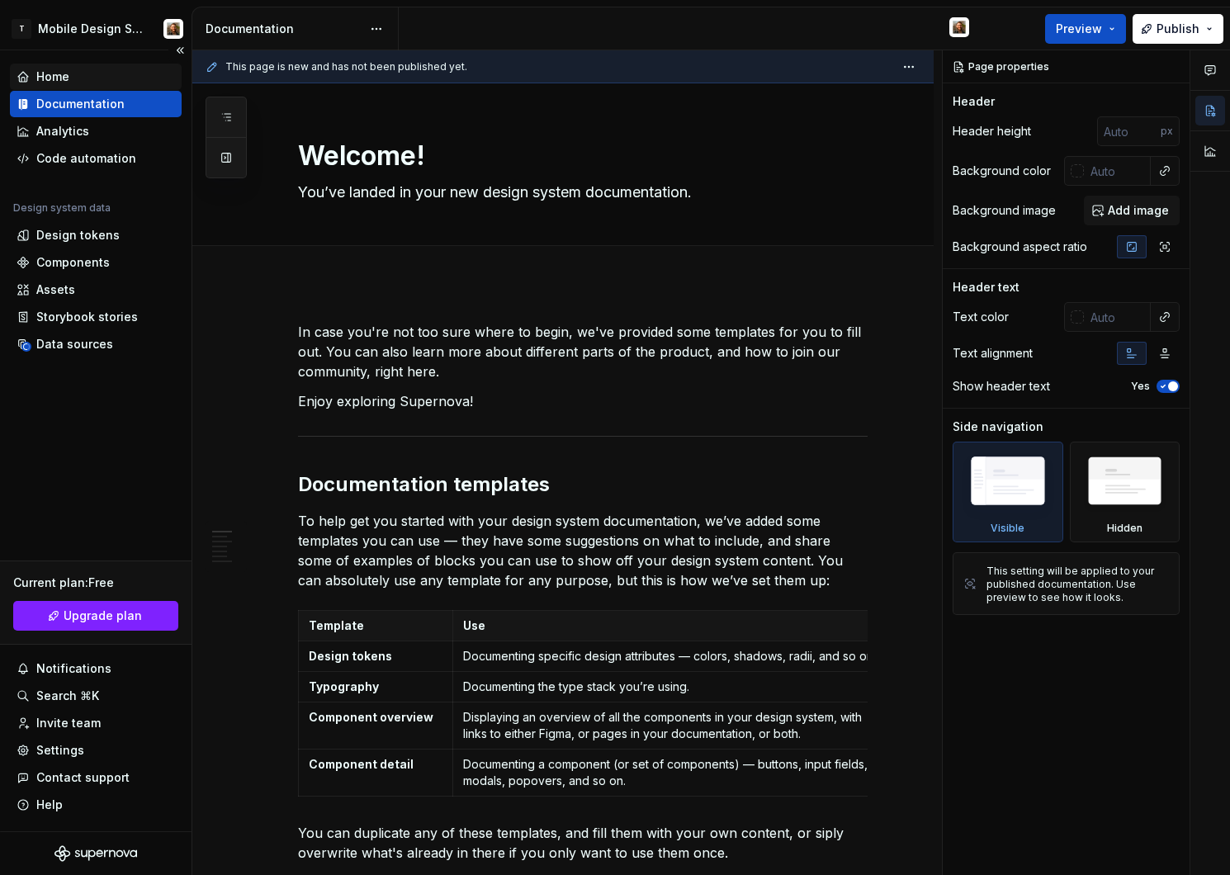
click at [62, 72] on div "Home" at bounding box center [52, 77] width 33 height 17
